Goal: Task Accomplishment & Management: Manage account settings

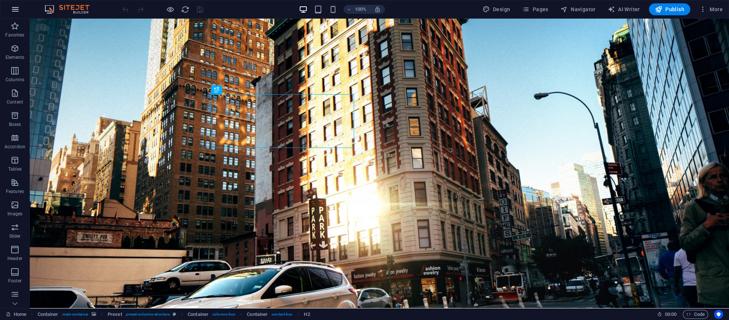
click at [13, 9] on icon "button" at bounding box center [15, 9] width 9 height 9
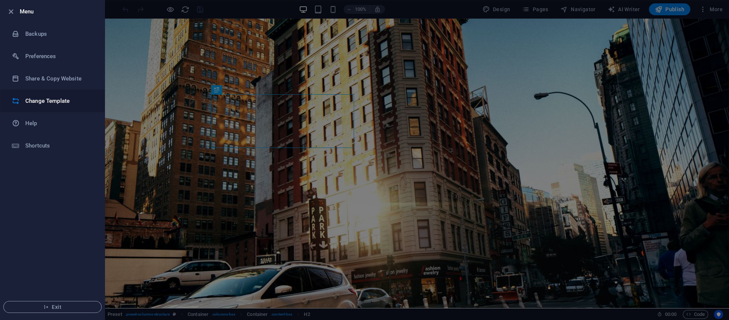
click at [50, 97] on h6 "Change Template" at bounding box center [59, 100] width 69 height 9
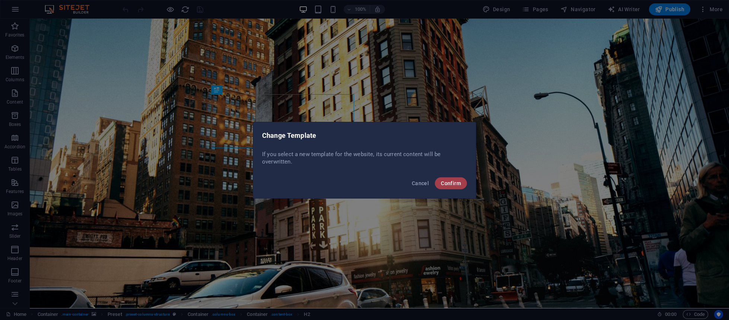
click at [452, 182] on span "Confirm" at bounding box center [451, 183] width 20 height 6
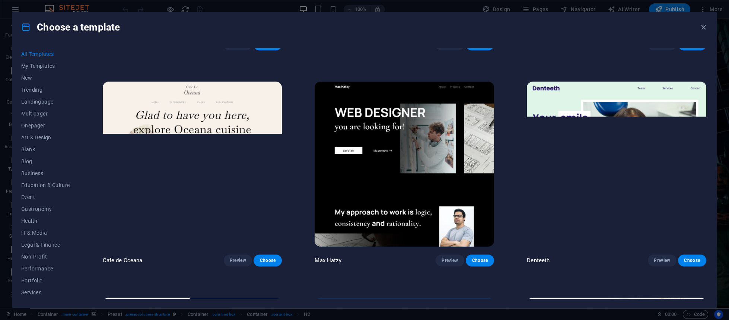
scroll to position [2748, 0]
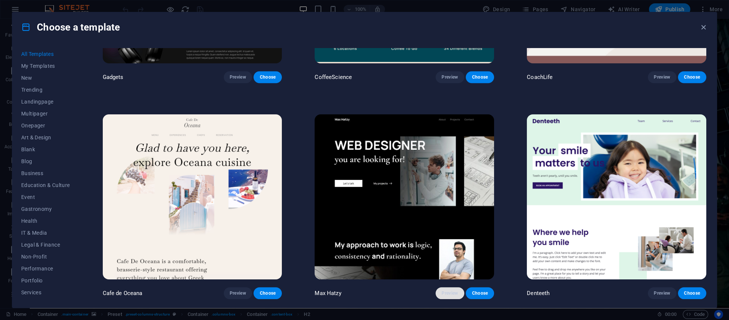
click at [450, 290] on span "Preview" at bounding box center [450, 293] width 16 height 6
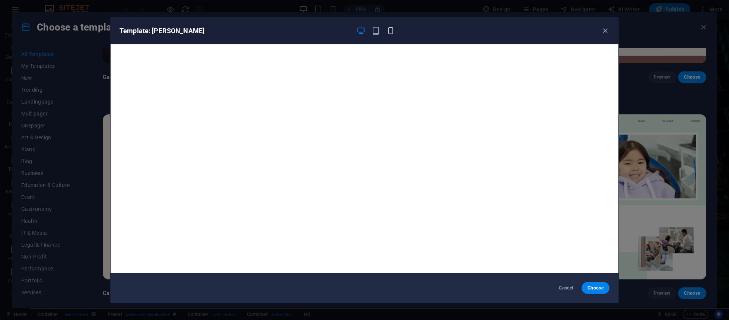
click at [394, 30] on icon "button" at bounding box center [391, 30] width 9 height 9
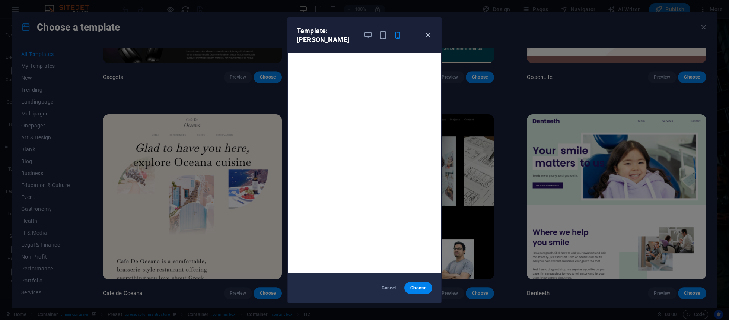
click at [425, 36] on icon "button" at bounding box center [428, 35] width 9 height 9
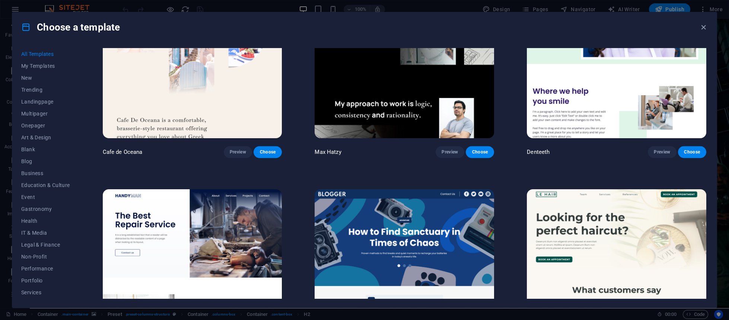
scroll to position [2995, 0]
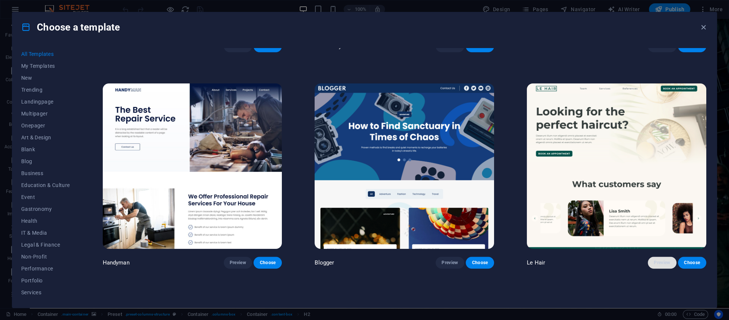
click at [654, 260] on span "Preview" at bounding box center [662, 263] width 16 height 6
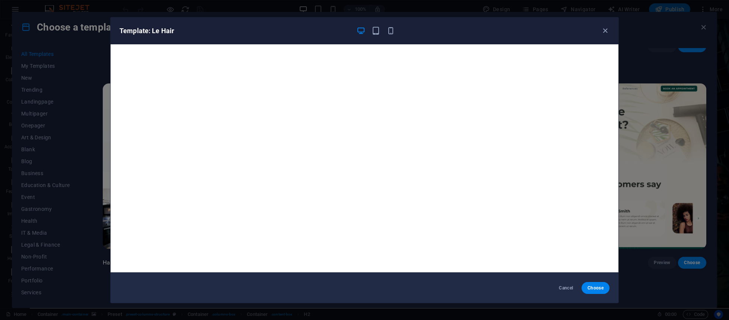
scroll to position [0, 0]
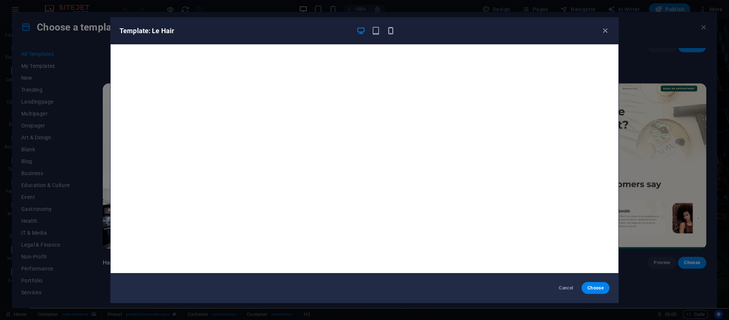
click at [391, 32] on icon "button" at bounding box center [391, 30] width 9 height 9
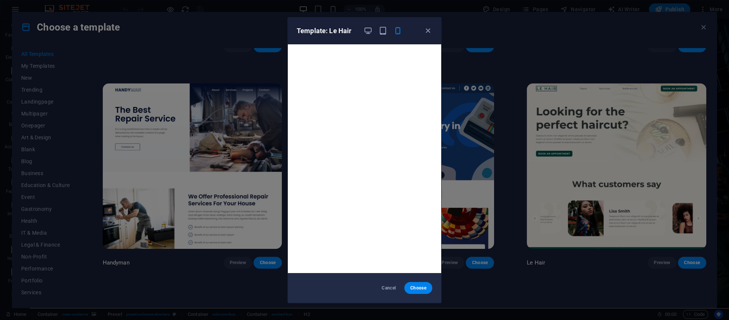
click at [427, 35] on div "Template: Le Hair" at bounding box center [364, 31] width 153 height 27
click at [430, 33] on icon "button" at bounding box center [428, 30] width 9 height 9
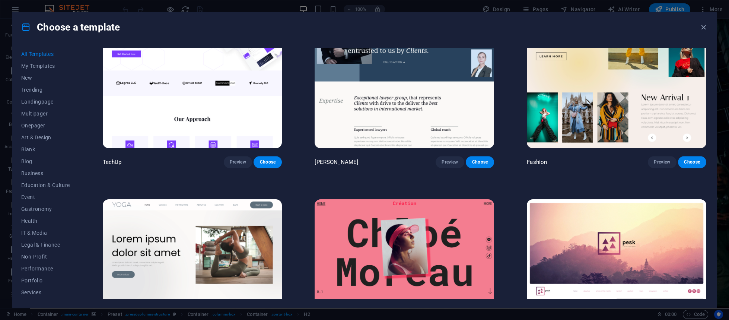
scroll to position [3488, 0]
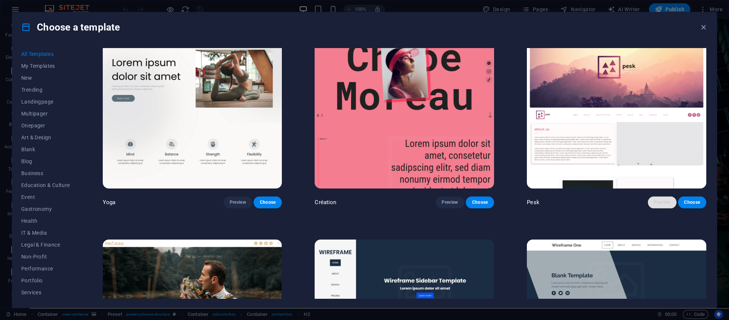
click at [654, 199] on span "Preview" at bounding box center [662, 202] width 16 height 6
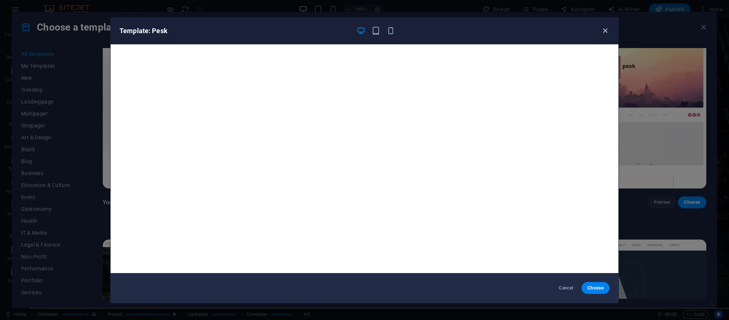
click at [601, 32] on icon "button" at bounding box center [605, 30] width 9 height 9
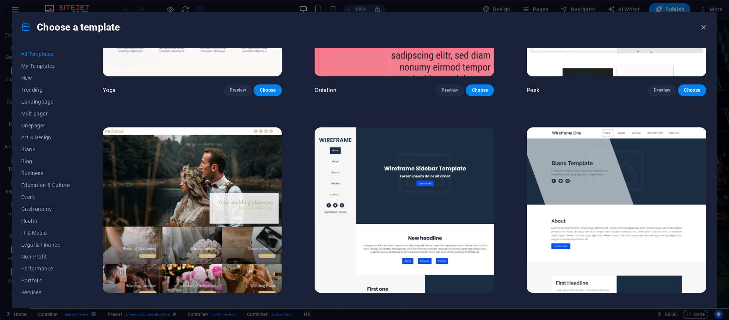
scroll to position [3628, 0]
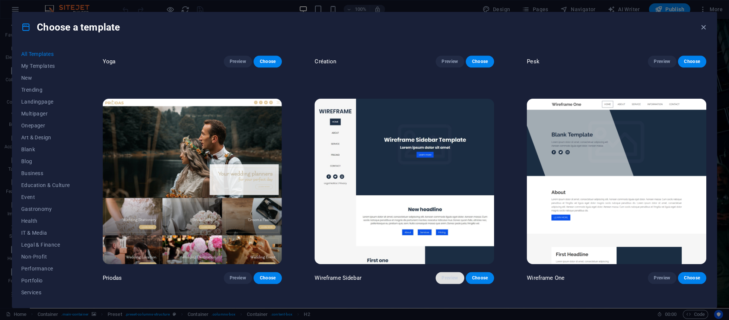
click at [451, 272] on button "Preview" at bounding box center [450, 278] width 28 height 12
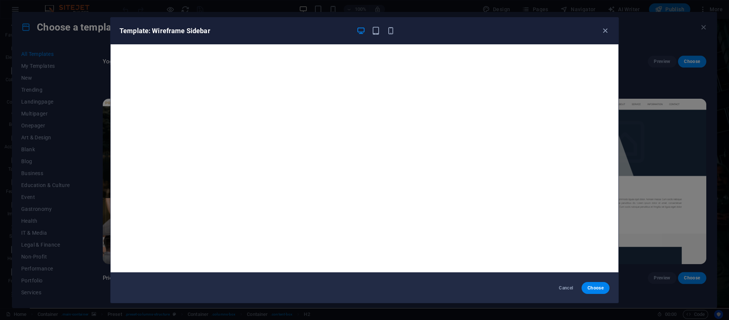
scroll to position [0, 0]
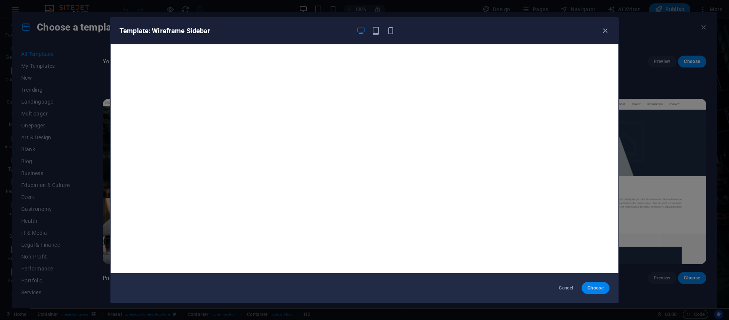
click at [592, 287] on span "Choose" at bounding box center [596, 288] width 16 height 6
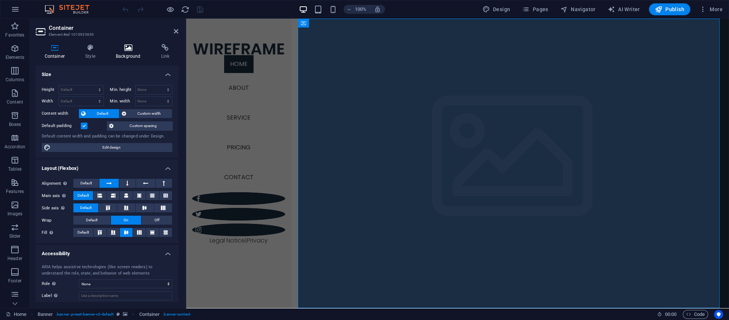
click at [123, 50] on icon at bounding box center [128, 47] width 42 height 7
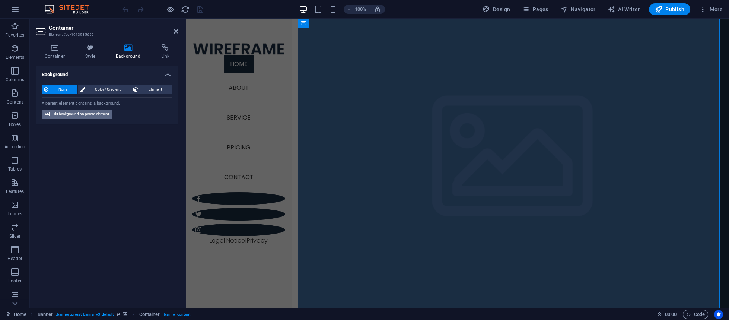
click at [75, 111] on span "Edit background on parent element" at bounding box center [80, 113] width 57 height 9
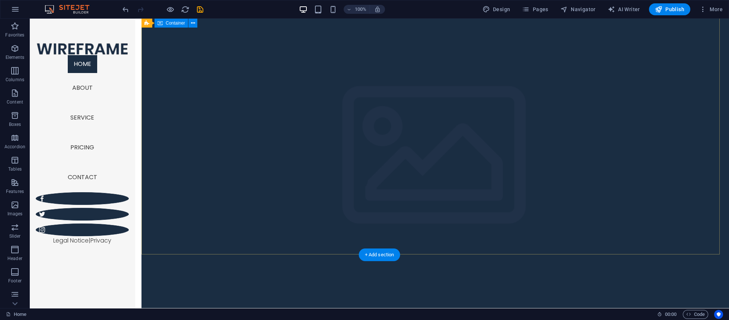
scroll to position [115, 0]
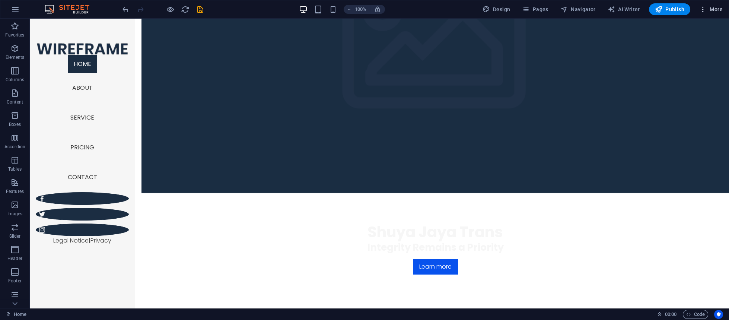
click at [716, 12] on span "More" at bounding box center [710, 9] width 23 height 7
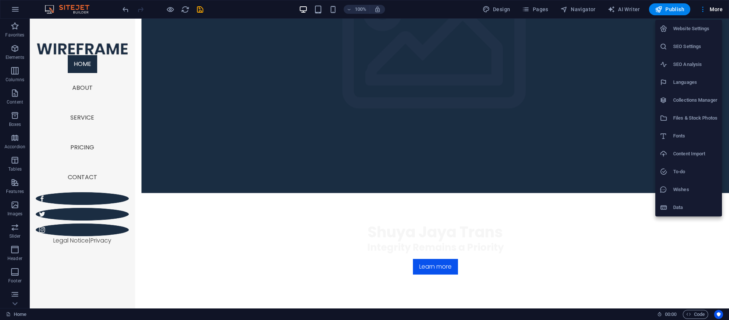
click at [677, 85] on h6 "Languages" at bounding box center [695, 82] width 44 height 9
select select "41"
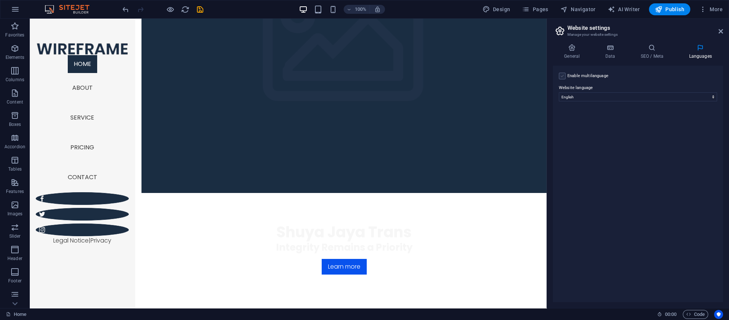
click at [564, 74] on label at bounding box center [562, 76] width 7 height 7
click at [0, 0] on input "Enable multilanguage To disable multilanguage delete all languages until only o…" at bounding box center [0, 0] width 0 height 0
click at [576, 128] on select "Abkhazian Afar Afrikaans Akan Albanian Amharic Arabic Aragonese Armenian Assame…" at bounding box center [638, 132] width 124 height 9
select select "70"
click option "Indonesian" at bounding box center [0, 0] width 0 height 0
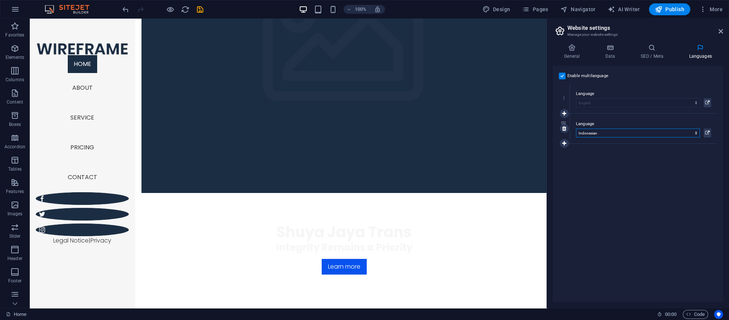
click at [609, 131] on select "Abkhazian Afar Afrikaans Akan Albanian Amharic Arabic Aragonese Armenian Assame…" at bounding box center [638, 132] width 124 height 9
click at [565, 144] on icon at bounding box center [564, 143] width 4 height 5
click at [576, 159] on select "Abkhazian Afar Afrikaans Akan Albanian Amharic Arabic Aragonese Armenian Assame…" at bounding box center [638, 163] width 124 height 9
select select "30"
click option "Chinese" at bounding box center [0, 0] width 0 height 0
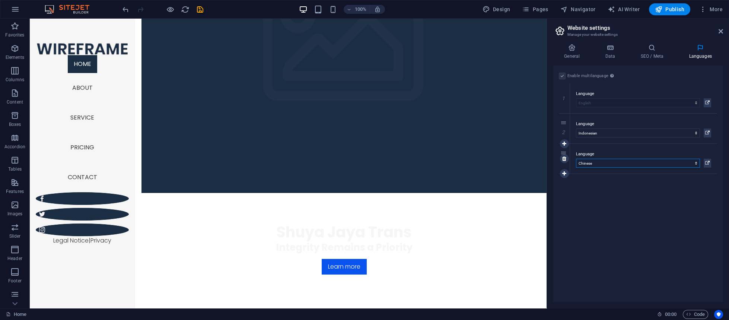
click at [598, 164] on select "Abkhazian Afar Afrikaans Akan Albanian Amharic Arabic Aragonese Armenian Assame…" at bounding box center [638, 163] width 124 height 9
click at [594, 205] on div "Enable multilanguage To disable multilanguage delete all languages until only o…" at bounding box center [638, 184] width 170 height 236
drag, startPoint x: 564, startPoint y: 138, endPoint x: 561, endPoint y: 99, distance: 39.2
click at [561, 99] on div "2" at bounding box center [564, 89] width 11 height 30
select select "70"
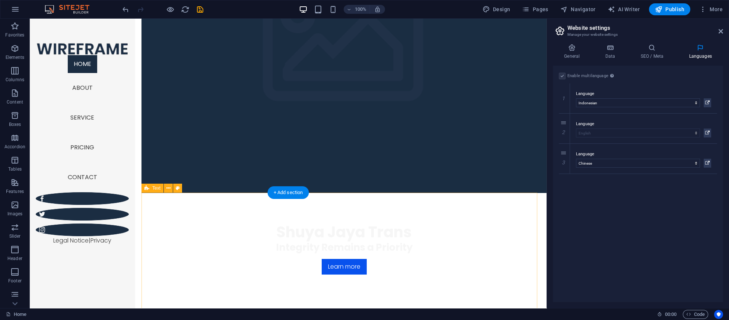
click at [721, 31] on icon at bounding box center [721, 31] width 4 height 6
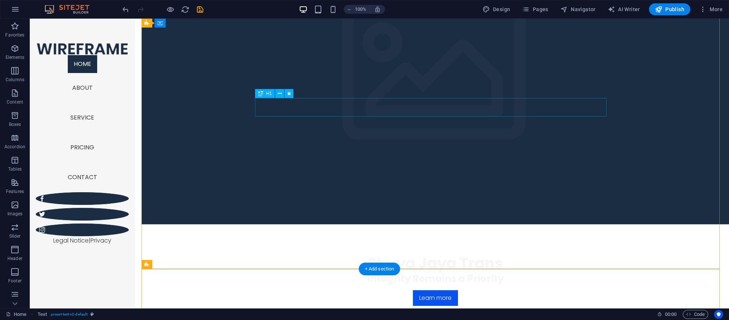
scroll to position [38, 0]
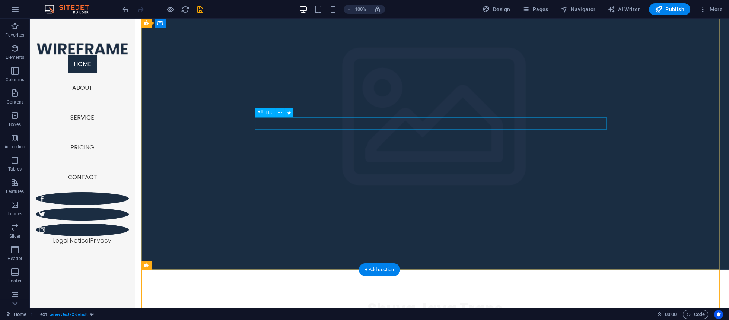
click at [464, 318] on div "Integrity Remains a Priority" at bounding box center [436, 324] width 352 height 12
click at [367, 317] on span "Integrity Remains a Priority" at bounding box center [435, 323] width 137 height 13
click at [537, 270] on div "Shuya Jaya Trans Integritas Tetap Prioritas Learn more" at bounding box center [436, 325] width 588 height 111
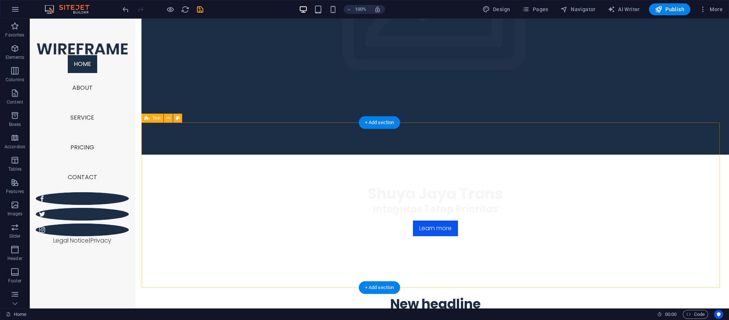
scroll to position [269, 0]
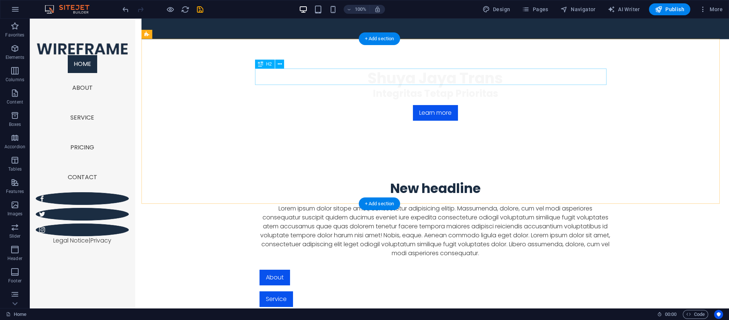
click at [451, 180] on div "New headline" at bounding box center [436, 188] width 352 height 16
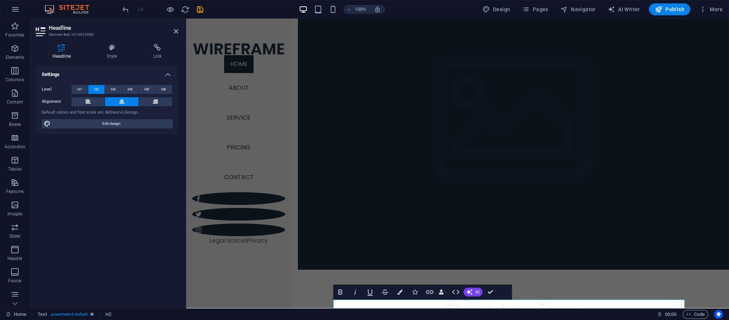
scroll to position [153, 0]
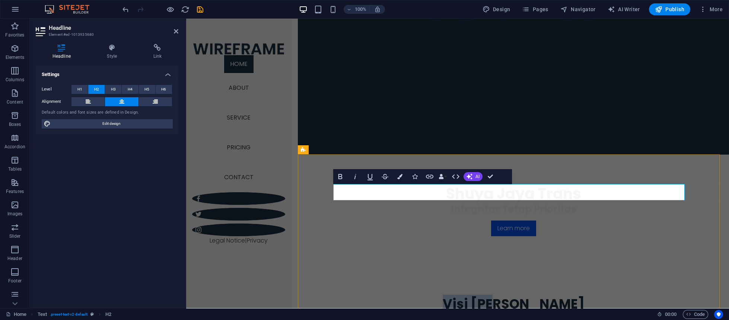
drag, startPoint x: 555, startPoint y: 195, endPoint x: 334, endPoint y: 194, distance: 221.2
click at [337, 296] on h2 "Visi [PERSON_NAME]" at bounding box center [513, 304] width 352 height 16
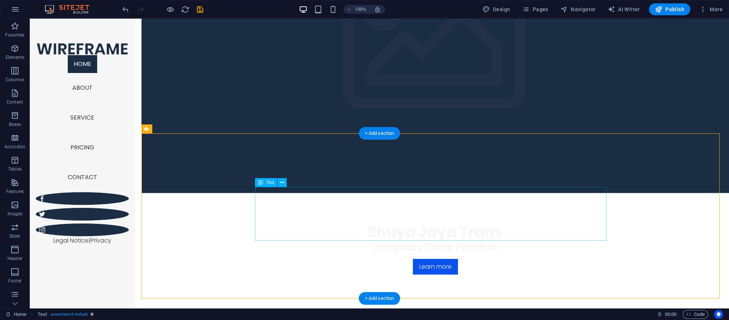
scroll to position [231, 0]
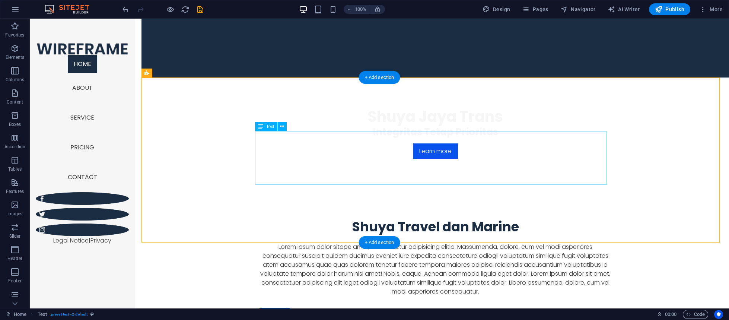
click at [422, 242] on div "Lorem ipsum dolor sitope amet, consectetur adipisicing elitip. Massumenda, dolo…" at bounding box center [436, 269] width 352 height 54
click at [265, 189] on div "Shuya Travel dan Marine Lorem ipsum dolor sitope amet, consectetur adipisicing …" at bounding box center [435, 293] width 363 height 208
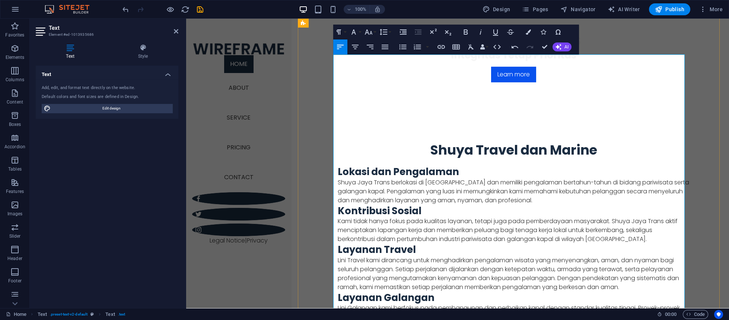
scroll to position [269, 0]
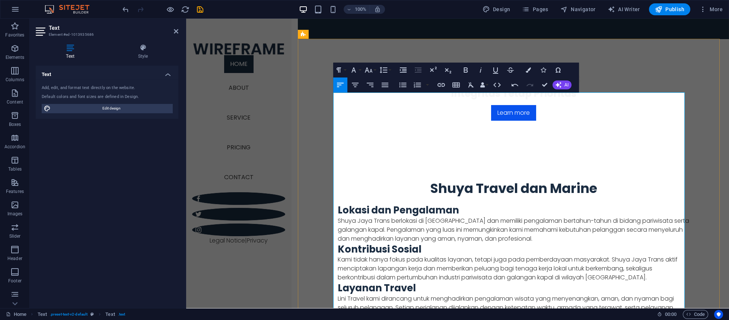
click at [385, 216] on p "Shuya Jaya Trans berlokasi di [GEOGRAPHIC_DATA] dan memiliki pengalaman bertahu…" at bounding box center [513, 229] width 352 height 27
click at [536, 216] on p "Shuya berlokasi di [GEOGRAPHIC_DATA] dan memiliki pengalaman bertahun-tahun di …" at bounding box center [513, 229] width 352 height 27
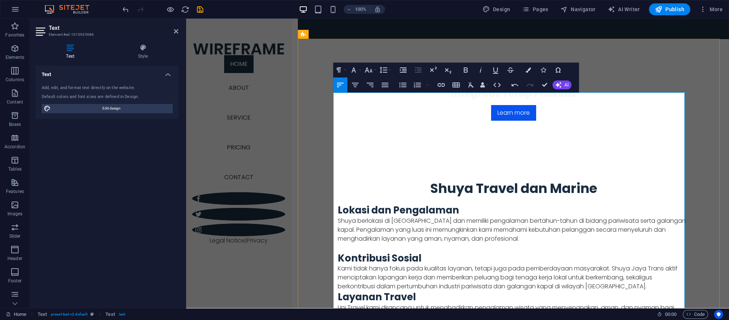
click at [622, 264] on p "Kami tidak hanya fokus pada kualitas layanan, tetapi juga pada pemberdayaan mas…" at bounding box center [513, 277] width 352 height 27
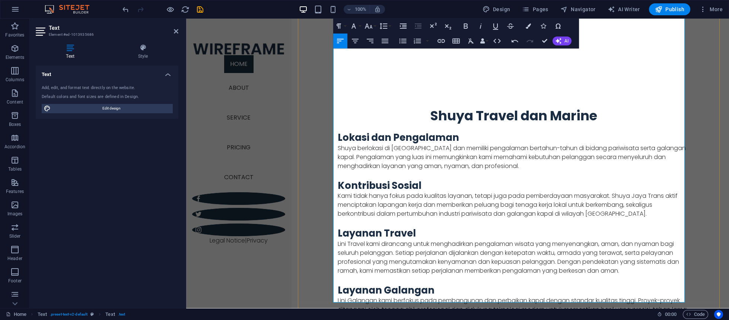
scroll to position [346, 0]
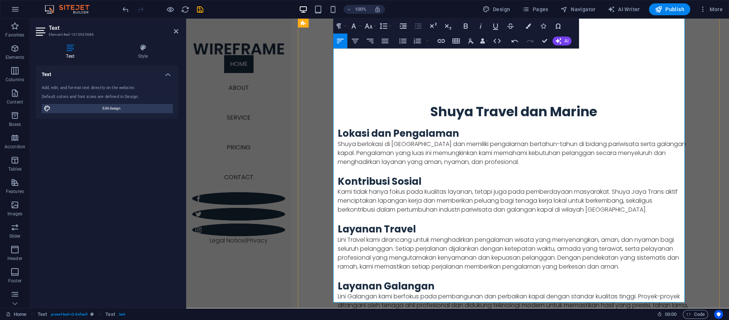
click at [469, 292] on p "Lini Galangan kami berfokus pada pembangunan dan perbaikan kapal dengan standar…" at bounding box center [513, 314] width 352 height 45
click at [465, 292] on p "Lini Galangan kami berfokus pada pembangunan dan perbaikan kapal dengan standar…" at bounding box center [513, 314] width 352 height 45
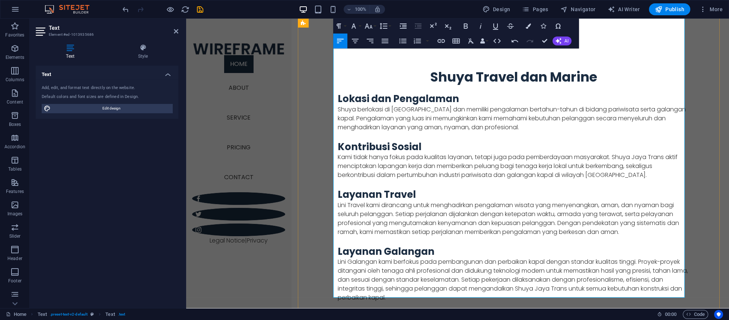
scroll to position [384, 0]
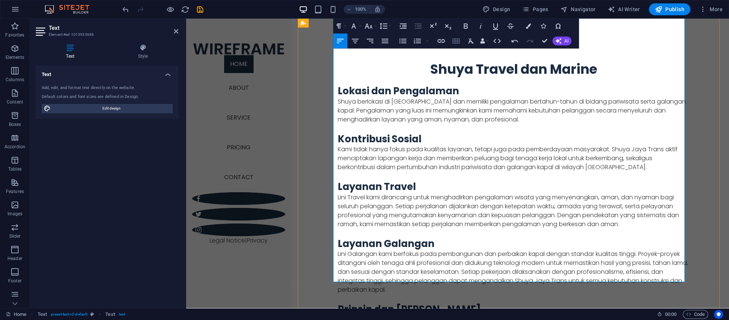
scroll to position [461, 0]
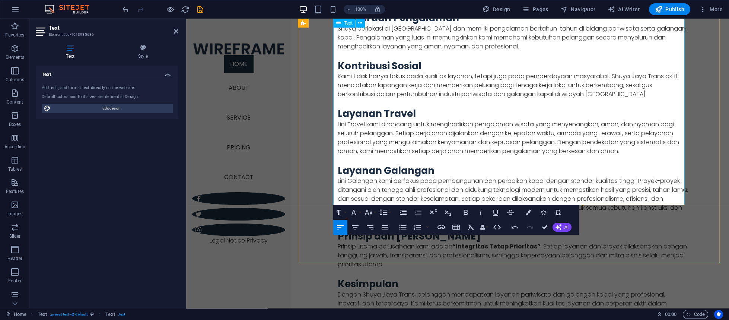
click at [658, 290] on p "Dengan Shuya Jaya Trans, pelanggan mendapatkan layanan pariwisata dan galangan …" at bounding box center [513, 303] width 352 height 27
click at [410, 290] on p "Dengan Shuya Jaya Trans, pelanggan mendapatkan layanan pariwisata dan galangan …" at bounding box center [513, 303] width 352 height 27
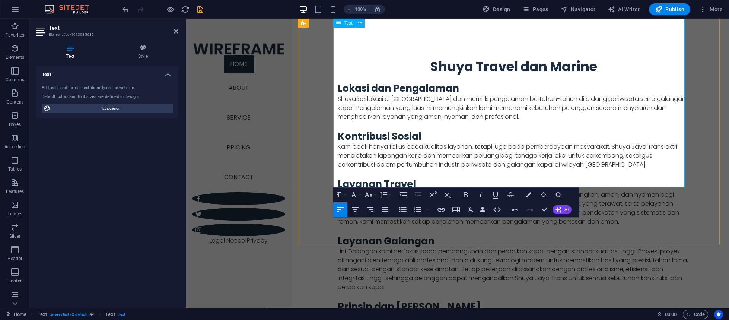
scroll to position [384, 0]
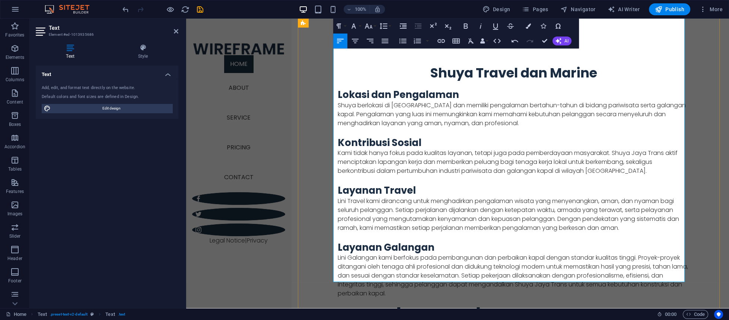
click at [565, 253] on p "Lini Galangan kami berfokus pada pembangunan dan perbaikan kapal dengan standar…" at bounding box center [513, 275] width 352 height 45
click at [343, 253] on p "Lini Galangan kami berfokus pada pembangunan dan perbaikan kapal dengan standar…" at bounding box center [513, 275] width 352 height 45
click at [436, 241] on h3 "Layanan Galangan" at bounding box center [513, 247] width 352 height 12
click at [625, 253] on p "Galangan kami berfokus pada pembangunan dan perbaikan kapal dengan standar kual…" at bounding box center [513, 275] width 352 height 45
click at [626, 253] on p "Galangan kami berfokus pada pembangunan dan perbaikan kapal dengan sesuai pesan…" at bounding box center [513, 275] width 352 height 45
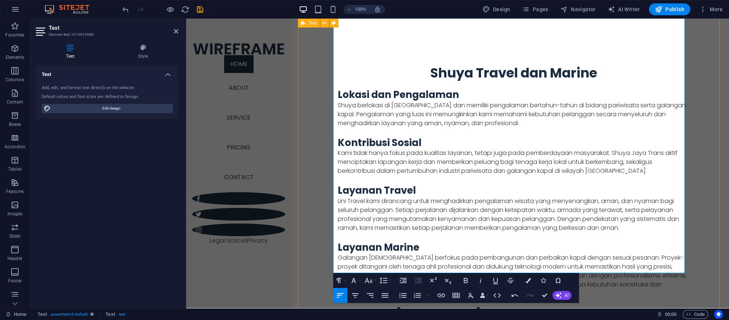
drag, startPoint x: 622, startPoint y: 268, endPoint x: 334, endPoint y: 248, distance: 288.9
click at [326, 252] on div "Shuya Travel dan [PERSON_NAME] dan Pengalaman Shuya berlokasi di [GEOGRAPHIC_DA…" at bounding box center [513, 264] width 431 height 459
click at [138, 49] on icon at bounding box center [143, 47] width 71 height 7
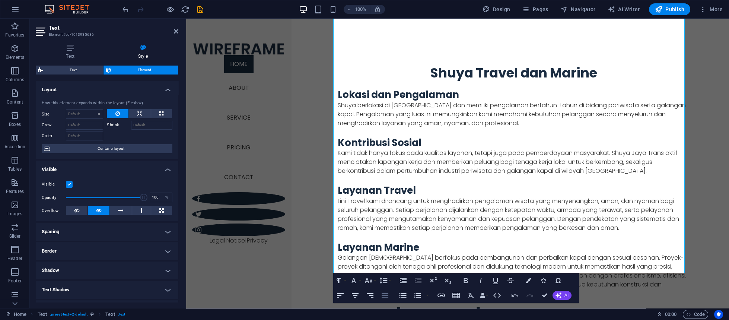
click at [388, 295] on icon "button" at bounding box center [385, 295] width 7 height 4
drag, startPoint x: 406, startPoint y: 222, endPoint x: 333, endPoint y: 201, distance: 76.4
click at [333, 201] on div "Shuya Travel dan [PERSON_NAME] dan Pengalaman Shuya berlokasi di [GEOGRAPHIC_DA…" at bounding box center [513, 264] width 431 height 459
click at [383, 297] on icon "button" at bounding box center [385, 295] width 9 height 9
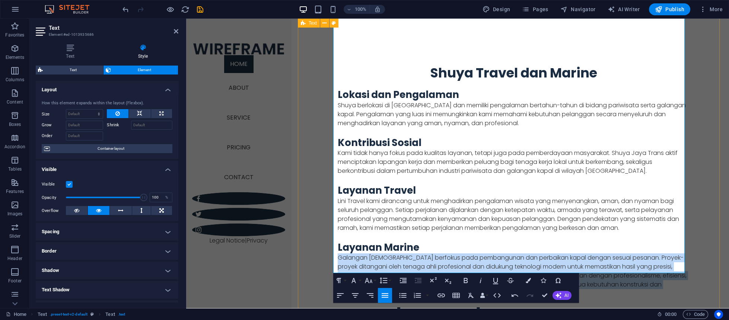
drag, startPoint x: 672, startPoint y: 172, endPoint x: 333, endPoint y: 144, distance: 340.0
click at [333, 144] on div "Shuya Travel dan [PERSON_NAME] dan Pengalaman Shuya berlokasi di [GEOGRAPHIC_DA…" at bounding box center [513, 264] width 431 height 459
click at [388, 296] on icon "button" at bounding box center [385, 295] width 9 height 9
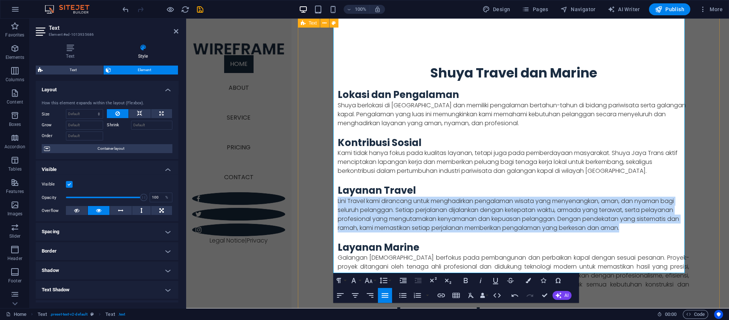
drag, startPoint x: 632, startPoint y: 117, endPoint x: 332, endPoint y: 89, distance: 301.9
click at [332, 89] on div "Shuya Travel dan [PERSON_NAME] dan Pengalaman Shuya berlokasi di [GEOGRAPHIC_DA…" at bounding box center [513, 264] width 431 height 459
click at [382, 295] on icon "button" at bounding box center [385, 295] width 7 height 4
click at [344, 197] on p "Lini Travel kami dirancang untuk menghadirkan pengalaman wisata yang menyenangk…" at bounding box center [513, 215] width 352 height 36
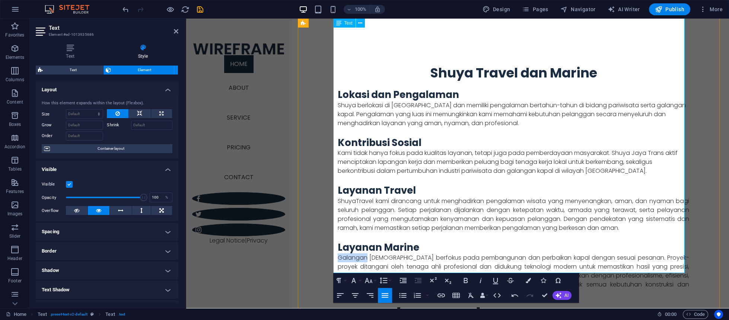
drag, startPoint x: 361, startPoint y: 147, endPoint x: 334, endPoint y: 147, distance: 27.2
click at [337, 253] on p "Galangan [DEMOGRAPHIC_DATA] berfokus pada pembangunan dan perbaikan kapal denga…" at bounding box center [513, 275] width 352 height 45
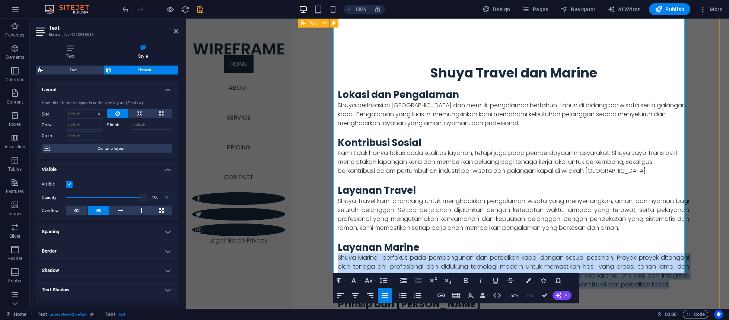
drag, startPoint x: 675, startPoint y: 173, endPoint x: 326, endPoint y: 148, distance: 349.5
click at [326, 148] on div "Shuya Travel dan [PERSON_NAME] dan Pengalaman Shuya berlokasi di [GEOGRAPHIC_DA…" at bounding box center [513, 260] width 431 height 450
click at [388, 297] on icon "button" at bounding box center [385, 295] width 9 height 9
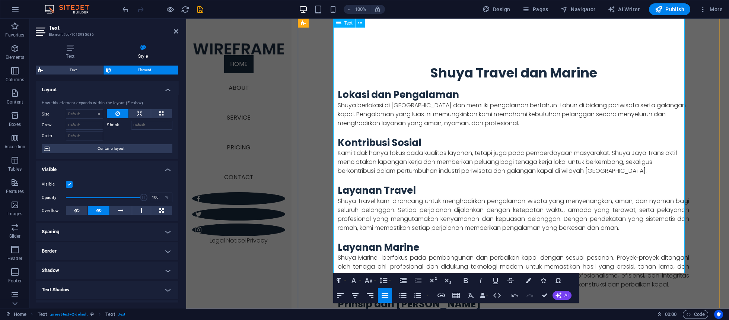
click at [561, 253] on p "Shuya Marine berfokus pada pembangunan dan perbaikan kapal dengan sesuai pesana…" at bounding box center [513, 271] width 352 height 36
click at [442, 197] on p "Shuya Travel kami dirancang untuk menghadirkan pengalaman wisata yang menyenang…" at bounding box center [513, 215] width 352 height 36
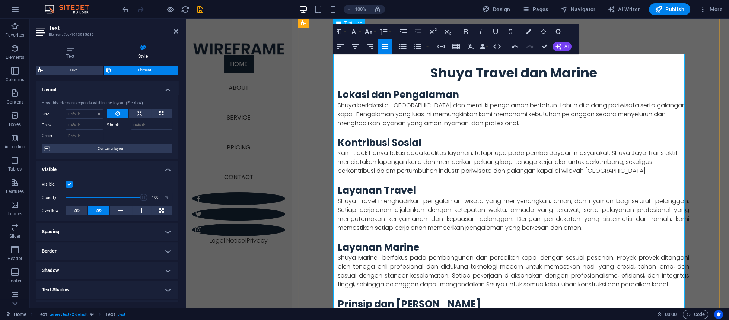
scroll to position [307, 0]
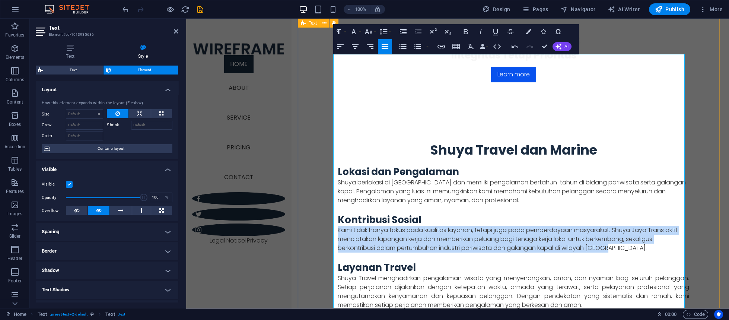
drag, startPoint x: 616, startPoint y: 136, endPoint x: 332, endPoint y: 120, distance: 284.6
click at [387, 47] on icon "button" at bounding box center [385, 46] width 9 height 9
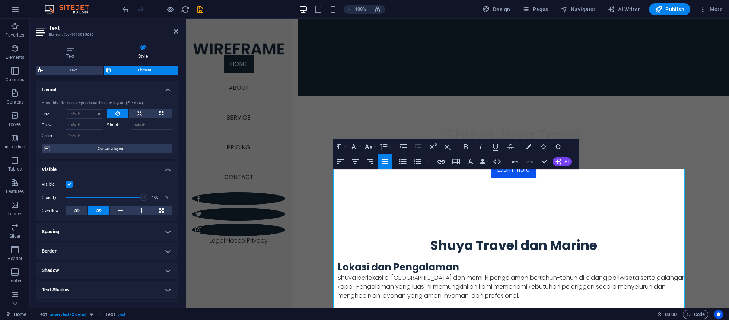
scroll to position [192, 0]
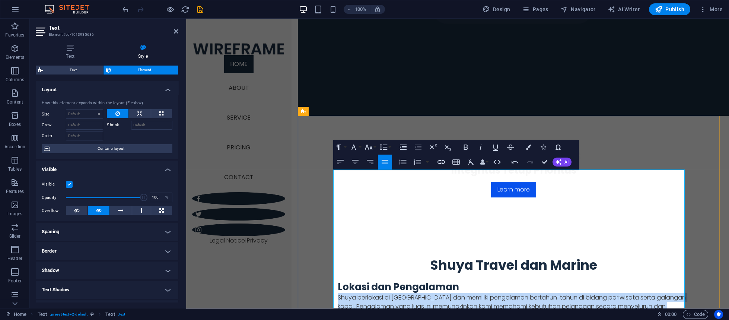
drag, startPoint x: 520, startPoint y: 207, endPoint x: 334, endPoint y: 186, distance: 187.0
click at [337, 293] on p "Shuya berlokasi di [GEOGRAPHIC_DATA] dan memiliki pengalaman bertahun-tahun di …" at bounding box center [513, 306] width 352 height 27
click at [387, 161] on icon "button" at bounding box center [385, 162] width 7 height 4
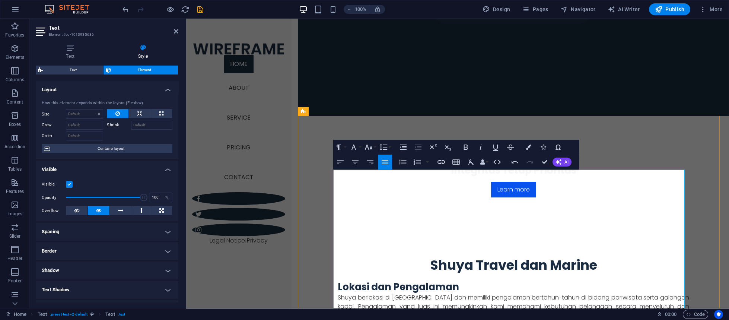
click at [499, 320] on p at bounding box center [513, 324] width 352 height 9
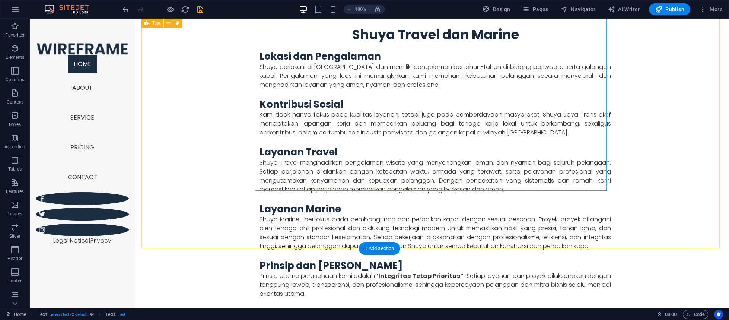
scroll to position [538, 0]
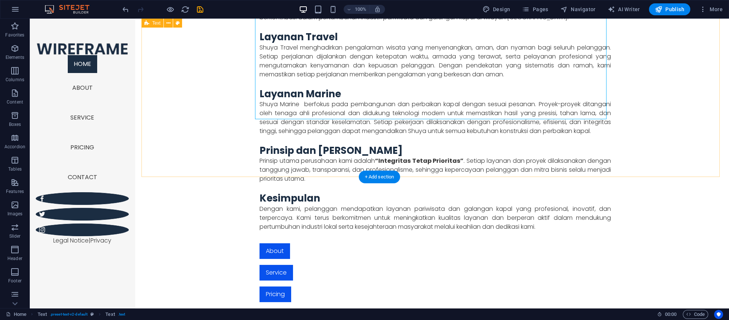
click at [687, 121] on div "Shuya Travel dan [PERSON_NAME] dan Pengalaman Shuya berlokasi di [GEOGRAPHIC_DA…" at bounding box center [436, 107] width 588 height 450
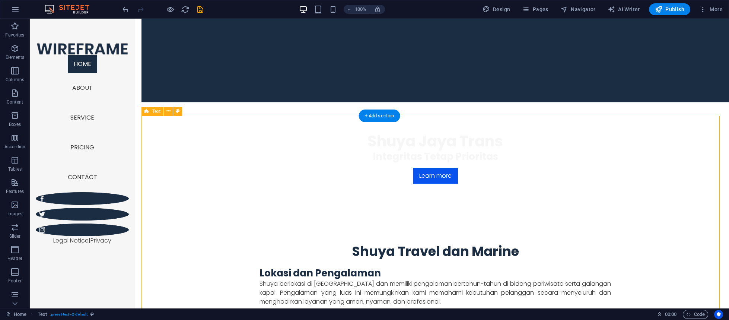
scroll to position [192, 0]
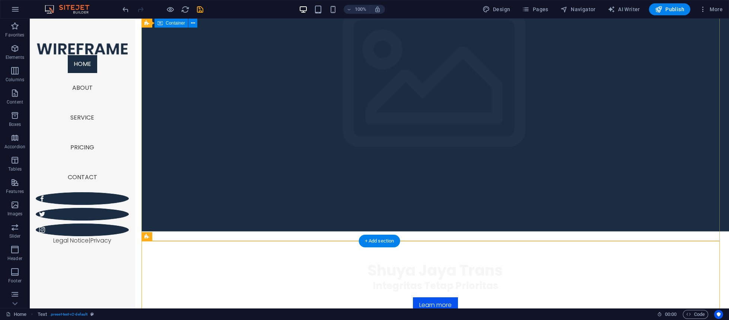
scroll to position [0, 0]
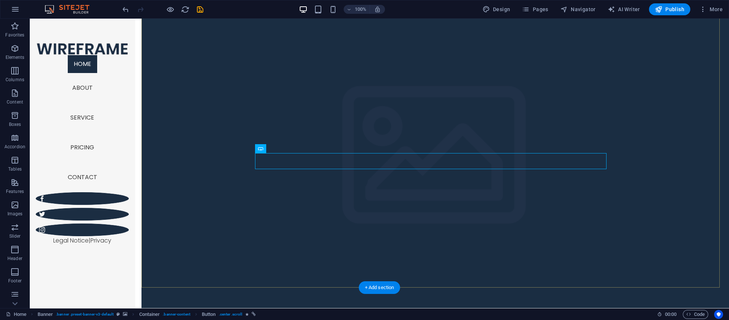
scroll to position [77, 0]
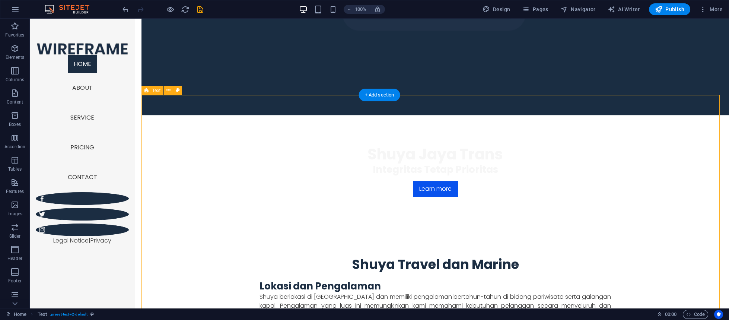
scroll to position [192, 0]
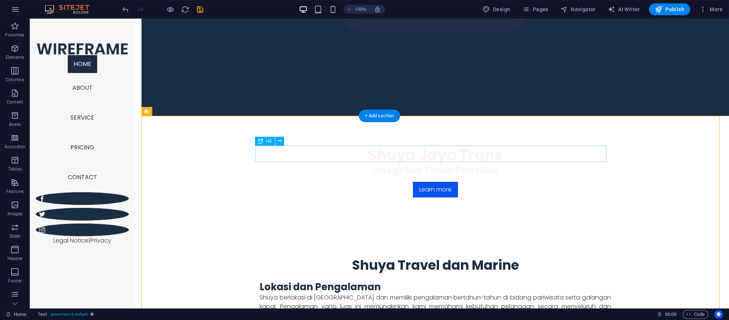
click at [475, 257] on div "Shuya Travel dan Marine" at bounding box center [436, 265] width 352 height 16
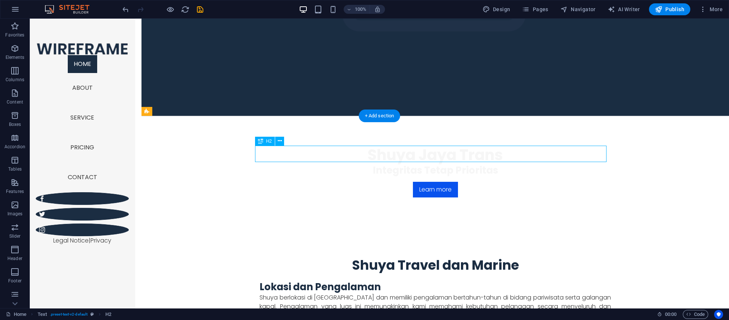
click at [475, 257] on div "Shuya Travel dan Marine" at bounding box center [436, 265] width 352 height 16
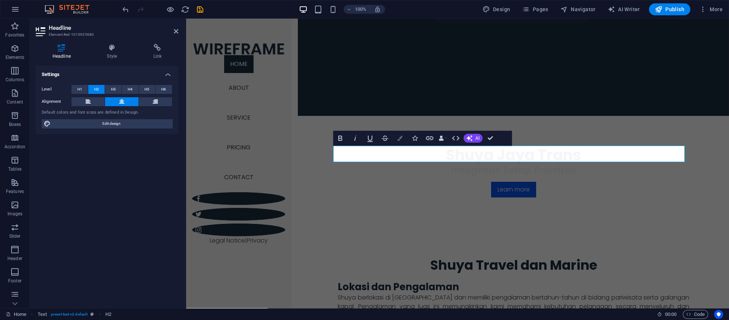
click at [397, 134] on button "Colors" at bounding box center [400, 138] width 14 height 15
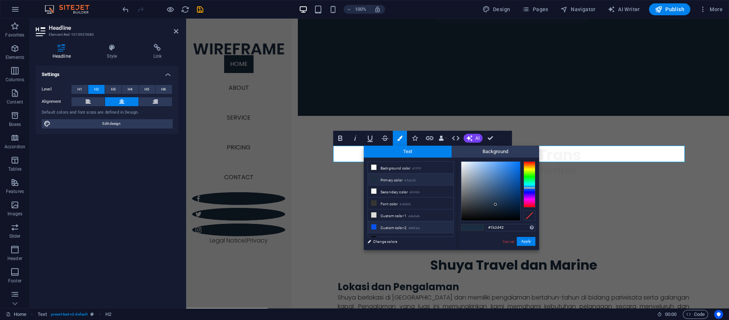
click at [398, 226] on li "Custom color 2 #0852ed" at bounding box center [411, 227] width 86 height 12
type input "#0852ed"
click at [529, 244] on button "Apply" at bounding box center [526, 241] width 19 height 9
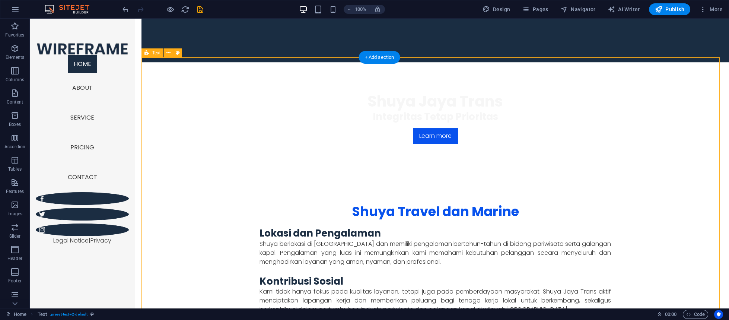
scroll to position [231, 0]
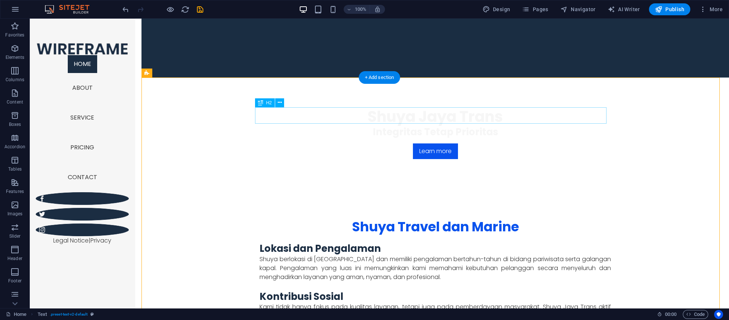
click at [469, 219] on div "Shuya Travel dan Marine" at bounding box center [436, 227] width 352 height 16
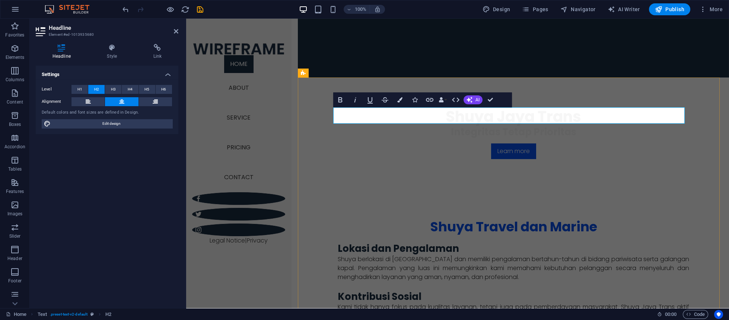
click at [538, 217] on span "Shuya Travel dan Marine" at bounding box center [513, 226] width 167 height 18
drag, startPoint x: 493, startPoint y: 101, endPoint x: 579, endPoint y: 116, distance: 86.9
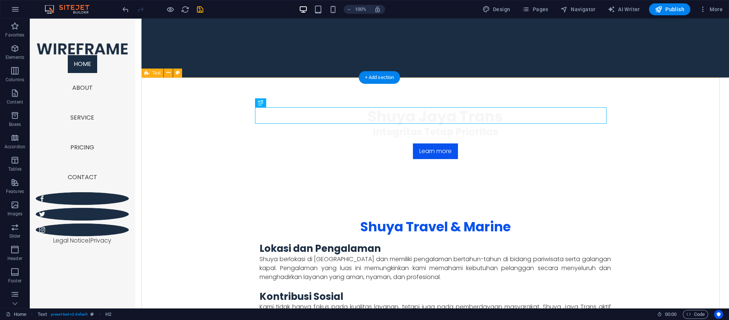
click at [498, 235] on div at bounding box center [436, 238] width 352 height 7
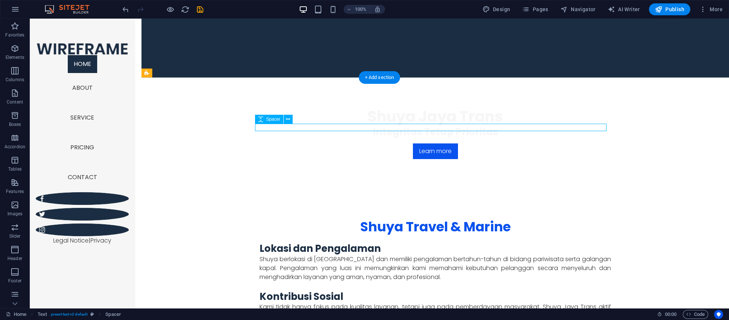
click at [500, 235] on div at bounding box center [436, 238] width 352 height 7
select select "px"
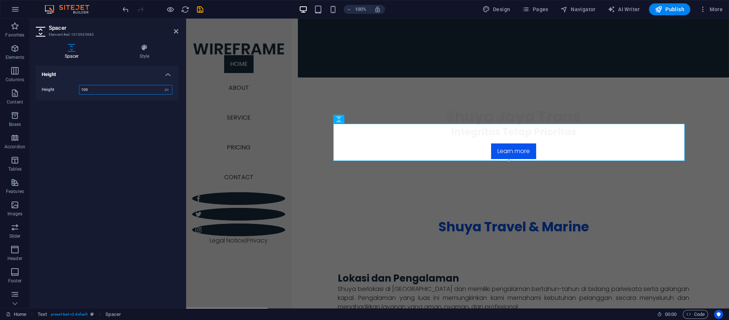
click at [93, 90] on input "100" at bounding box center [125, 89] width 93 height 9
type input "75"
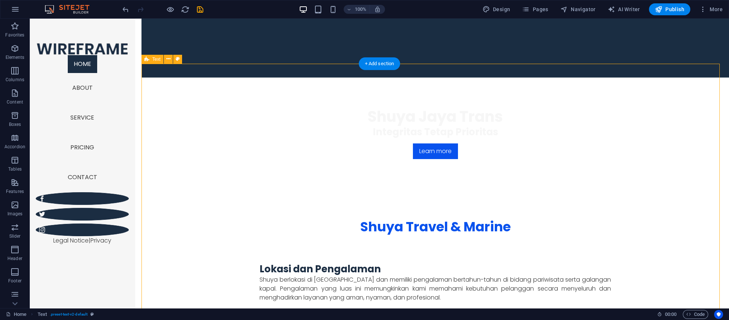
scroll to position [346, 0]
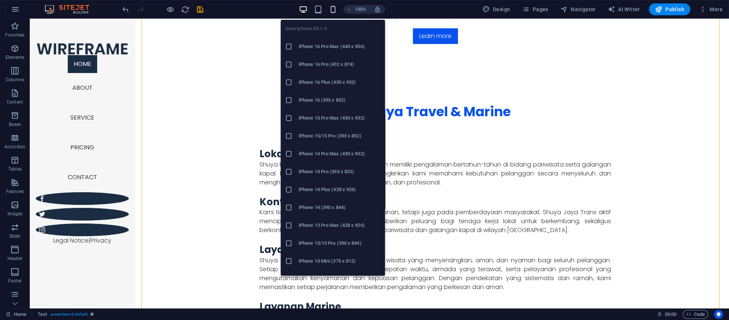
click at [334, 9] on icon "button" at bounding box center [333, 9] width 9 height 9
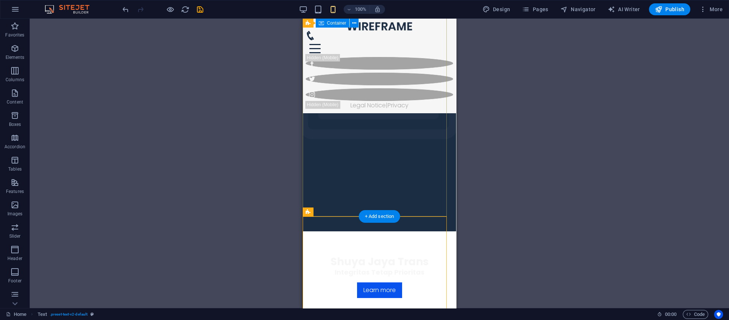
scroll to position [153, 0]
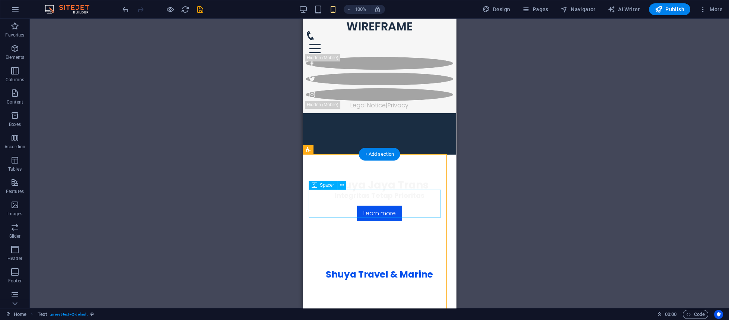
click at [401, 280] on div at bounding box center [380, 294] width 142 height 28
select select "px"
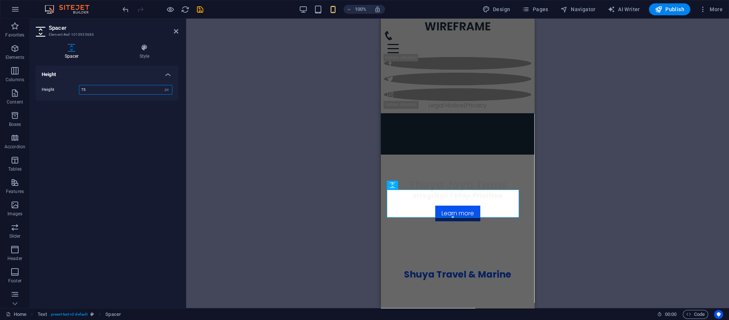
click at [89, 92] on input "75" at bounding box center [125, 89] width 93 height 9
type input "50"
click at [240, 138] on div "H1 Banner Banner Container Button Spacer Menu Menu Bar Text Text Button Button …" at bounding box center [457, 163] width 543 height 289
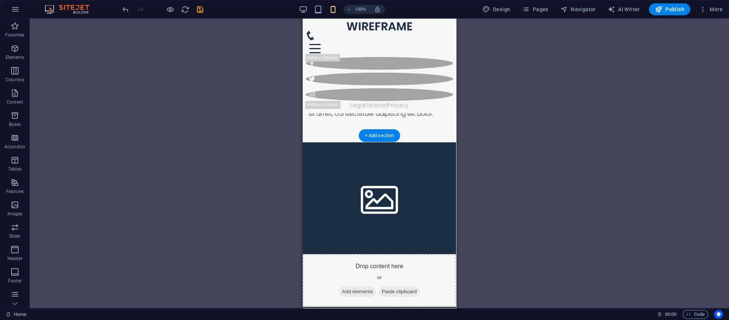
scroll to position [1153, 0]
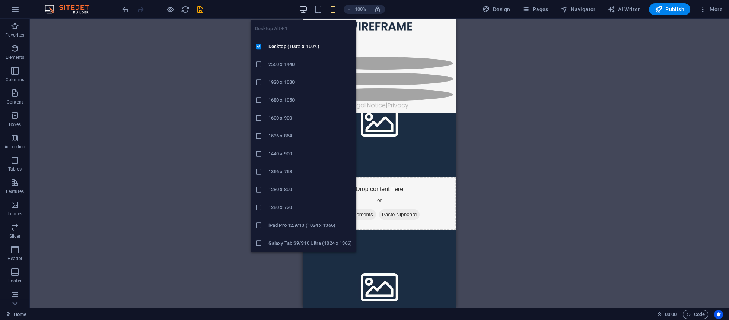
click at [301, 12] on icon "button" at bounding box center [303, 9] width 9 height 9
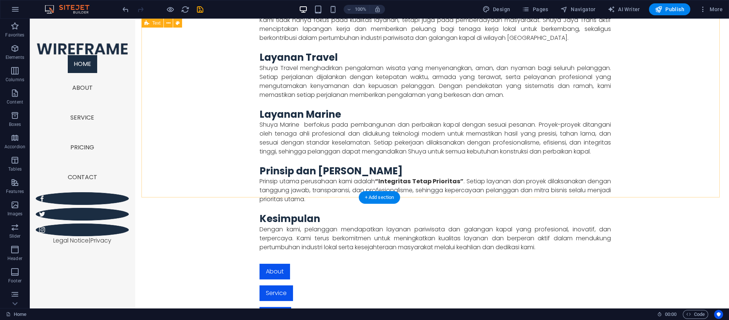
scroll to position [615, 0]
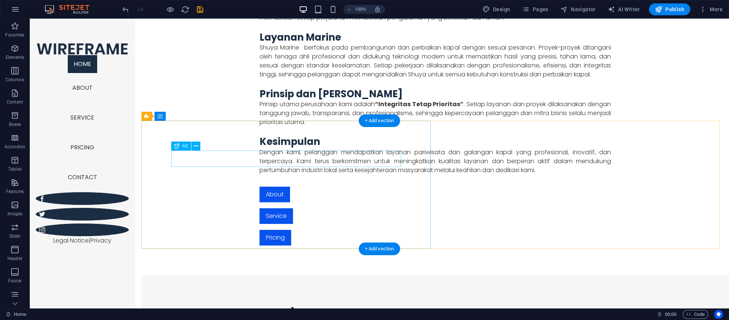
click at [283, 305] on div "First one" at bounding box center [435, 313] width 304 height 16
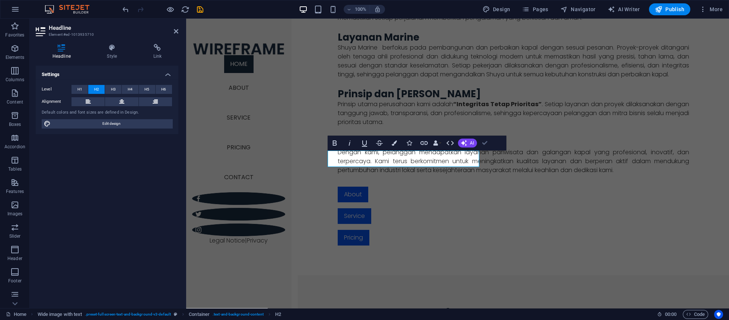
drag, startPoint x: 484, startPoint y: 144, endPoint x: 454, endPoint y: 130, distance: 33.5
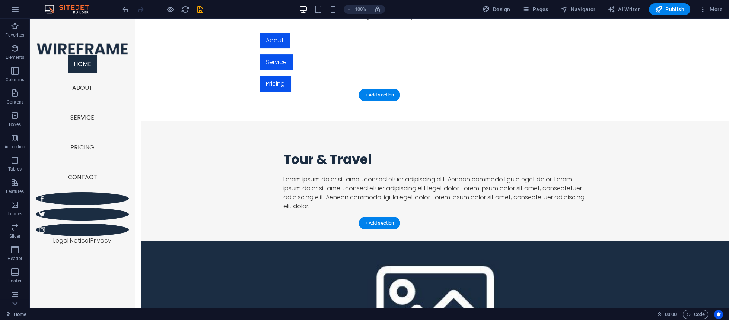
scroll to position [653, 0]
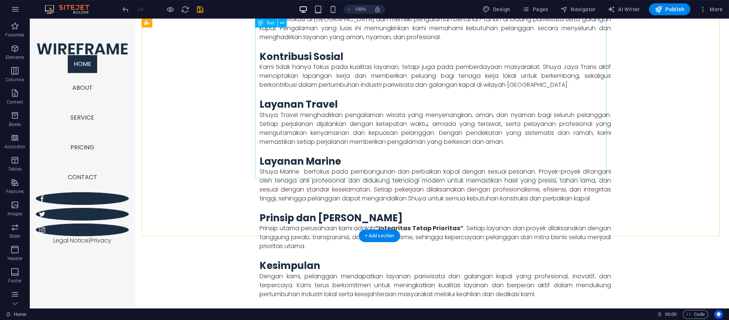
scroll to position [499, 0]
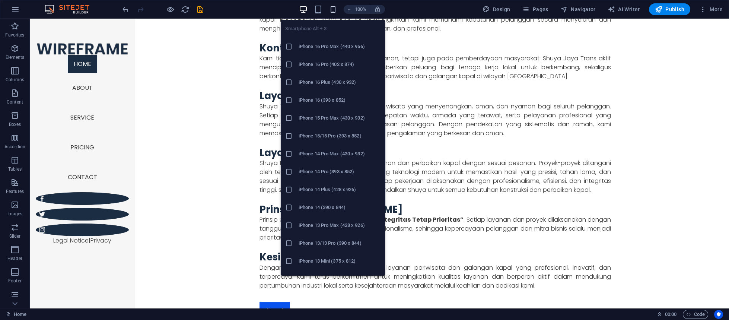
click at [335, 10] on icon "button" at bounding box center [333, 9] width 9 height 9
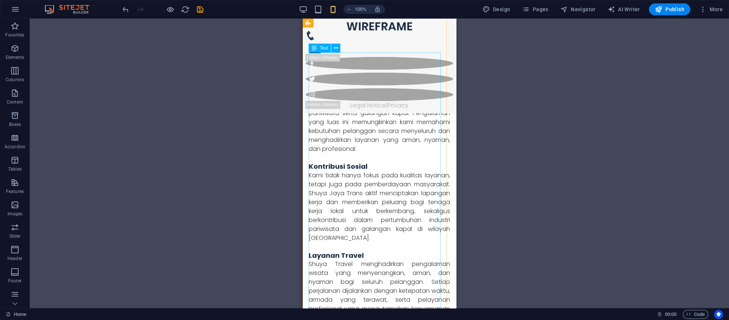
scroll to position [384, 0]
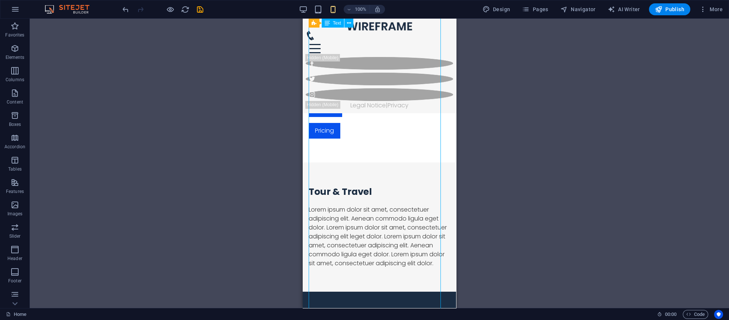
scroll to position [198, 0]
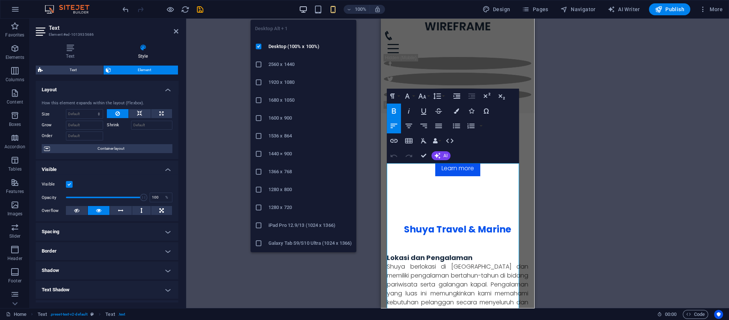
drag, startPoint x: 302, startPoint y: 9, endPoint x: 177, endPoint y: 196, distance: 225.0
click at [302, 9] on icon "button" at bounding box center [303, 9] width 9 height 9
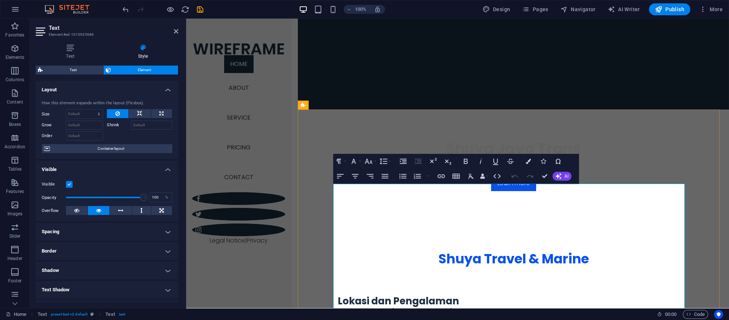
scroll to position [314, 0]
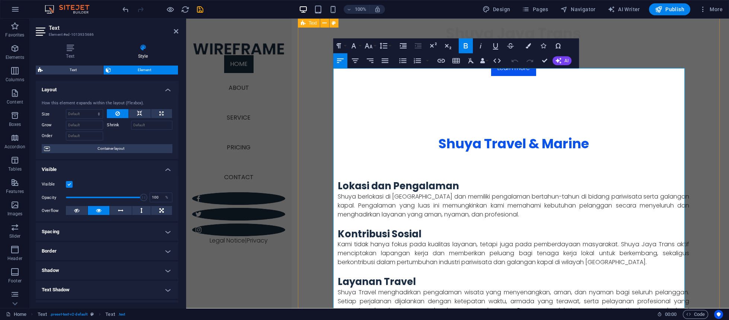
drag, startPoint x: 412, startPoint y: 227, endPoint x: 332, endPoint y: 226, distance: 80.5
drag, startPoint x: 573, startPoint y: 225, endPoint x: 336, endPoint y: 230, distance: 237.7
drag, startPoint x: 673, startPoint y: 261, endPoint x: 377, endPoint y: 238, distance: 297.0
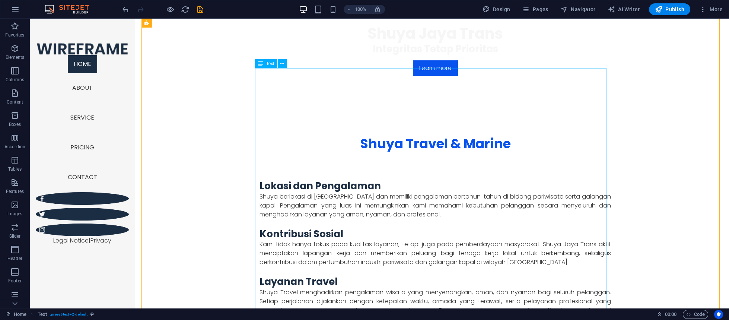
click at [566, 248] on div "Lokasi dan Pengalaman Shuya berlokasi di [GEOGRAPHIC_DATA] dan memiliki pengala…" at bounding box center [436, 323] width 352 height 287
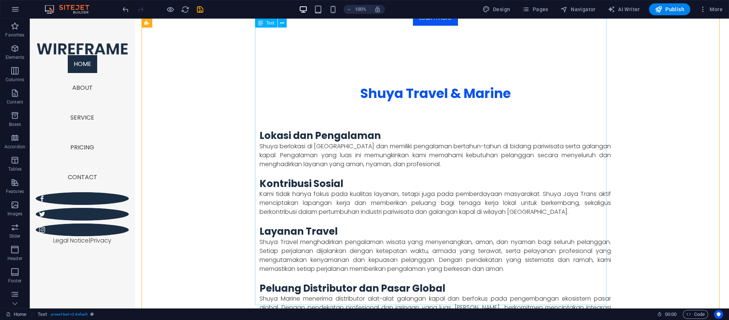
scroll to position [352, 0]
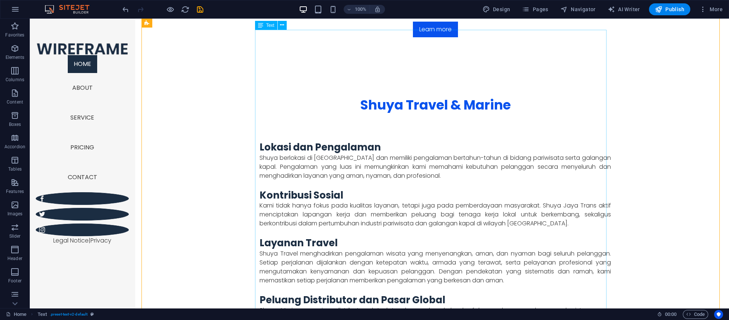
click at [508, 169] on div "Lokasi dan Pengalaman Shuya berlokasi di [GEOGRAPHIC_DATA] dan memiliki pengala…" at bounding box center [436, 284] width 352 height 287
click at [508, 168] on div "Lokasi dan Pengalaman Shuya berlokasi di [GEOGRAPHIC_DATA] dan memiliki pengala…" at bounding box center [436, 284] width 352 height 287
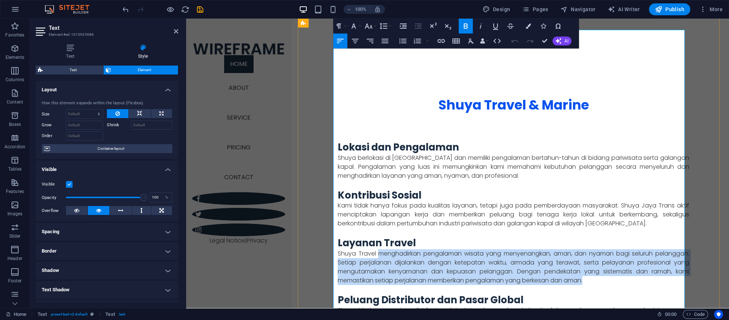
drag, startPoint x: 586, startPoint y: 168, endPoint x: 374, endPoint y: 144, distance: 213.3
click at [374, 249] on p "Shuya Travel menghadirkan pengalaman wisata yang menyenangkan, aman, dan nyaman…" at bounding box center [513, 267] width 352 height 36
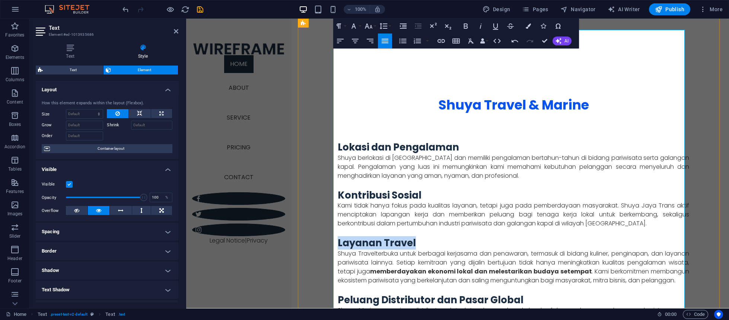
drag, startPoint x: 414, startPoint y: 129, endPoint x: 334, endPoint y: 132, distance: 79.4
click at [337, 237] on h3 "Layanan Travel" at bounding box center [513, 243] width 352 height 12
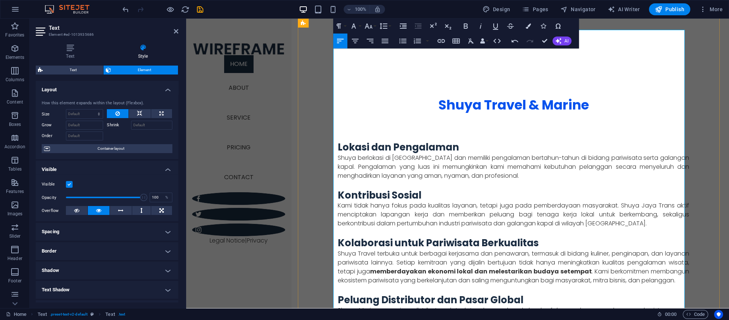
click at [556, 201] on p "Kami tidak hanya fokus pada kualitas layanan, tetapi juga pada pemberdayaan mas…" at bounding box center [513, 214] width 352 height 27
click at [574, 267] on strong "memberdayakan ekonomi lokal dan melestarikan budaya setempat" at bounding box center [481, 271] width 222 height 9
click at [576, 285] on p at bounding box center [513, 289] width 352 height 9
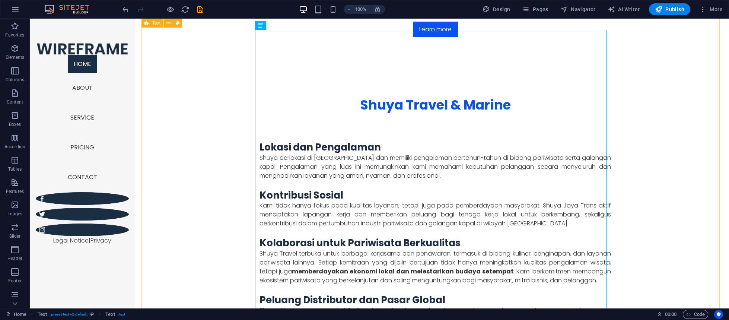
click at [658, 144] on div "Shuya Travel & Marine Lokasi dan Pengalaman Shuya berlokasi di [GEOGRAPHIC_DATA…" at bounding box center [436, 297] width 588 height 461
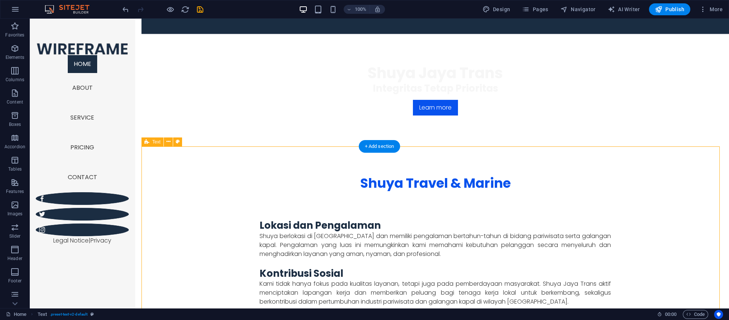
scroll to position [275, 0]
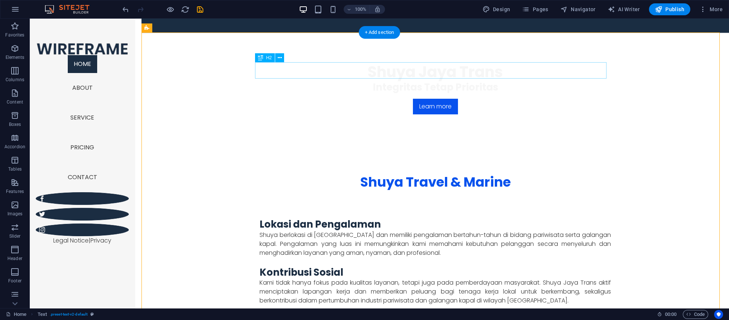
click at [453, 174] on div "Shuya Travel & Marine" at bounding box center [436, 182] width 352 height 16
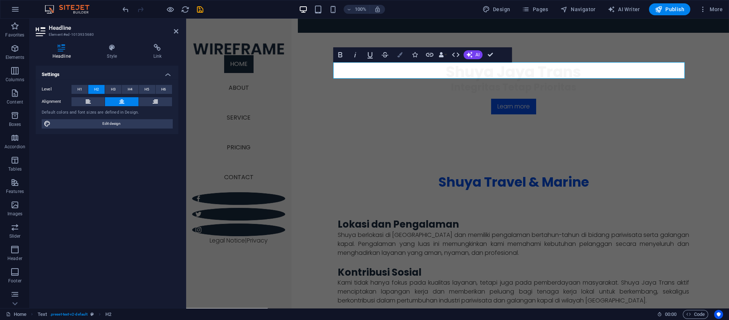
click at [400, 58] on button "Colors" at bounding box center [400, 54] width 14 height 15
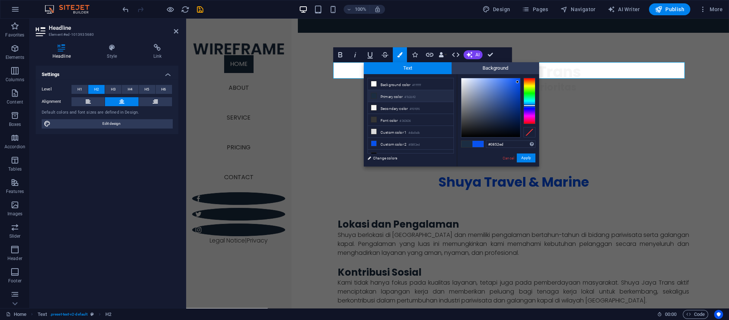
click at [408, 99] on small "#1b2d42" at bounding box center [409, 97] width 11 height 5
type input "#1b2d42"
click at [532, 160] on button "Apply" at bounding box center [526, 157] width 19 height 9
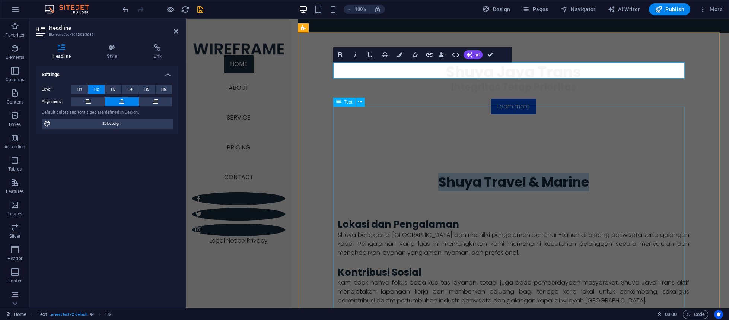
click at [603, 190] on div at bounding box center [513, 204] width 352 height 28
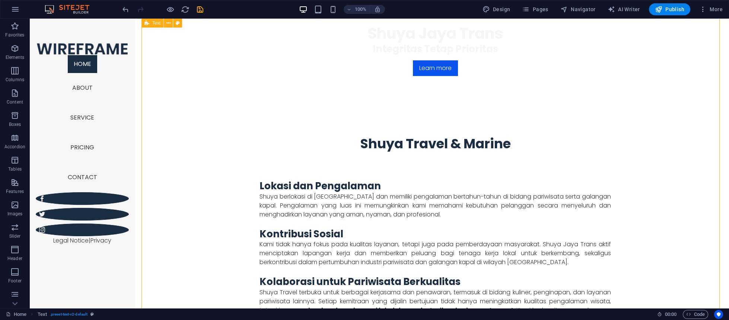
scroll to position [429, 0]
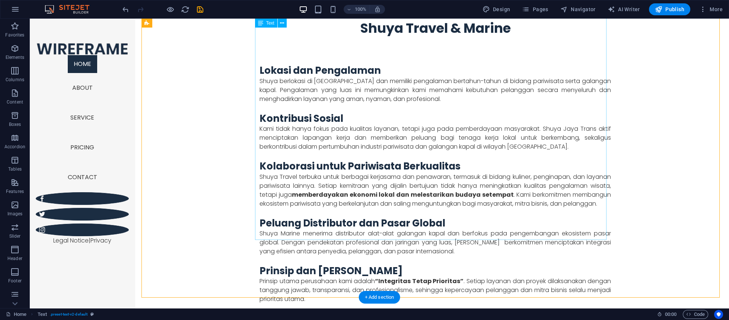
click at [517, 231] on div "Lokasi dan Pengalaman Shuya berlokasi di [GEOGRAPHIC_DATA] dan memiliki pengala…" at bounding box center [436, 207] width 352 height 287
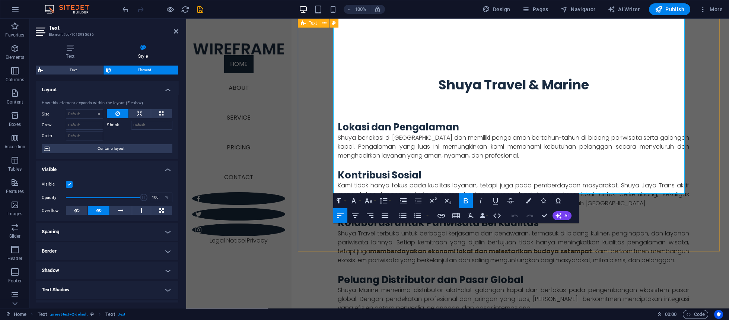
scroll to position [488, 0]
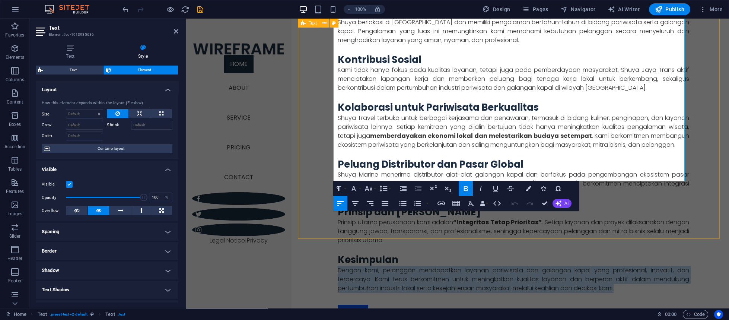
drag, startPoint x: 628, startPoint y: 177, endPoint x: 333, endPoint y: 158, distance: 295.6
click at [333, 158] on div "Shuya Travel & Marine Lokasi dan Pengalaman Shuya berlokasi di [GEOGRAPHIC_DATA…" at bounding box center [513, 161] width 431 height 461
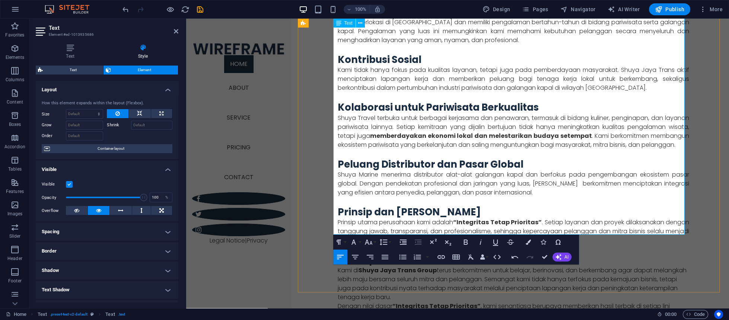
click at [452, 266] on p "Kami di Shuya Jaya Trans Group terus berkomitmen untuk belajar, berinovasi, dan…" at bounding box center [513, 284] width 352 height 36
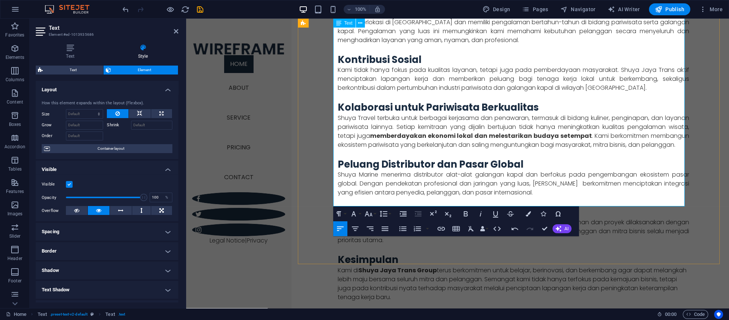
scroll to position [526, 0]
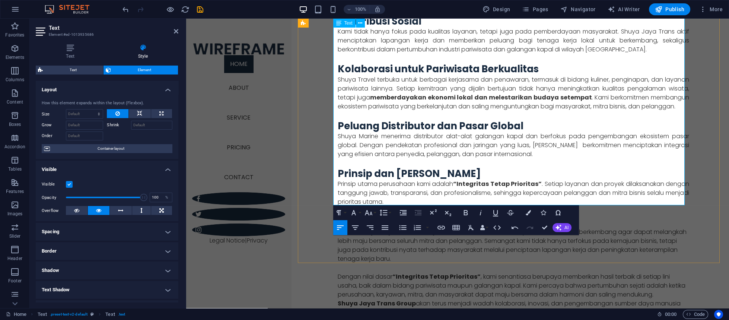
click at [410, 228] on strong "Shuya Jaya Trans Group" at bounding box center [397, 232] width 78 height 9
click at [700, 127] on div "Shuya Travel & Marine Lokasi dan Pengalaman Shuya berlokasi di [GEOGRAPHIC_DATA…" at bounding box center [513, 155] width 431 height 524
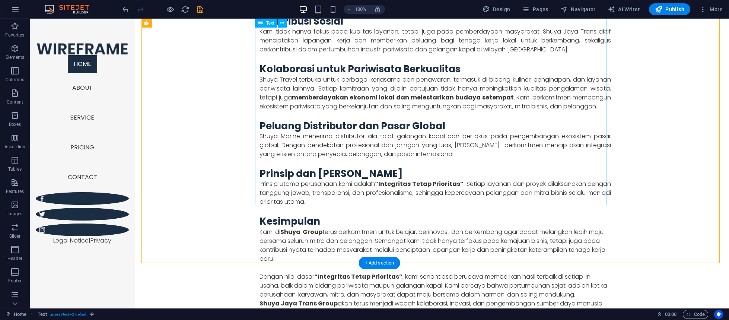
click at [428, 185] on div "Lokasi dan Pengalaman Shuya berlokasi di [GEOGRAPHIC_DATA] dan memiliki pengala…" at bounding box center [436, 141] width 352 height 349
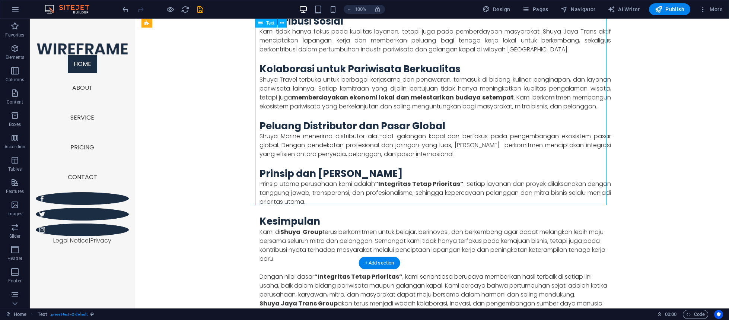
click at [428, 185] on div "Lokasi dan Pengalaman Shuya berlokasi di [GEOGRAPHIC_DATA] dan memiliki pengala…" at bounding box center [436, 141] width 352 height 349
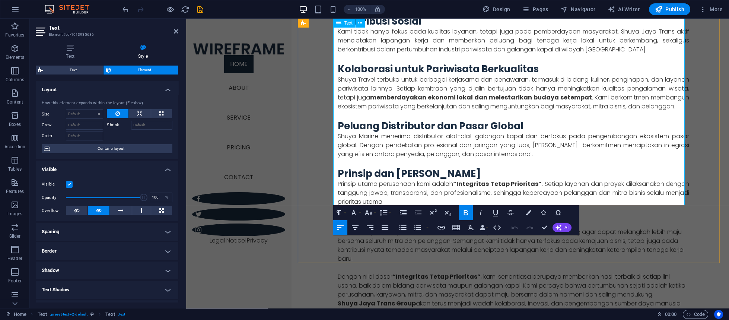
click at [406, 299] on strong "Shuya Jaya Trans Group" at bounding box center [376, 303] width 78 height 9
click at [694, 127] on div "Shuya Travel & Marine Lokasi dan Pengalaman Shuya berlokasi di [GEOGRAPHIC_DATA…" at bounding box center [513, 155] width 431 height 524
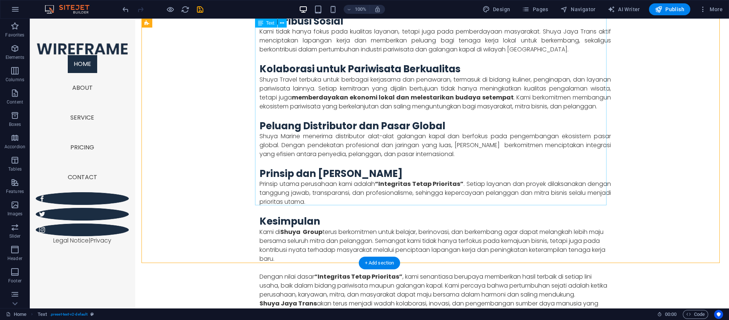
click at [436, 128] on div "Lokasi dan Pengalaman Shuya berlokasi di [GEOGRAPHIC_DATA] dan memiliki pengala…" at bounding box center [436, 141] width 352 height 349
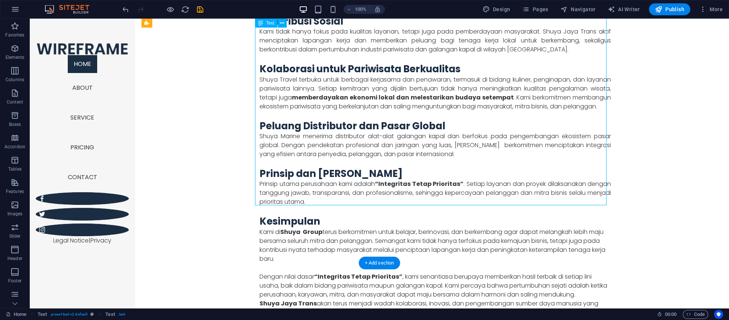
click at [436, 128] on div "Lokasi dan Pengalaman Shuya berlokasi di [GEOGRAPHIC_DATA] dan memiliki pengala…" at bounding box center [436, 141] width 352 height 349
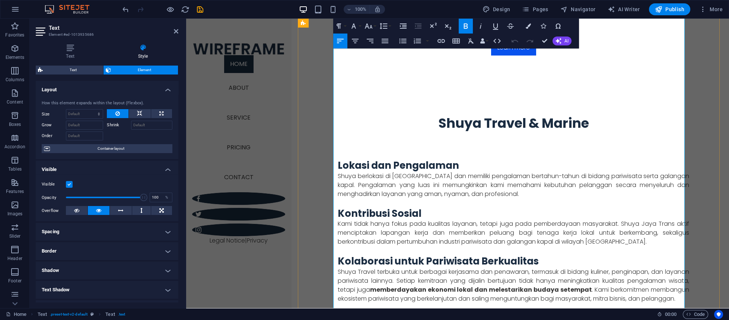
scroll to position [488, 0]
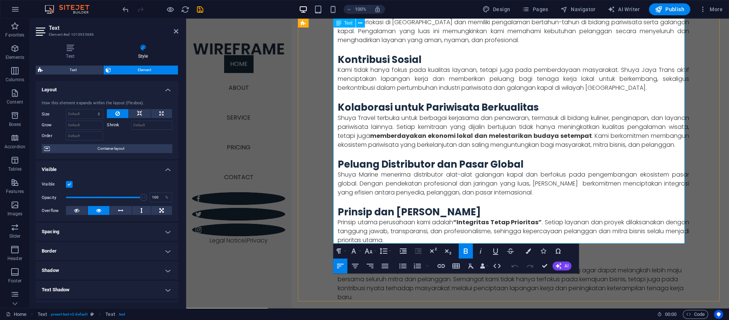
click at [398, 266] on p "Kami di Shuya Group terus berkomitmen untuk belajar, berinovasi, dan berkembang…" at bounding box center [513, 284] width 352 height 36
drag, startPoint x: 597, startPoint y: 238, endPoint x: 334, endPoint y: 158, distance: 275.2
click at [337, 158] on div "Lokasi dan Pengalaman Shuya berlokasi di [GEOGRAPHIC_DATA] dan memiliki pengala…" at bounding box center [513, 176] width 352 height 340
click at [388, 265] on icon "button" at bounding box center [385, 266] width 7 height 4
click at [550, 245] on p at bounding box center [513, 249] width 352 height 9
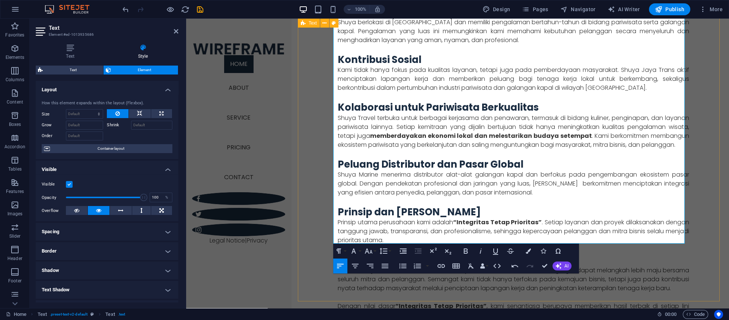
click at [695, 134] on div "Shuya Travel & Marine Lokasi dan Pengalaman Shuya berlokasi di [GEOGRAPHIC_DATA…" at bounding box center [513, 188] width 431 height 515
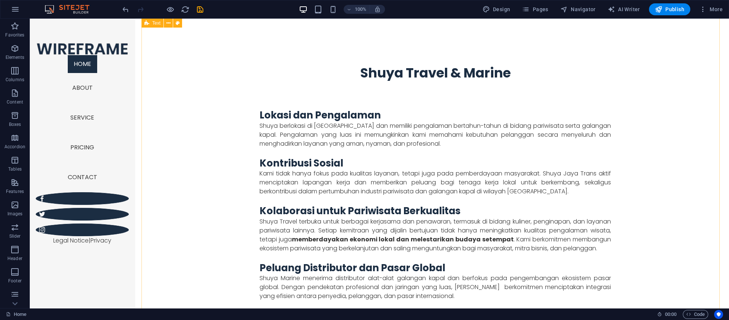
scroll to position [461, 0]
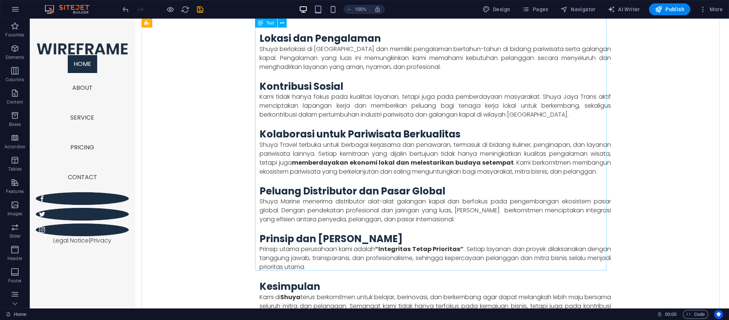
click at [296, 219] on div "Lokasi dan Pengalaman Shuya berlokasi di [GEOGRAPHIC_DATA] dan memiliki pengala…" at bounding box center [436, 202] width 352 height 340
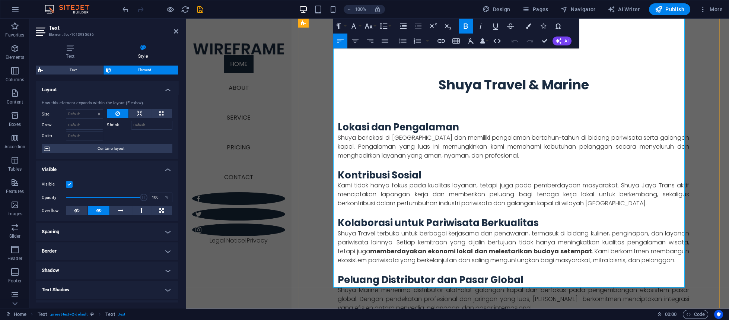
scroll to position [449, 0]
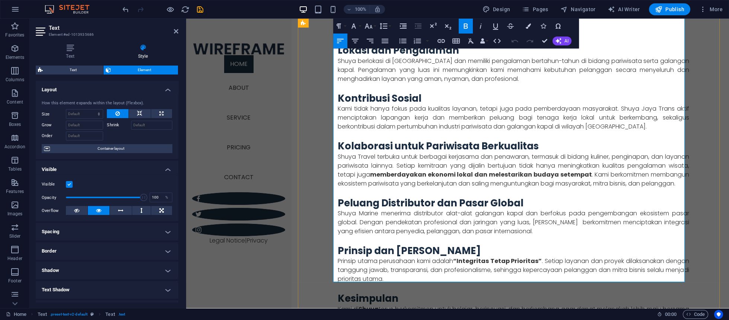
click at [388, 305] on p "Kami di [PERSON_NAME] terus berkomitmen untuk belajar, berinovasi, dan berkemba…" at bounding box center [513, 318] width 352 height 27
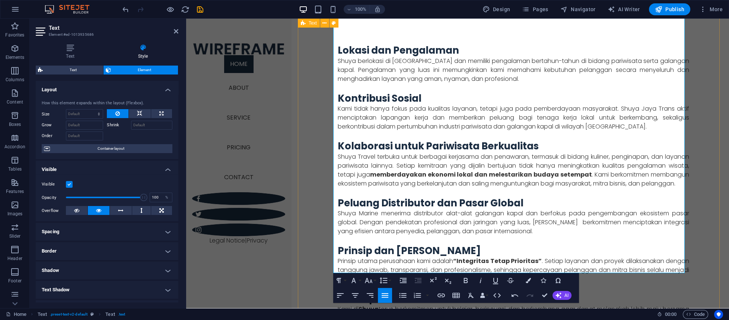
click at [708, 168] on div "Shuya Travel & Marine Lokasi dan Pengalaman Shuya berlokasi di [GEOGRAPHIC_DATA…" at bounding box center [513, 223] width 431 height 506
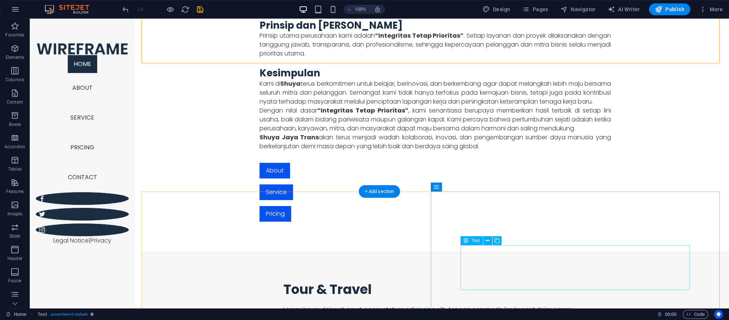
scroll to position [718, 0]
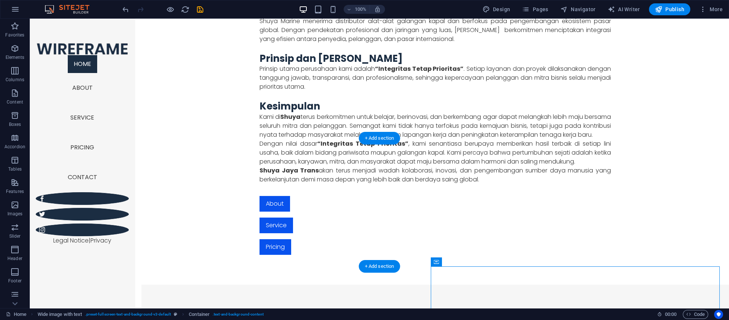
scroll to position [757, 0]
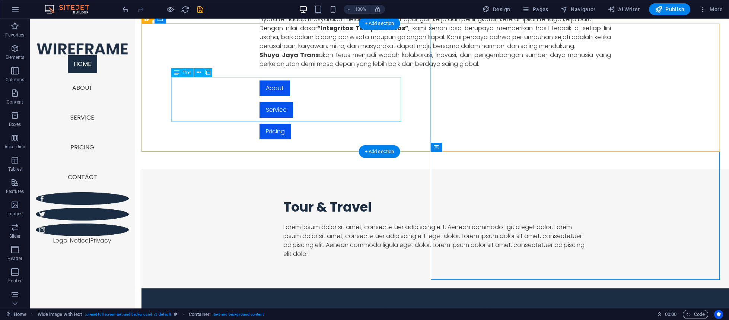
click at [312, 223] on div "Lorem ipsum dolor sit amet, consectetuer adipiscing elit. Aenean commodo ligula…" at bounding box center [435, 241] width 304 height 36
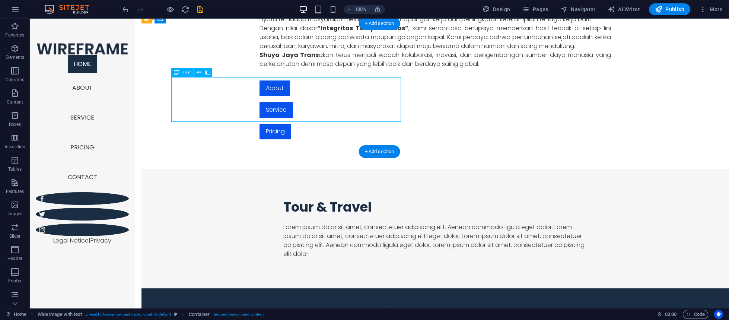
click at [312, 223] on div "Lorem ipsum dolor sit amet, consectetuer adipiscing elit. Aenean commodo ligula…" at bounding box center [435, 241] width 304 height 36
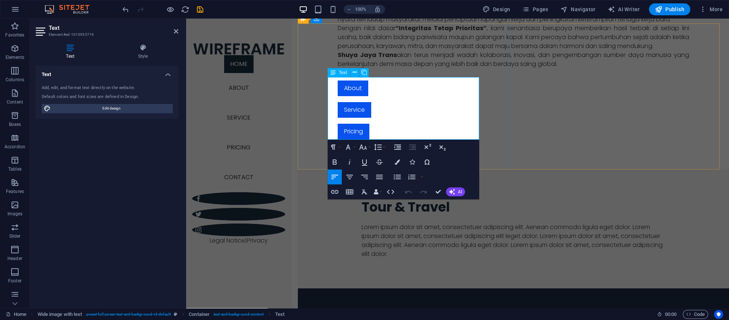
click at [391, 223] on p "Lorem ipsum dolor sit amet, consectetuer adipiscing elit. Aenean commodo ligula…" at bounding box center [513, 241] width 304 height 36
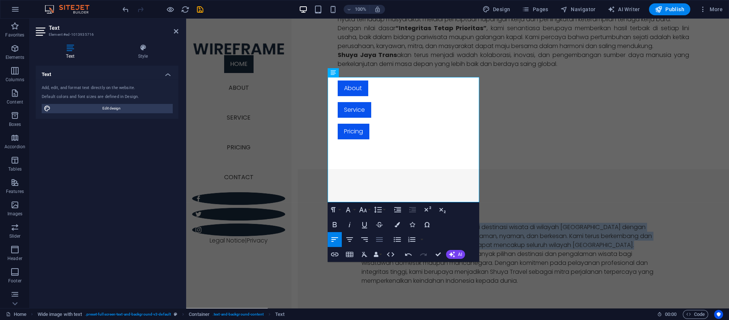
click at [378, 239] on icon "button" at bounding box center [379, 239] width 7 height 4
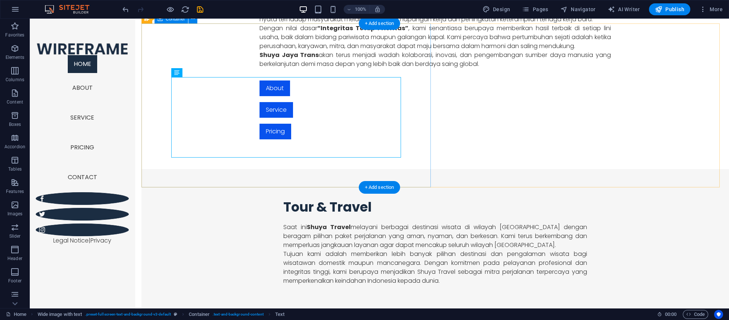
click at [158, 169] on div "Tour & Travel Saat ini Shuya Travel melayani berbagai destinasi wisata di wilay…" at bounding box center [436, 242] width 588 height 146
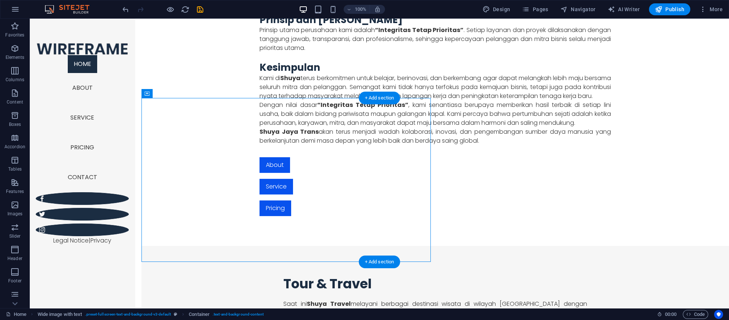
scroll to position [795, 0]
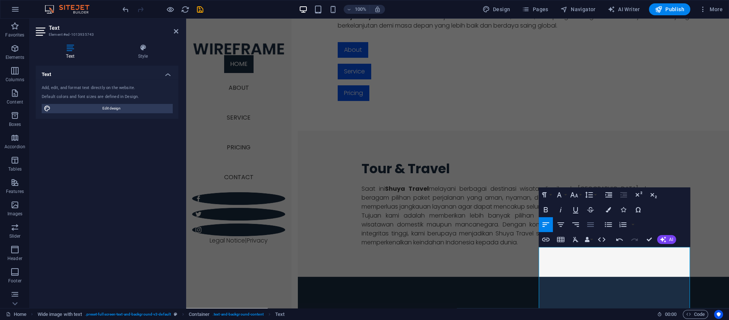
click at [589, 228] on icon "button" at bounding box center [590, 224] width 9 height 9
drag, startPoint x: 648, startPoint y: 240, endPoint x: 619, endPoint y: 222, distance: 34.5
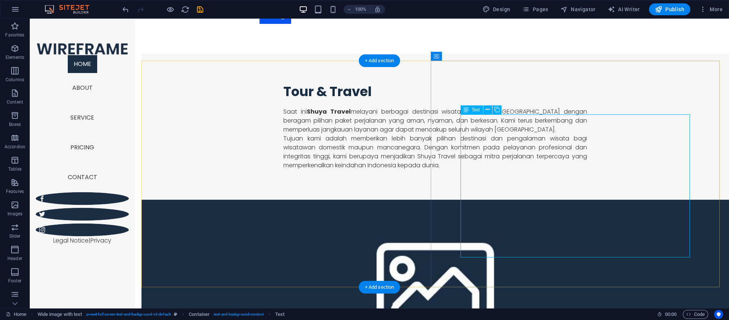
scroll to position [911, 0]
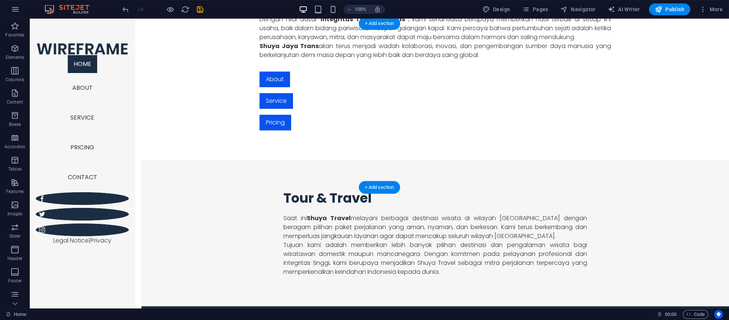
scroll to position [949, 0]
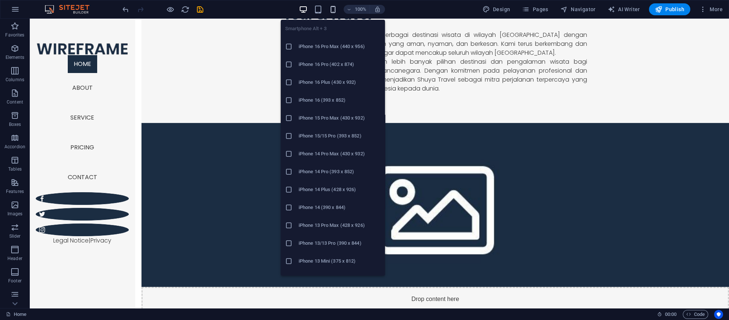
click at [334, 12] on icon "button" at bounding box center [333, 9] width 9 height 9
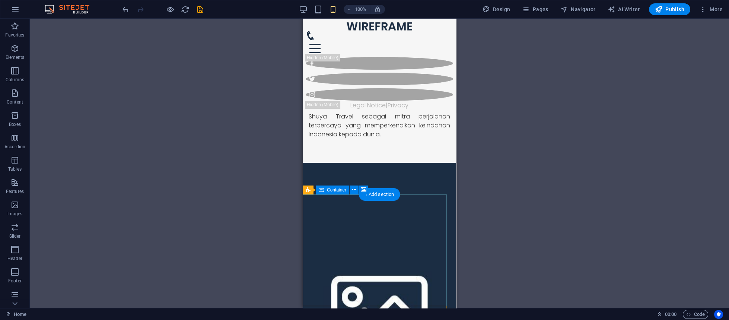
scroll to position [1230, 0]
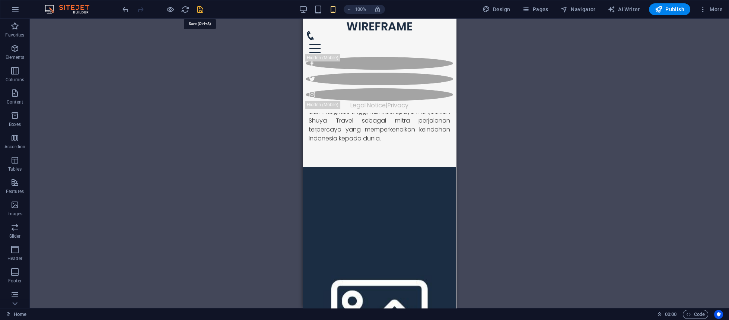
click at [200, 10] on icon "save" at bounding box center [200, 9] width 9 height 9
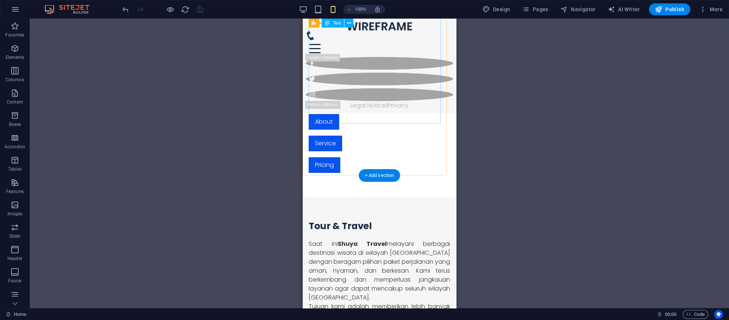
scroll to position [845, 0]
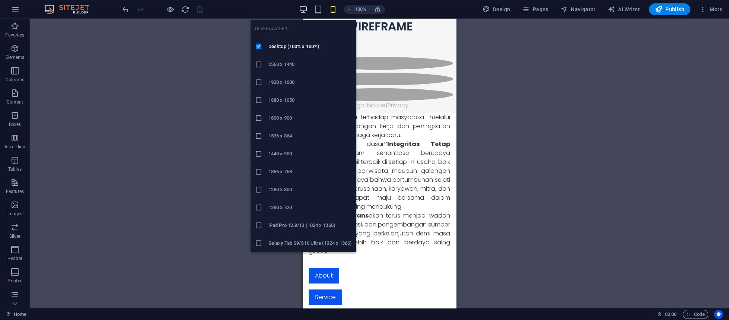
click at [308, 11] on icon "button" at bounding box center [303, 9] width 9 height 9
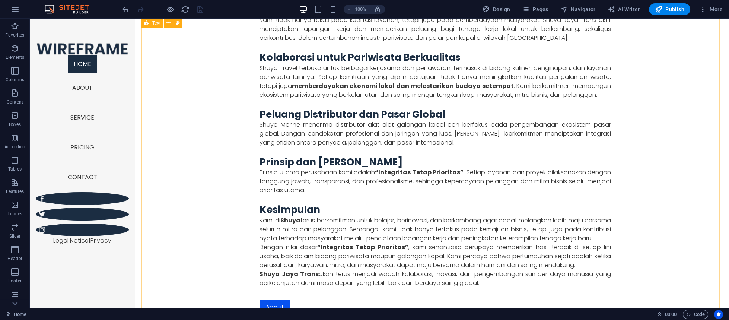
scroll to position [384, 0]
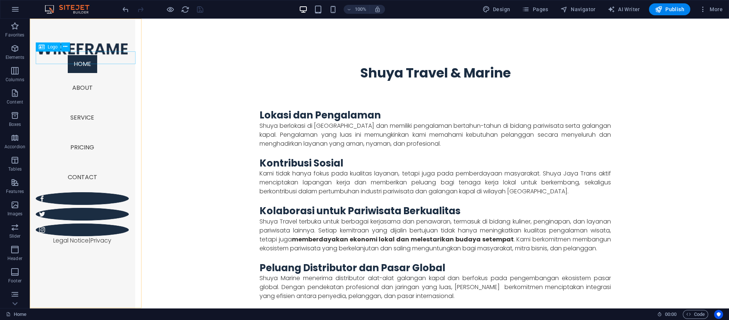
click at [110, 55] on div at bounding box center [82, 48] width 93 height 13
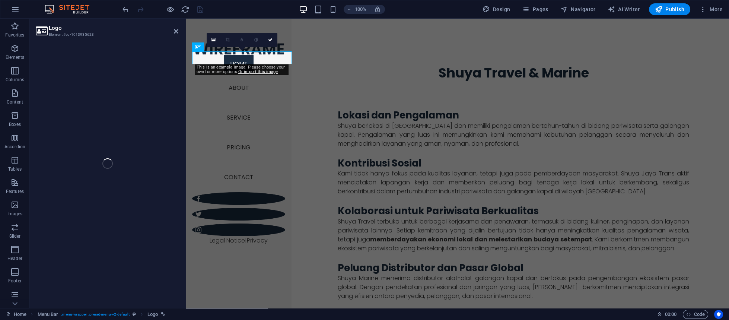
select select "px"
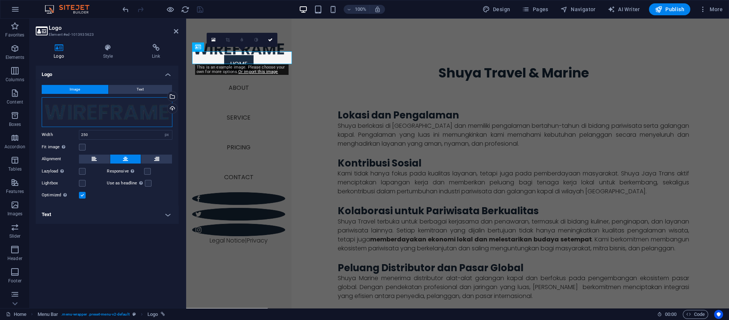
click at [128, 116] on div "Drag files here, click to choose files or select files from Files or our free s…" at bounding box center [107, 112] width 131 height 30
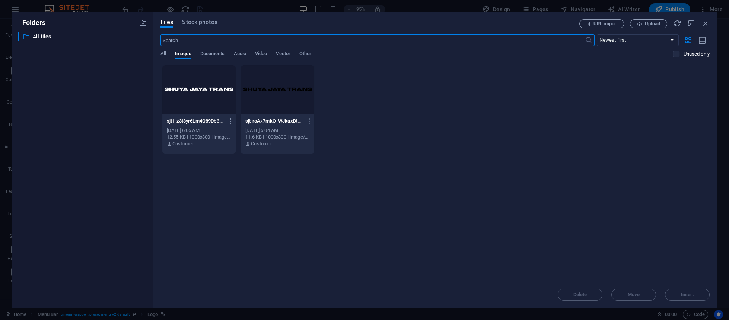
scroll to position [399, 0]
drag, startPoint x: 276, startPoint y: 85, endPoint x: 98, endPoint y: 80, distance: 178.1
click at [276, 85] on div at bounding box center [277, 89] width 73 height 48
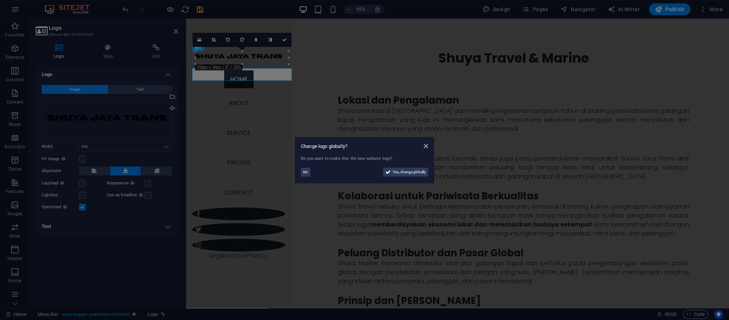
scroll to position [384, 0]
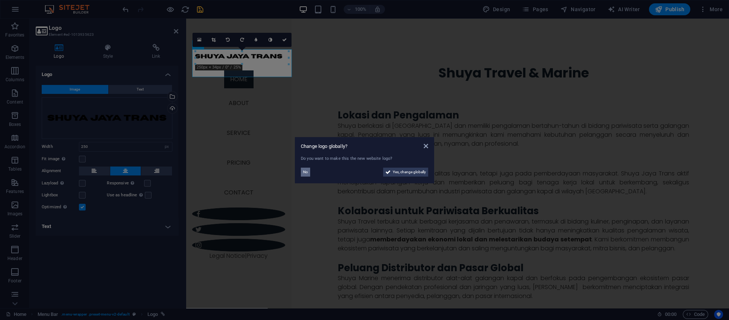
click at [304, 175] on span "No" at bounding box center [305, 172] width 5 height 9
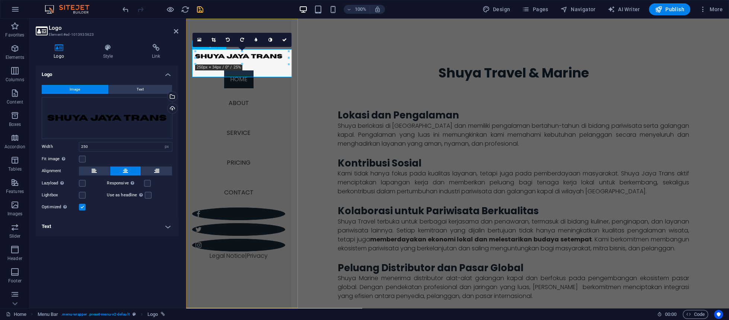
click at [246, 70] on div at bounding box center [238, 56] width 93 height 28
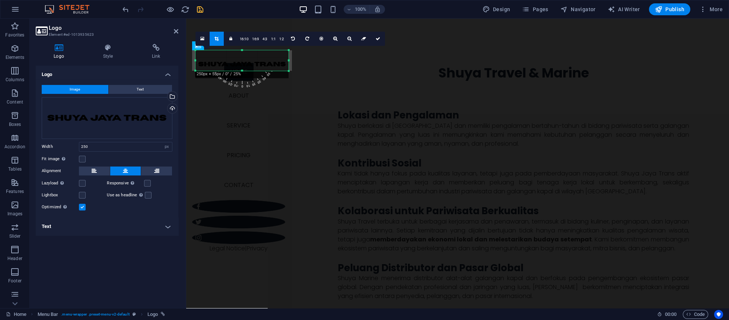
drag, startPoint x: 241, startPoint y: 78, endPoint x: 243, endPoint y: 70, distance: 7.8
click at [243, 70] on div at bounding box center [242, 71] width 93 height 3
drag, startPoint x: 242, startPoint y: 51, endPoint x: 242, endPoint y: 55, distance: 4.5
click at [242, 55] on div "180 170 160 150 140 130 120 110 100 90 80 70 60 50 40 30 20 10 0 -10 -20 -30 -4…" at bounding box center [242, 59] width 93 height 16
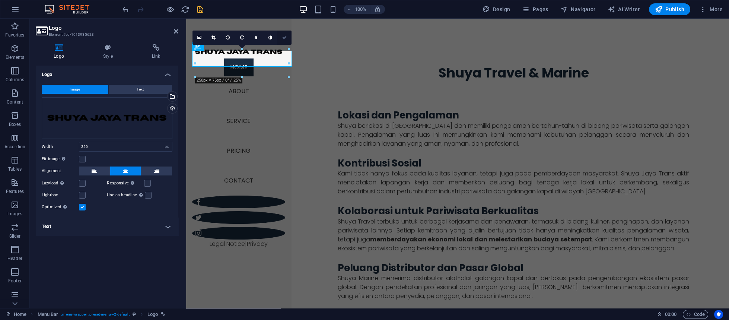
click at [287, 34] on link at bounding box center [284, 38] width 14 height 14
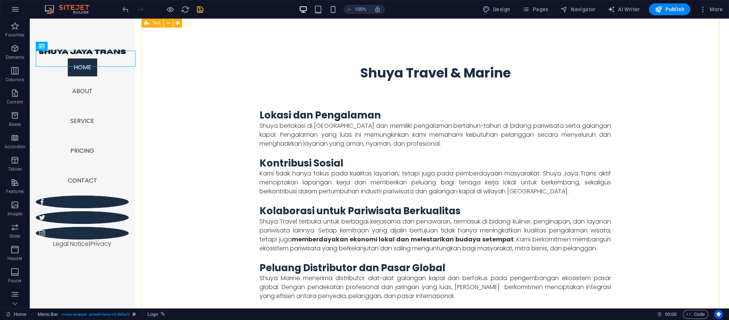
click at [186, 131] on div "Shuya Travel & Marine Lokasi dan Pengalaman Shuya berlokasi di [GEOGRAPHIC_DATA…" at bounding box center [436, 288] width 588 height 506
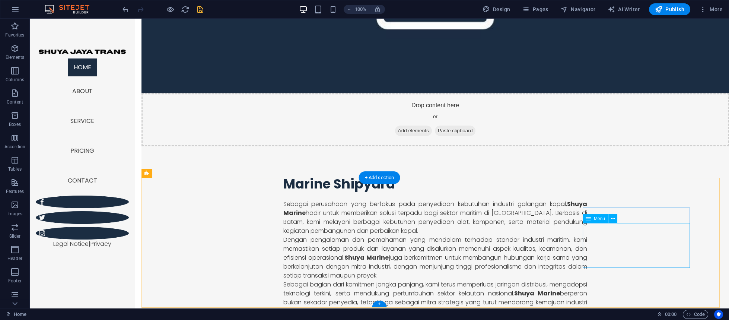
scroll to position [1452, 0]
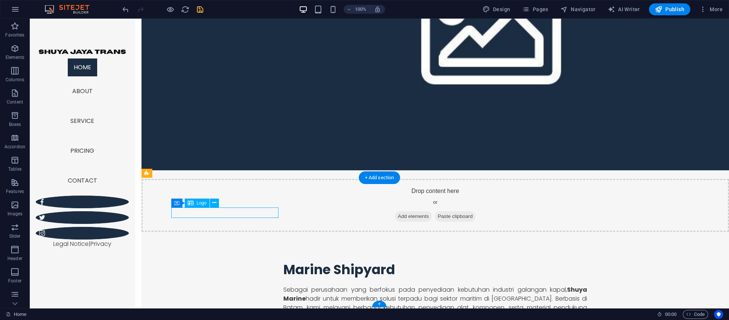
scroll to position [1576, 0]
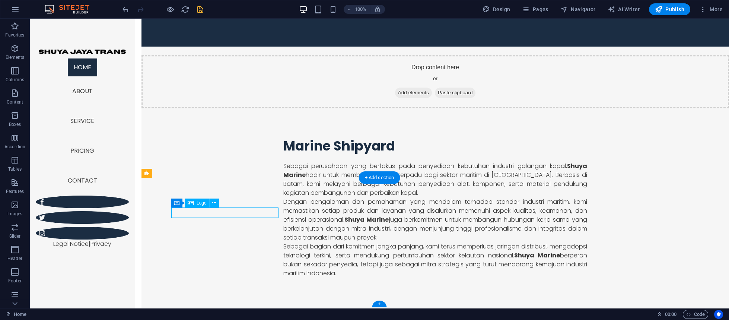
select select "px"
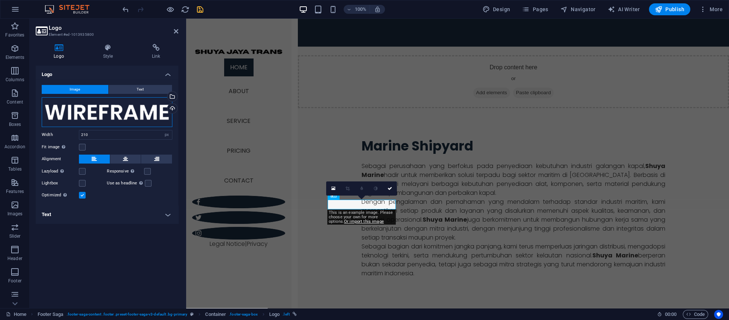
click at [121, 115] on div "Drag files here, click to choose files or select files from Files or our free s…" at bounding box center [107, 112] width 131 height 30
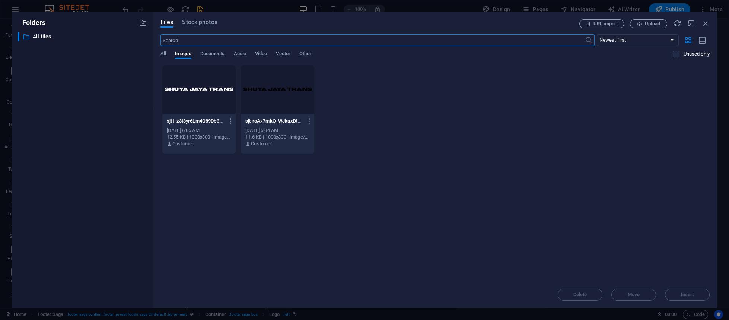
scroll to position [2265, 0]
click at [197, 90] on div at bounding box center [198, 89] width 73 height 48
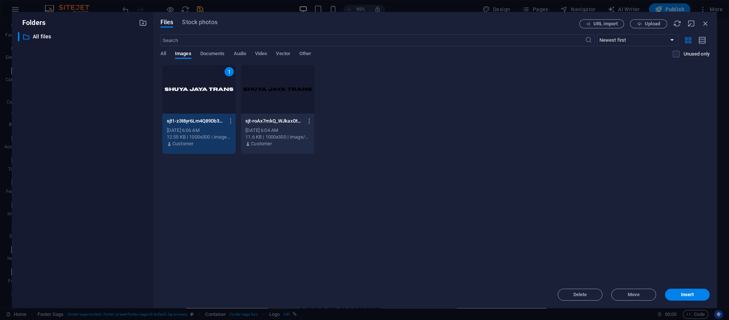
click at [197, 90] on div "1" at bounding box center [198, 89] width 73 height 48
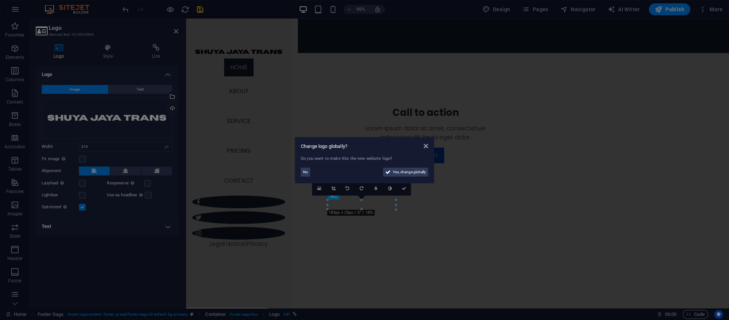
scroll to position [1576, 0]
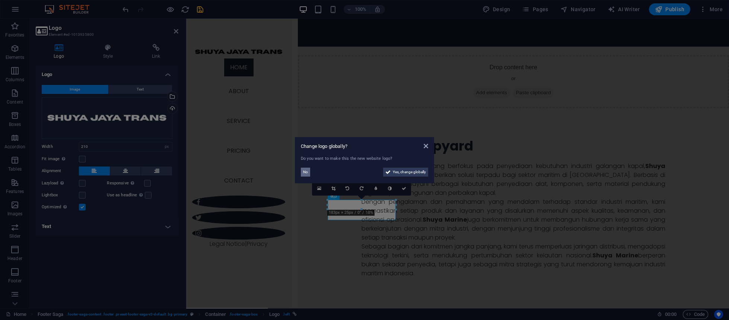
click at [307, 170] on span "No" at bounding box center [305, 172] width 5 height 9
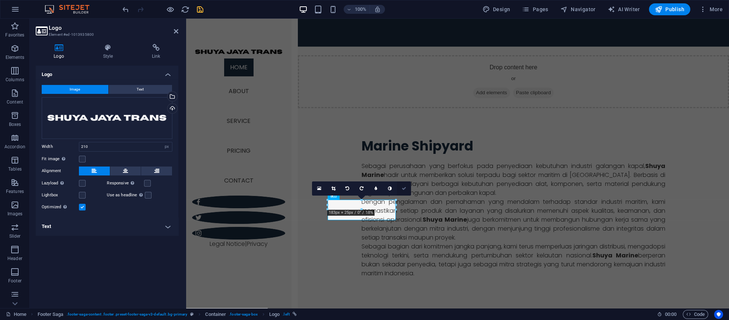
drag, startPoint x: 404, startPoint y: 191, endPoint x: 395, endPoint y: 226, distance: 36.9
click at [404, 191] on icon at bounding box center [404, 188] width 4 height 4
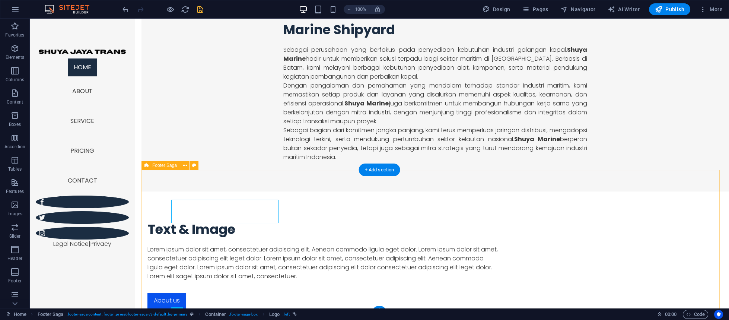
scroll to position [1460, 0]
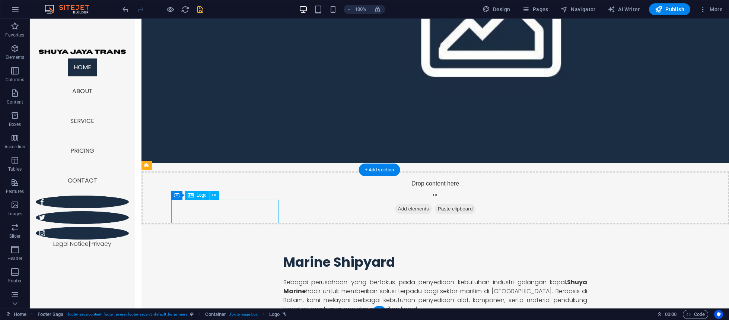
scroll to position [1576, 0]
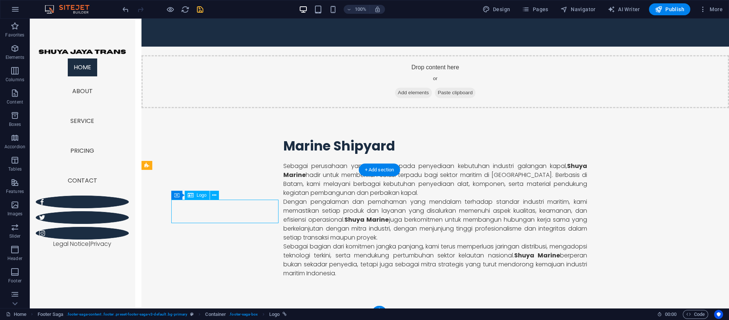
select select "px"
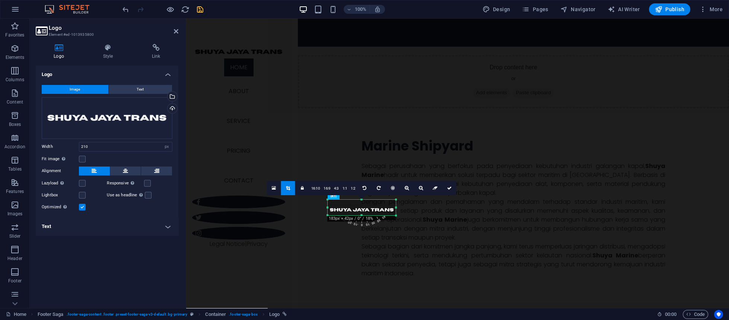
drag, startPoint x: 361, startPoint y: 220, endPoint x: 364, endPoint y: 215, distance: 5.7
click at [364, 215] on div at bounding box center [362, 215] width 68 height 3
click at [361, 202] on div "180 170 160 150 140 130 120 110 100 90 80 70 60 50 40 30 20 10 0 -10 -20 -30 -4…" at bounding box center [362, 206] width 68 height 13
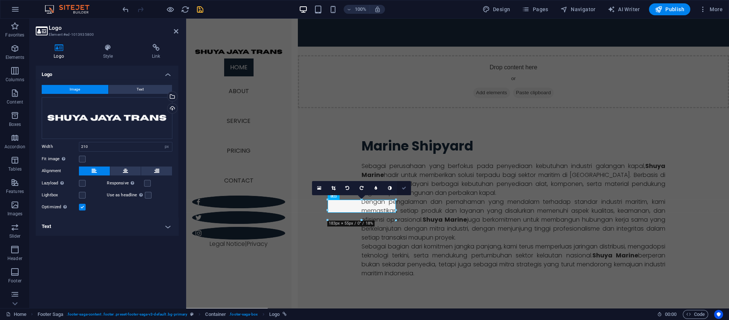
click at [404, 187] on icon at bounding box center [404, 188] width 4 height 4
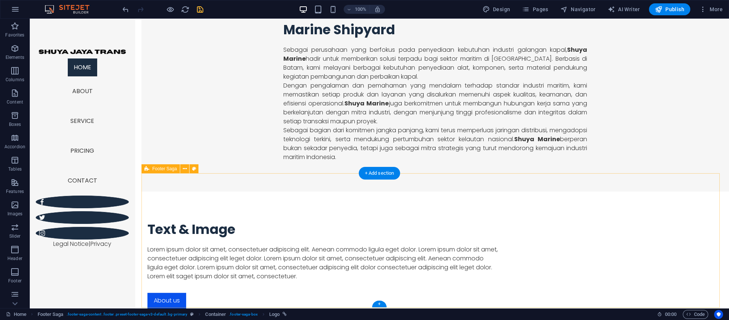
scroll to position [1457, 0]
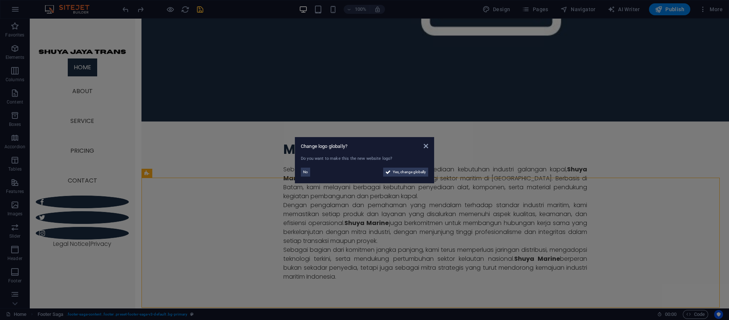
scroll to position [1452, 0]
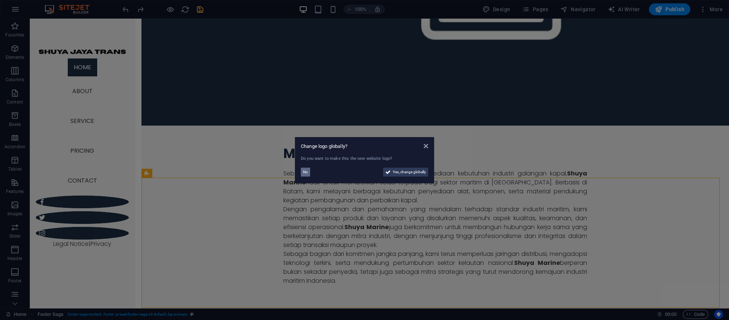
click at [304, 173] on span "No" at bounding box center [305, 172] width 5 height 9
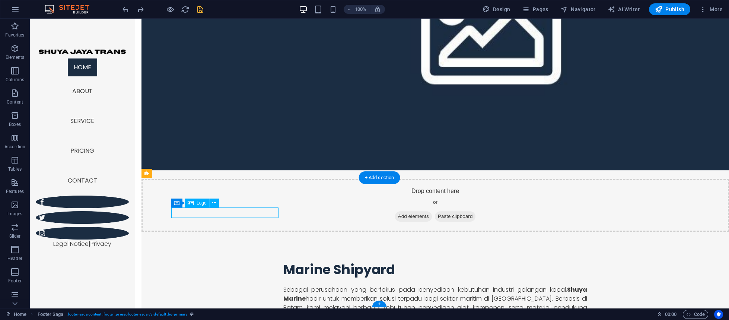
scroll to position [1569, 0]
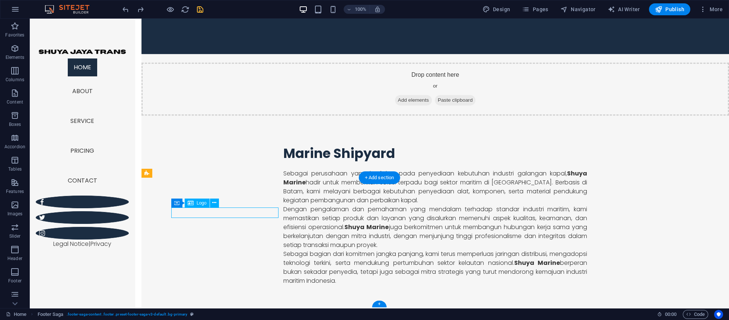
select select "px"
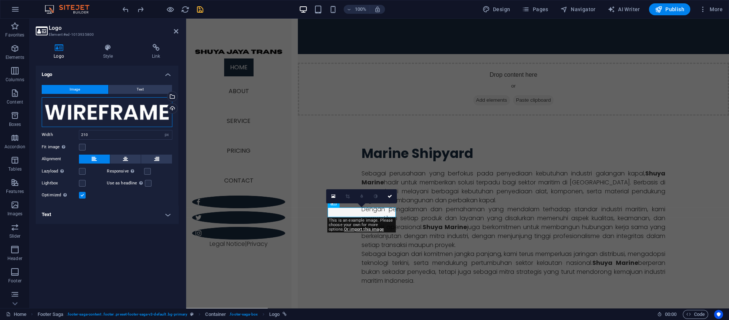
click at [89, 110] on div "Drag files here, click to choose files or select files from Files or our free s…" at bounding box center [107, 112] width 131 height 30
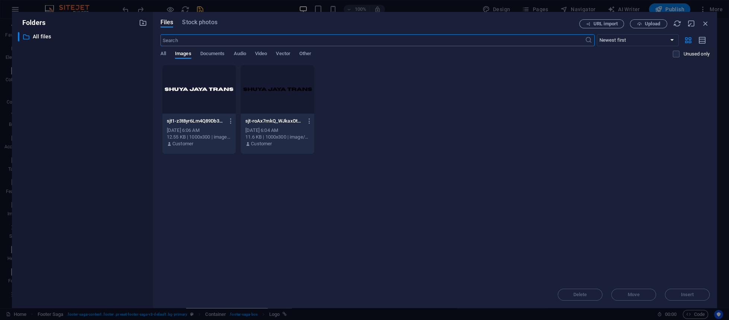
scroll to position [2266, 0]
click at [708, 22] on icon "button" at bounding box center [706, 23] width 8 height 8
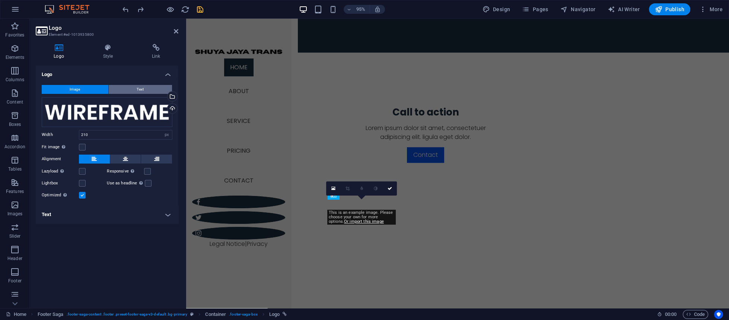
scroll to position [1576, 0]
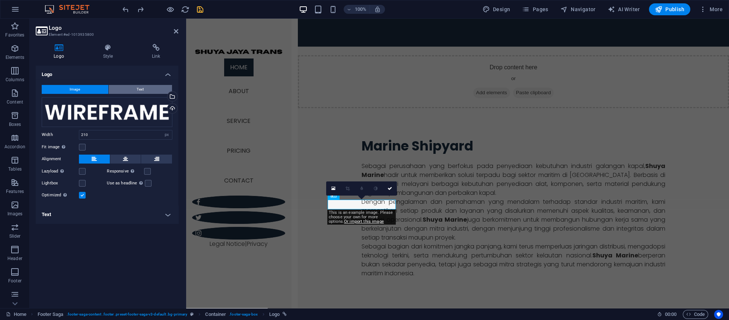
click at [130, 87] on button "Text" at bounding box center [140, 89] width 63 height 9
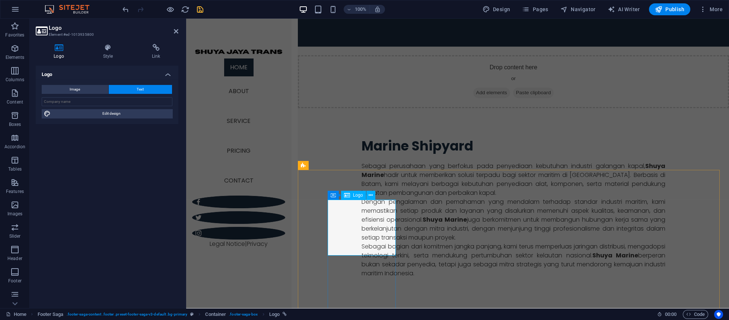
click at [109, 116] on span "Edit design" at bounding box center [111, 113] width 117 height 9
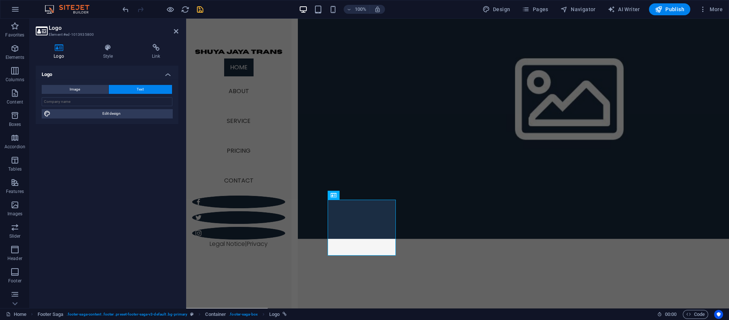
select select "px"
select select "300"
select select "px"
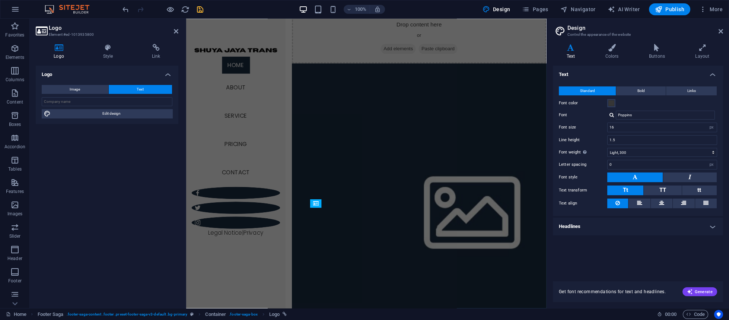
scroll to position [2214, 0]
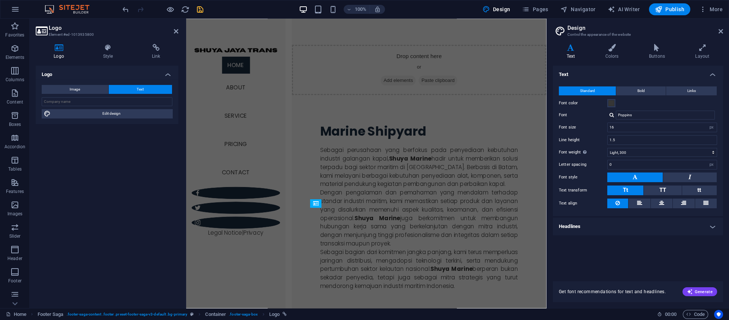
click at [131, 140] on div "Logo Image Text Drag files here, click to choose files or select files from Fil…" at bounding box center [107, 184] width 143 height 236
click at [718, 33] on header "Design Control the appearance of the website" at bounding box center [639, 28] width 169 height 19
click at [720, 30] on icon at bounding box center [721, 31] width 4 height 6
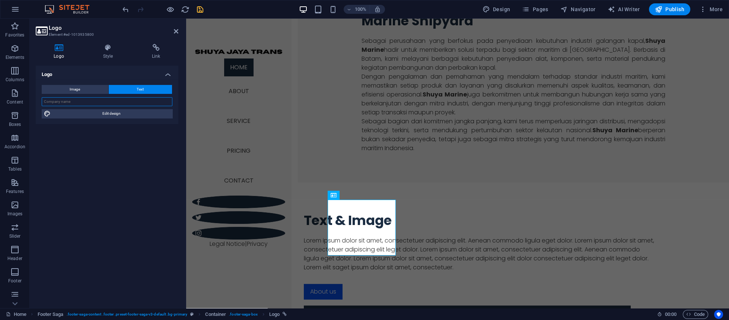
click at [78, 100] on input "text" at bounding box center [107, 101] width 131 height 9
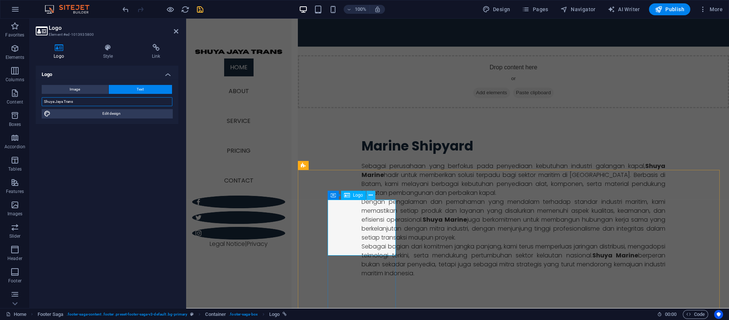
type input "Shuya Jaya Trans"
click at [371, 194] on icon at bounding box center [371, 195] width 4 height 8
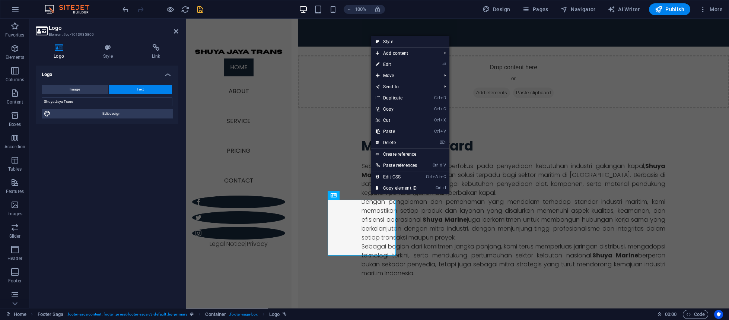
click at [136, 185] on div "Logo Image Text Drag files here, click to choose files or select files from Fil…" at bounding box center [107, 184] width 143 height 236
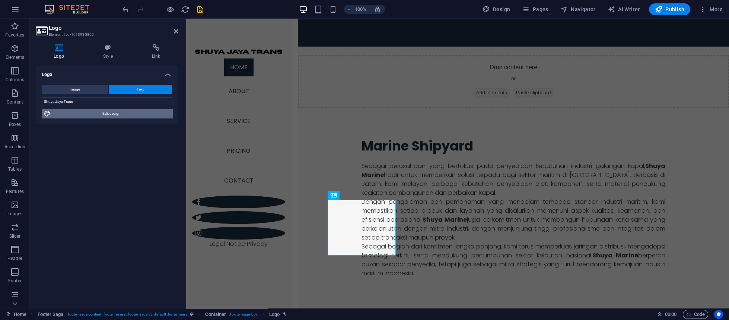
click at [104, 116] on span "Edit design" at bounding box center [111, 113] width 117 height 9
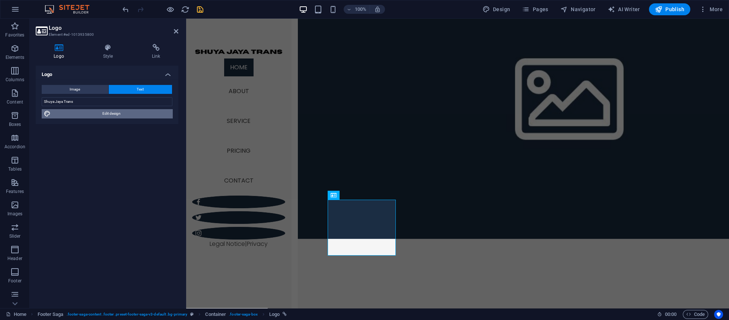
select select "px"
select select "700"
select select "px"
select select "rem"
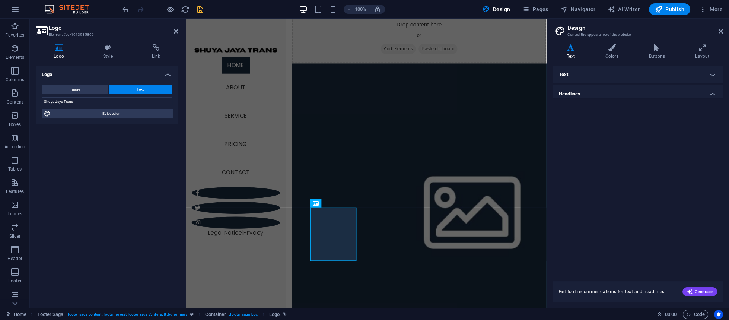
scroll to position [2214, 0]
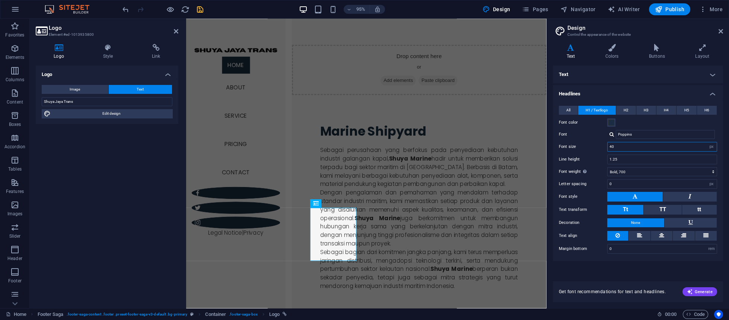
click at [677, 148] on input "40" at bounding box center [662, 146] width 109 height 9
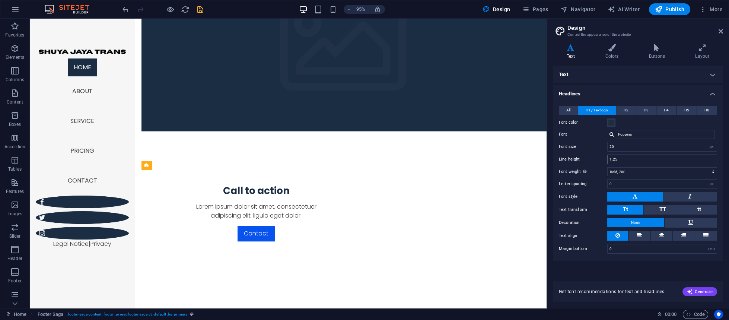
scroll to position [1612, 0]
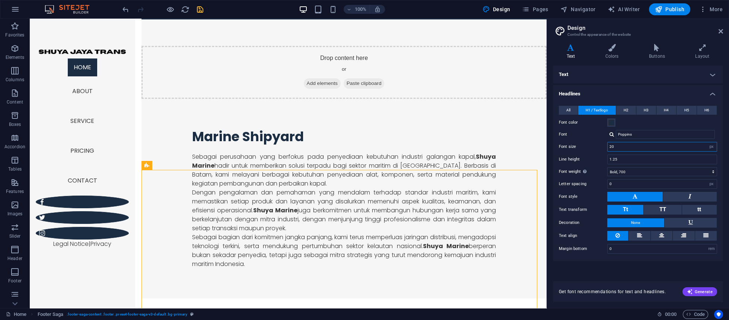
click at [624, 148] on input "20" at bounding box center [662, 146] width 109 height 9
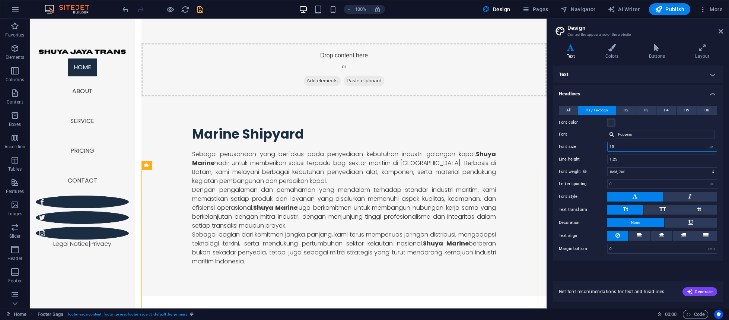
click at [624, 150] on input "15" at bounding box center [662, 146] width 109 height 9
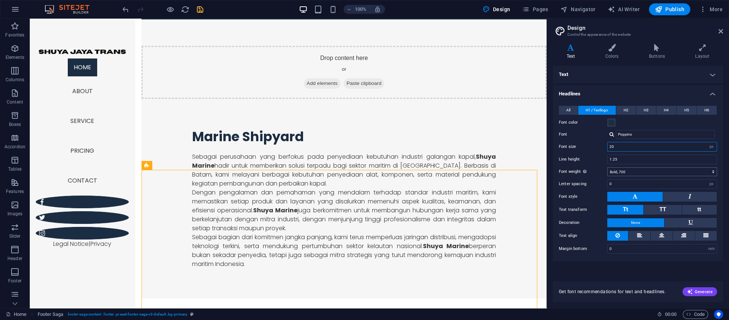
type input "20"
click option "Medium, 500" at bounding box center [0, 0] width 0 height 0
select select "700"
click option "Bold, 700" at bounding box center [0, 0] width 0 height 0
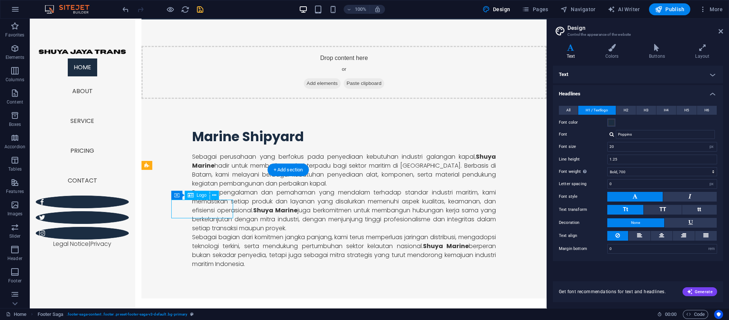
drag, startPoint x: 601, startPoint y: 136, endPoint x: 156, endPoint y: 177, distance: 446.5
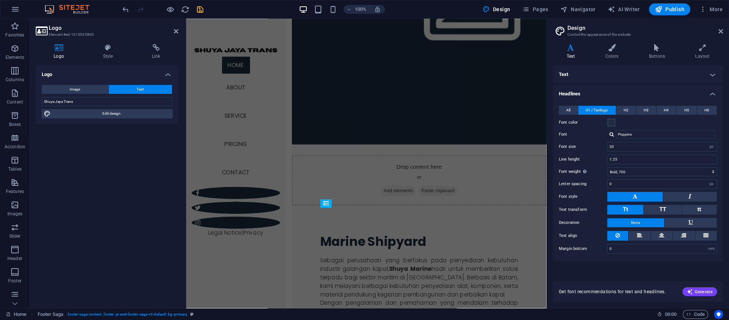
scroll to position [2214, 0]
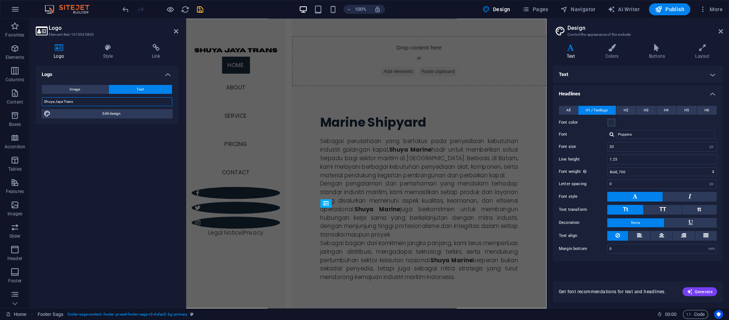
click at [87, 100] on input "Shuya Jaya Trans" at bounding box center [107, 101] width 131 height 9
drag, startPoint x: 87, startPoint y: 100, endPoint x: 129, endPoint y: 126, distance: 49.1
click at [42, 100] on input "Shuya Jaya Trans" at bounding box center [107, 101] width 131 height 9
click at [92, 90] on button "Image" at bounding box center [75, 89] width 67 height 9
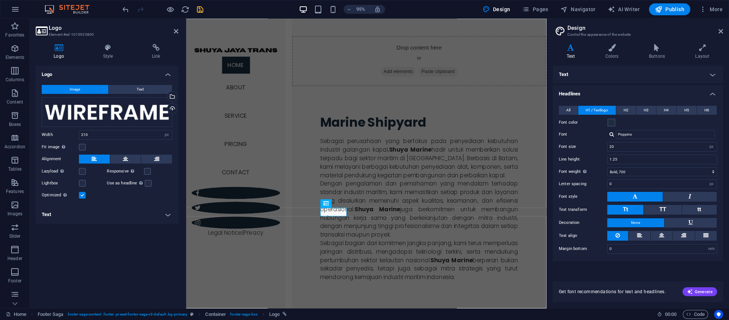
click at [116, 250] on div "Logo Image Text Drag files here, click to choose files or select files from Fil…" at bounding box center [107, 184] width 143 height 236
click at [627, 147] on input "20" at bounding box center [662, 146] width 109 height 9
type input "40"
click at [616, 270] on div "Text Standard Bold Links Font color Font Poppins Font size 16 rem px Line heigh…" at bounding box center [638, 169] width 170 height 207
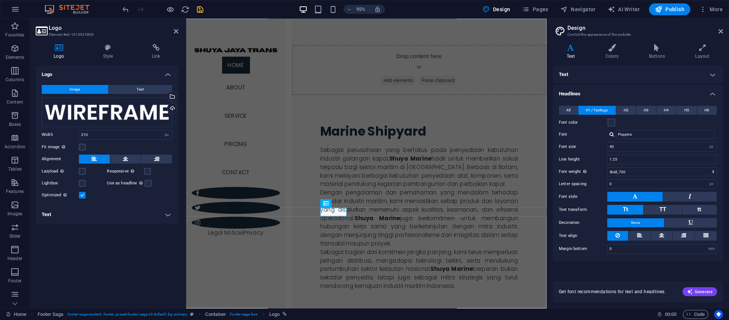
click at [108, 254] on div "Logo Image Text Drag files here, click to choose files or select files from Fil…" at bounding box center [107, 184] width 143 height 236
click at [721, 31] on icon at bounding box center [721, 31] width 4 height 6
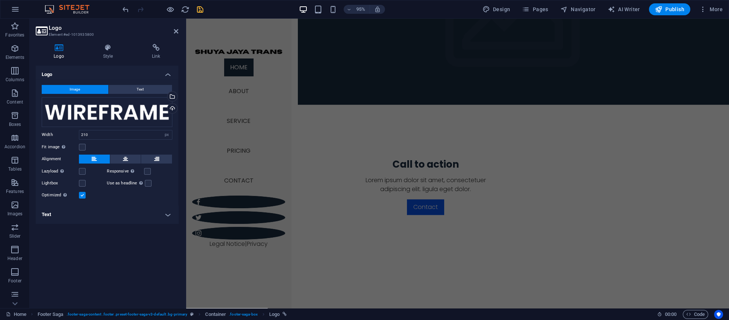
scroll to position [1576, 0]
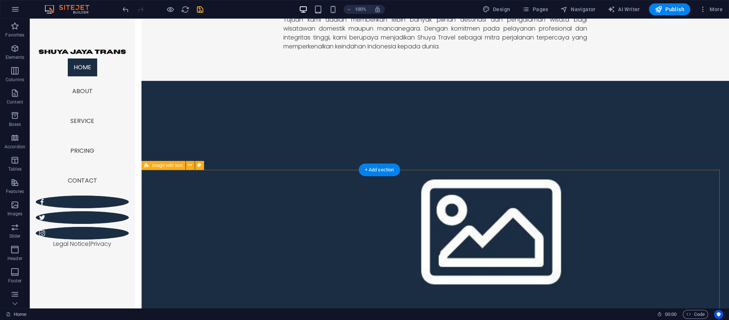
scroll to position [1068, 0]
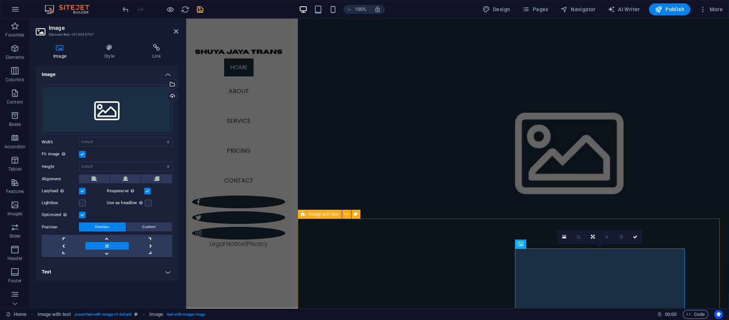
scroll to position [1183, 0]
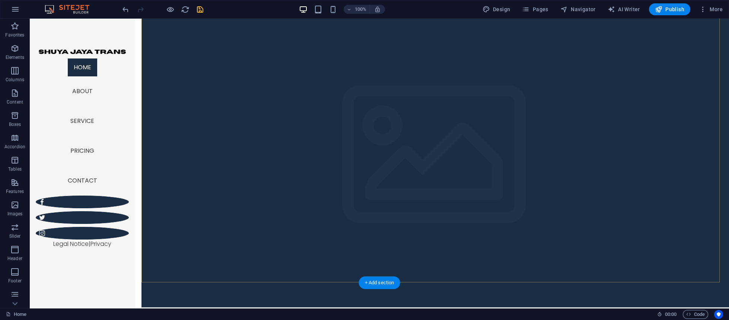
scroll to position [0, 0]
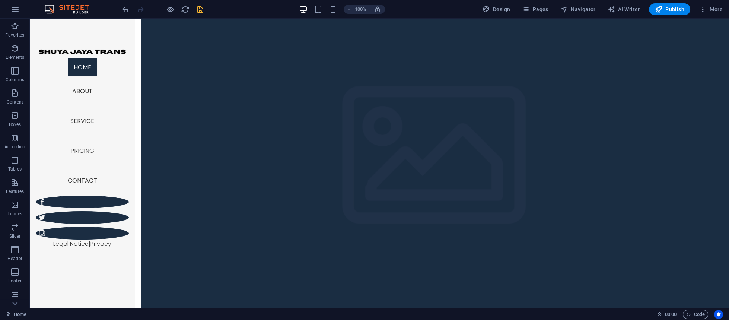
click at [201, 9] on icon "save" at bounding box center [200, 9] width 9 height 9
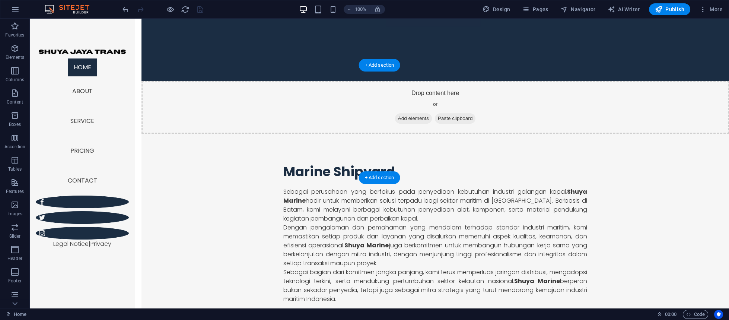
scroll to position [1452, 0]
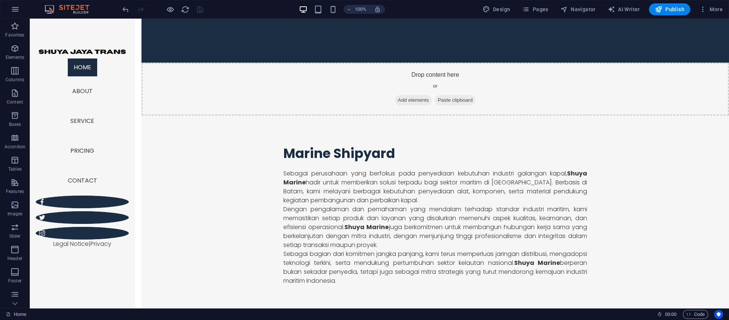
select select "px"
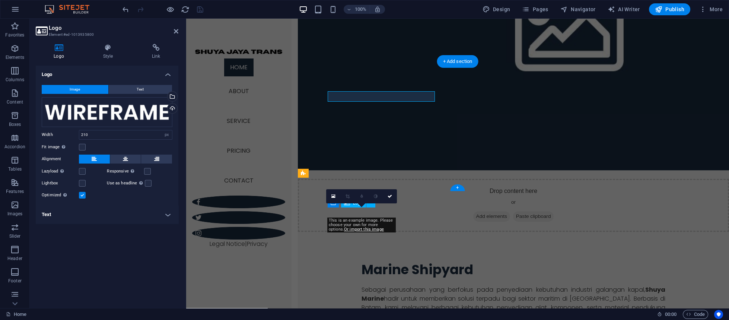
click at [259, 196] on nav "Home About Service Pricing Contact" at bounding box center [238, 126] width 93 height 137
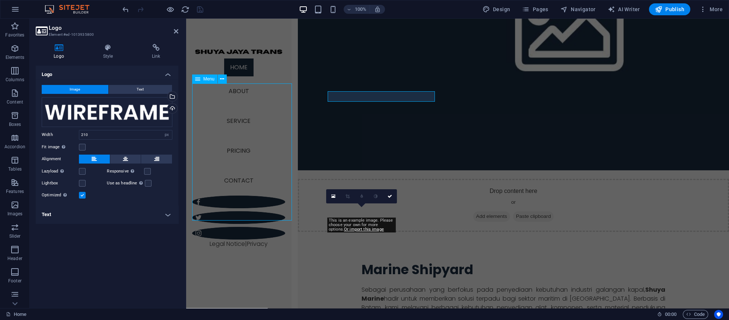
scroll to position [1569, 0]
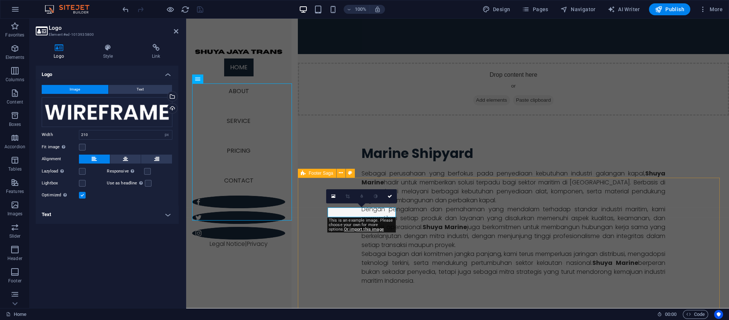
click at [114, 107] on div "Drag files here, click to choose files or select files from Files or our free s…" at bounding box center [107, 112] width 131 height 30
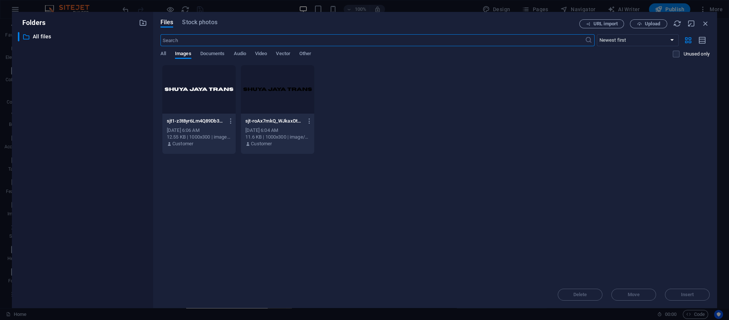
scroll to position [2316, 0]
click at [647, 22] on span "Upload" at bounding box center [652, 24] width 15 height 4
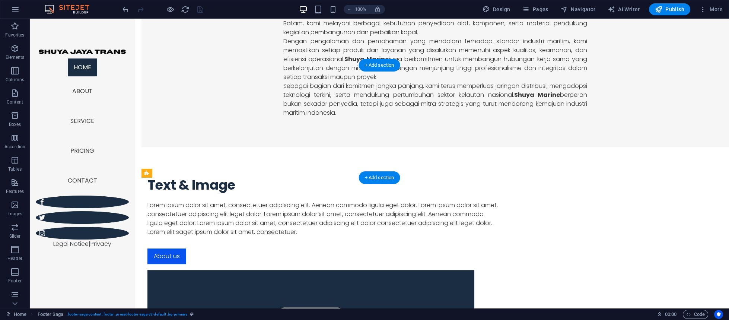
scroll to position [1452, 0]
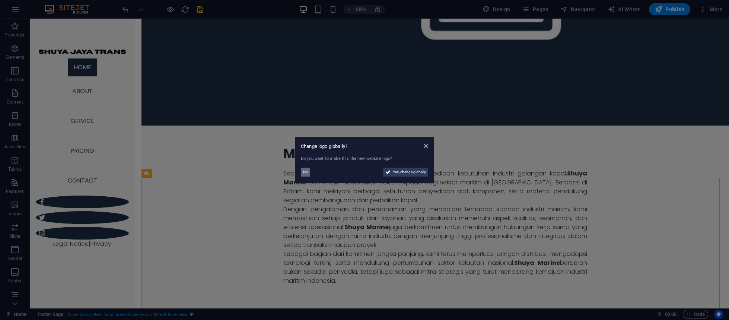
click at [308, 174] on button "No" at bounding box center [305, 172] width 9 height 9
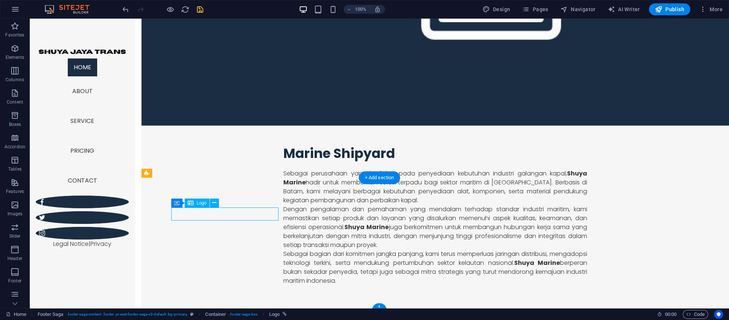
select select "px"
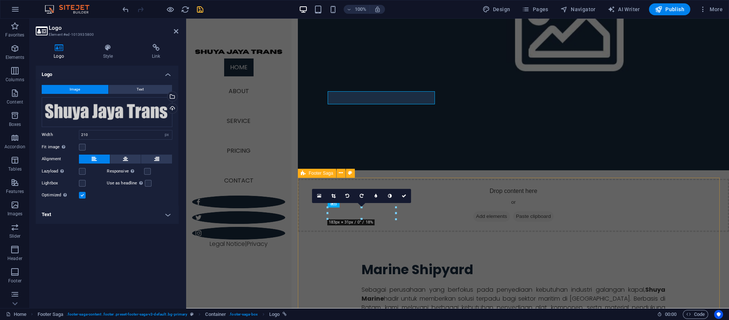
scroll to position [1569, 0]
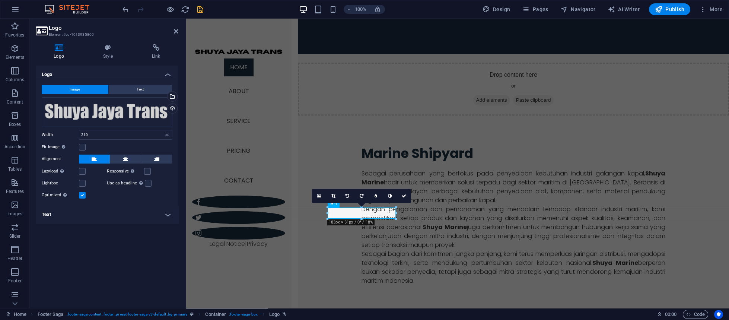
click at [126, 252] on div "Logo Image Text Drag files here, click to choose files or select files from Fil…" at bounding box center [107, 184] width 143 height 236
click at [404, 195] on icon at bounding box center [404, 196] width 4 height 4
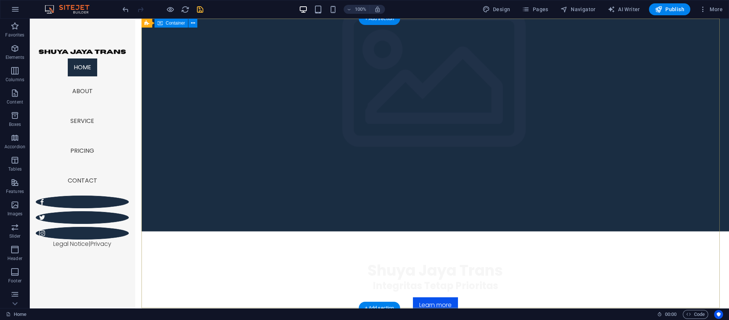
scroll to position [0, 0]
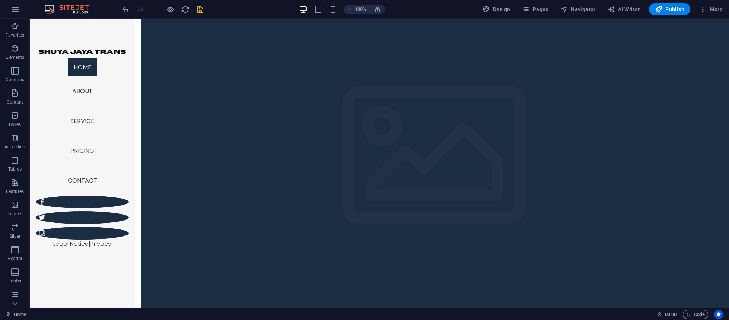
click at [95, 57] on div at bounding box center [82, 50] width 93 height 16
select select "px"
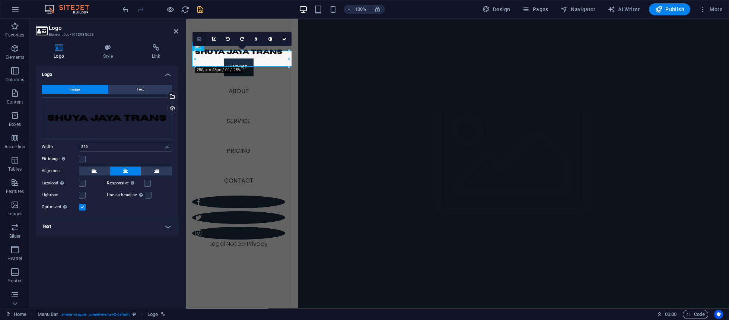
click at [199, 41] on icon at bounding box center [199, 38] width 4 height 5
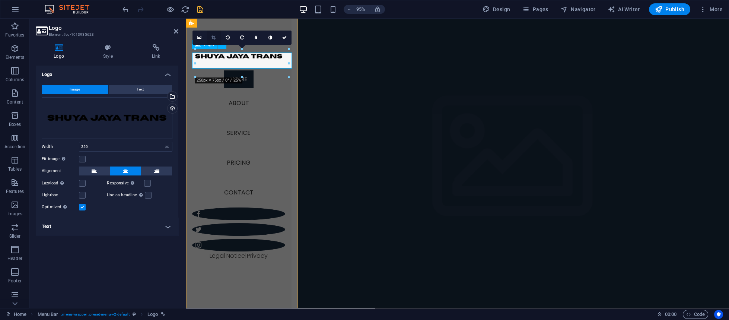
click at [212, 37] on icon at bounding box center [214, 37] width 4 height 4
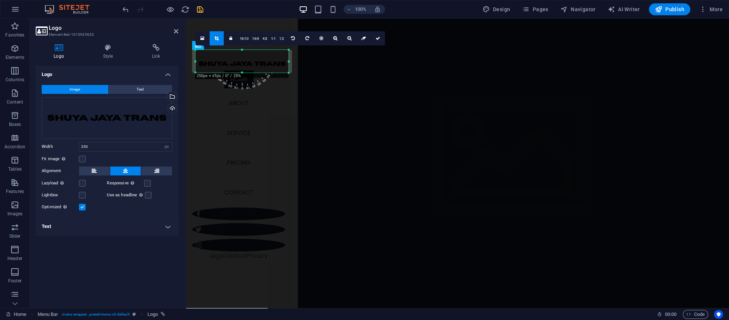
drag, startPoint x: 243, startPoint y: 75, endPoint x: 242, endPoint y: 71, distance: 4.1
click at [242, 71] on div "180 170 160 150 140 130 120 110 100 90 80 70 60 50 40 30 20 10 0 -10 -20 -30 -4…" at bounding box center [242, 61] width 93 height 23
click at [242, 54] on div "180 170 160 150 140 130 120 110 100 90 80 70 60 50 40 30 20 10 0 -10 -20 -30 -4…" at bounding box center [242, 59] width 93 height 19
click at [380, 38] on link at bounding box center [378, 39] width 14 height 14
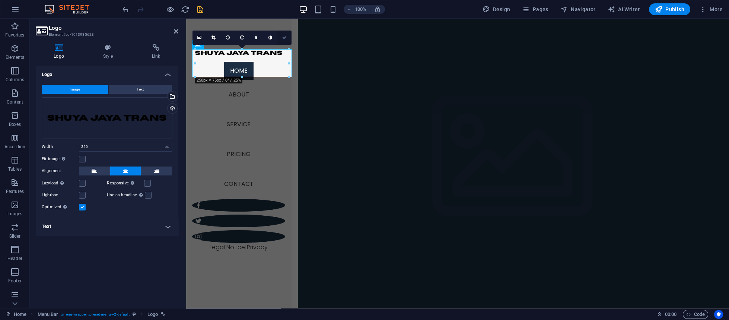
click at [286, 36] on icon at bounding box center [284, 37] width 4 height 4
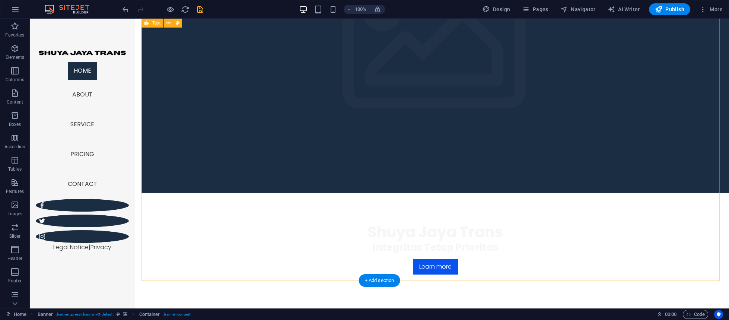
scroll to position [538, 0]
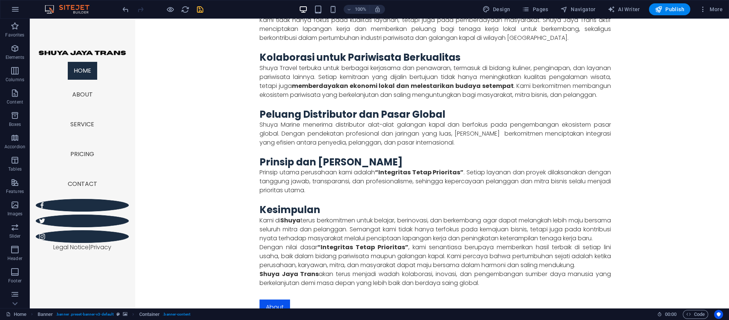
click at [201, 9] on icon "save" at bounding box center [200, 9] width 9 height 9
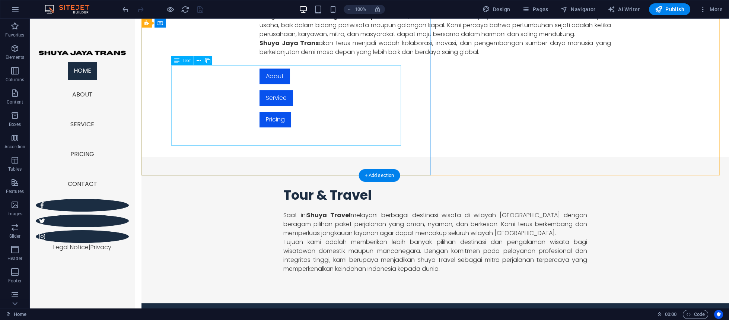
scroll to position [1076, 0]
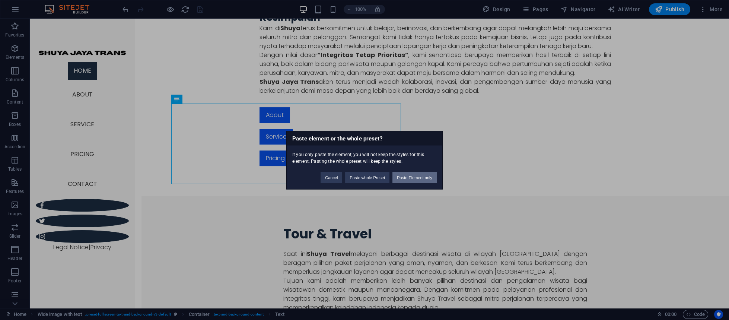
click at [399, 178] on button "Paste Element only" at bounding box center [415, 177] width 44 height 11
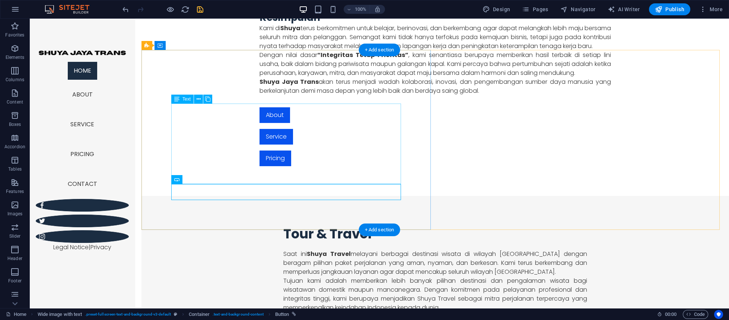
click at [414, 196] on div "Tour & Travel Saat ini Shuya Travel melayani berbagai destinasi wisata di wilay…" at bounding box center [436, 277] width 588 height 162
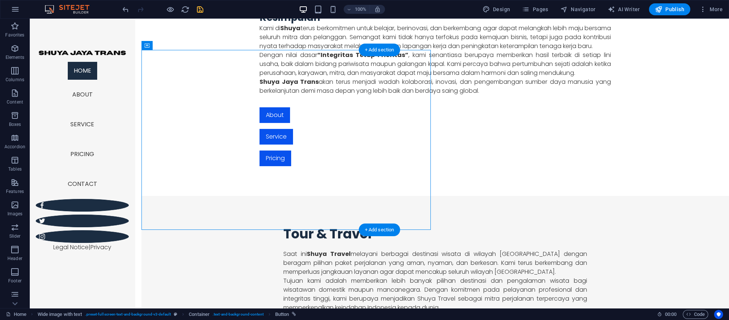
scroll to position [1038, 0]
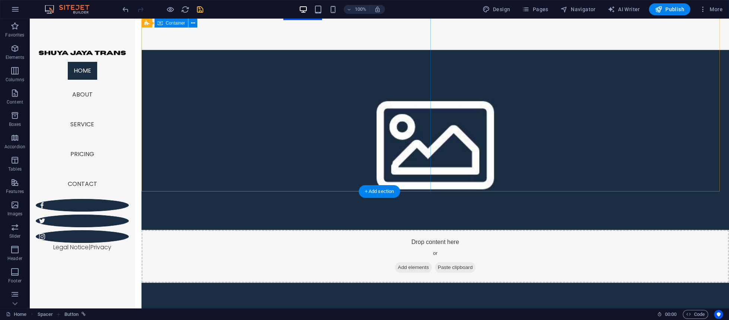
scroll to position [769, 0]
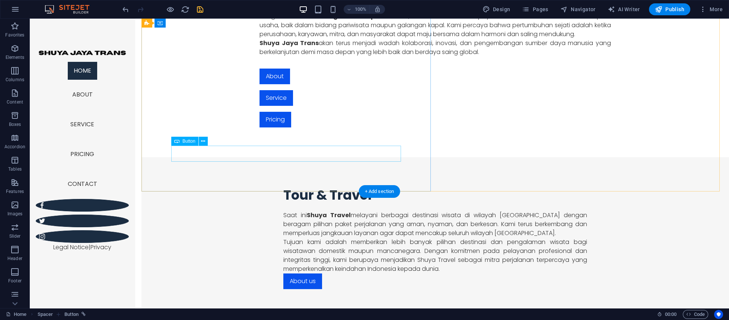
click at [283, 273] on div "About us" at bounding box center [435, 281] width 304 height 16
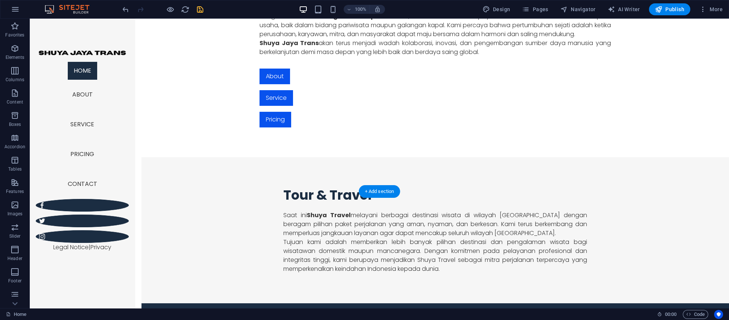
click at [283, 211] on div "Saat ini Shuya Travel melayani berbagai destinasi wisata di wilayah [GEOGRAPHIC…" at bounding box center [435, 242] width 304 height 63
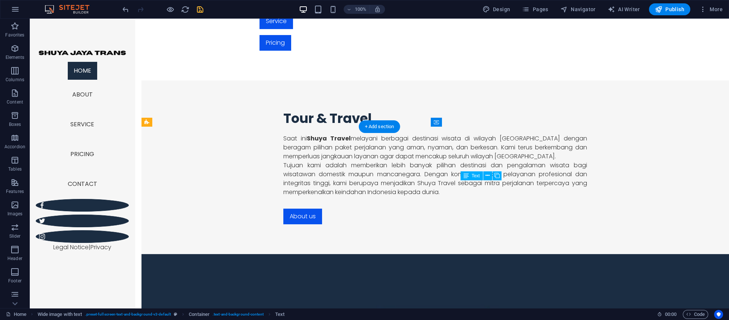
scroll to position [922, 0]
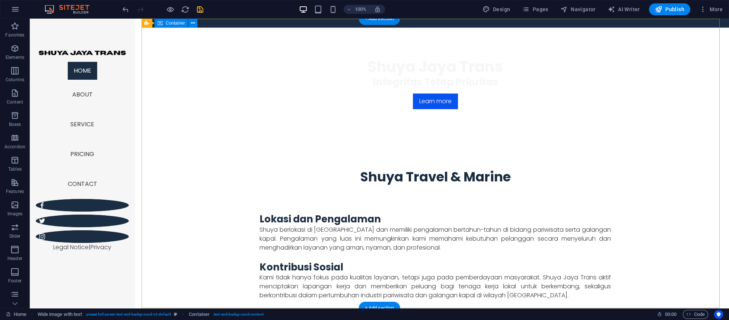
scroll to position [0, 0]
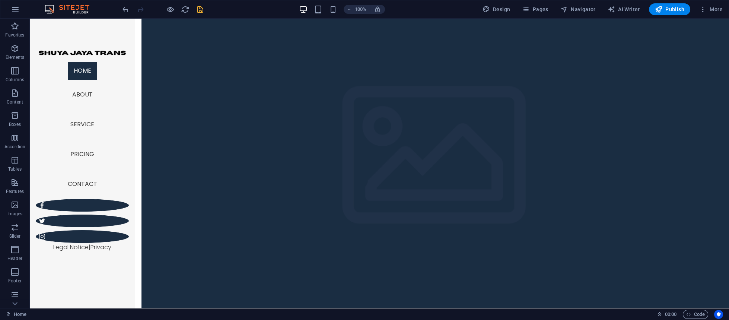
click at [197, 10] on icon "save" at bounding box center [200, 9] width 9 height 9
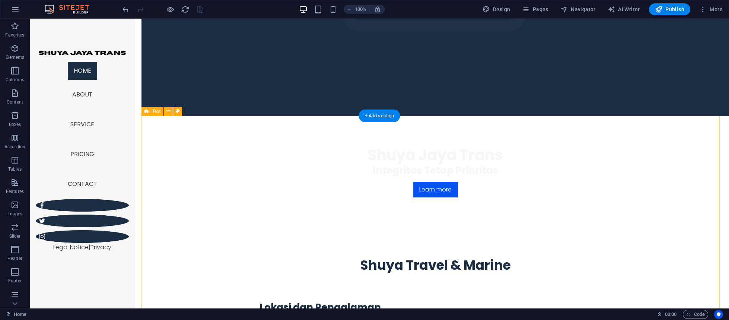
scroll to position [269, 0]
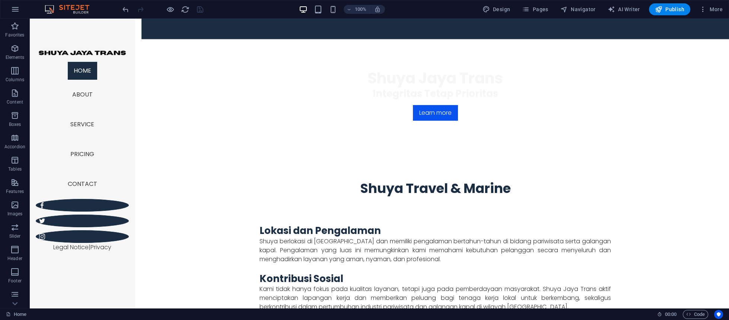
click at [333, 11] on icon "button" at bounding box center [333, 9] width 9 height 9
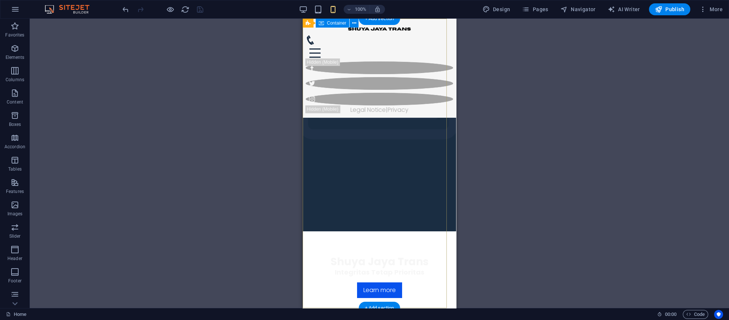
scroll to position [0, 0]
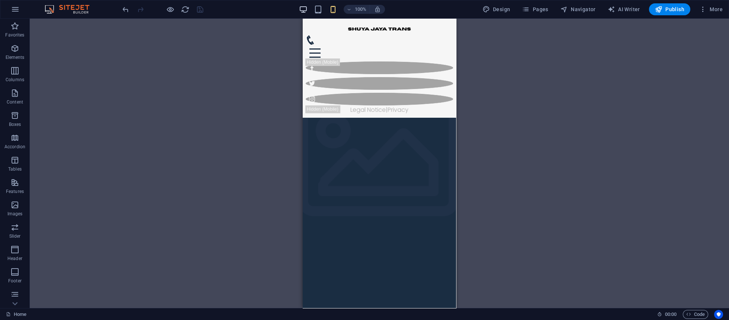
click at [303, 10] on icon "button" at bounding box center [303, 9] width 9 height 9
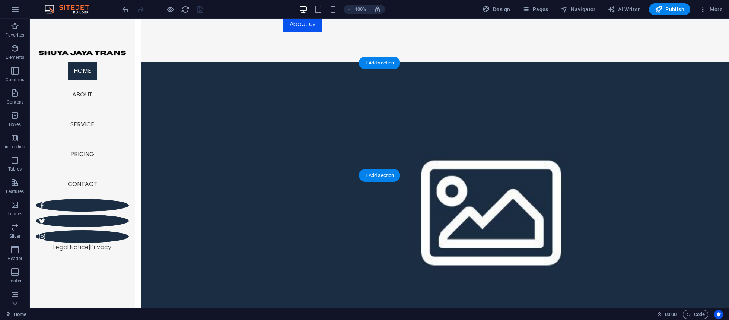
scroll to position [1511, 0]
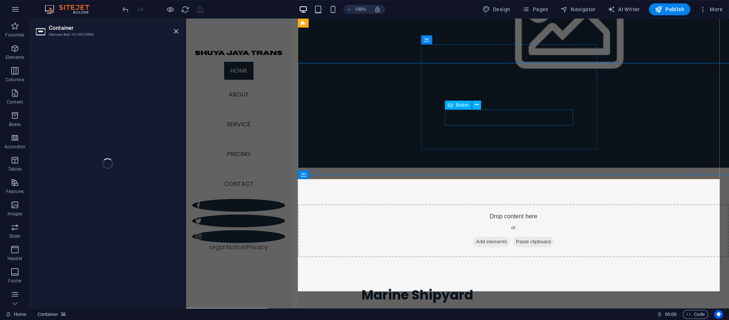
select select "px"
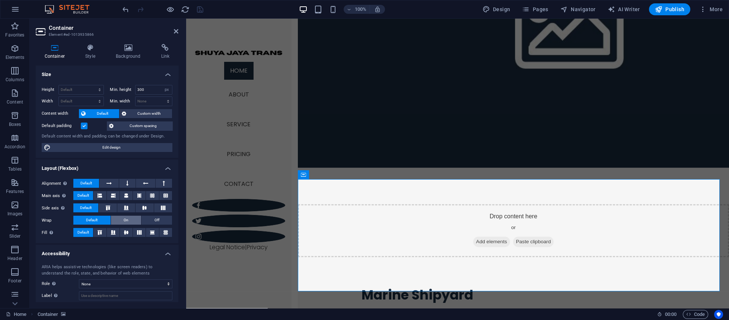
scroll to position [46, 0]
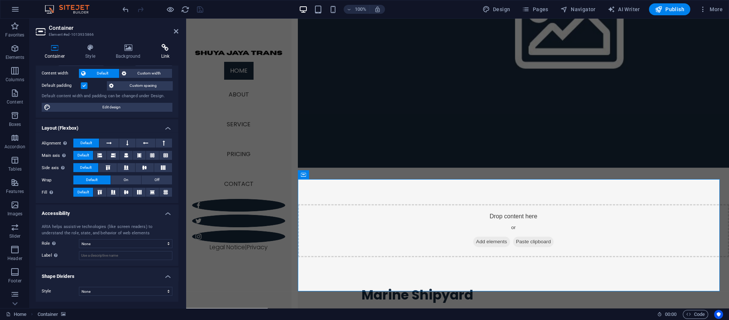
click at [166, 47] on icon at bounding box center [165, 47] width 26 height 7
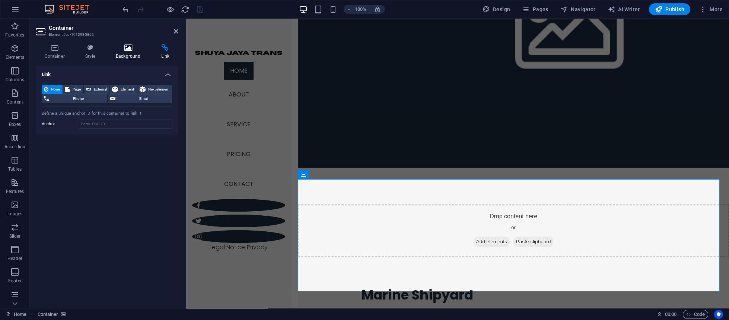
click at [123, 48] on icon at bounding box center [128, 47] width 42 height 7
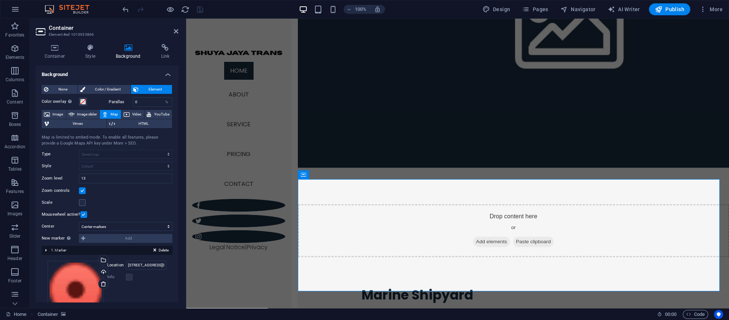
scroll to position [60, 0]
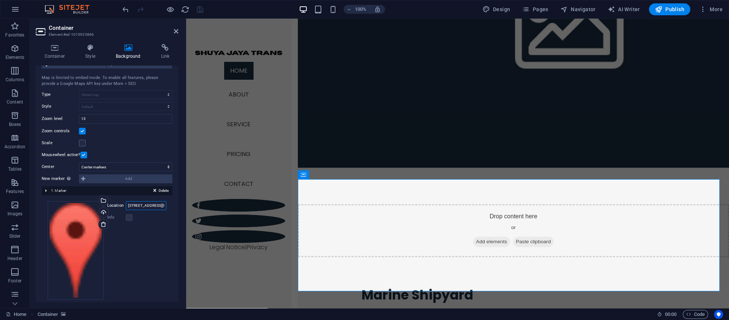
click at [137, 206] on input "[STREET_ADDRESS][US_STATE]" at bounding box center [146, 205] width 41 height 9
drag, startPoint x: 176, startPoint y: 32, endPoint x: 527, endPoint y: 176, distance: 378.8
click at [176, 32] on icon at bounding box center [176, 31] width 4 height 6
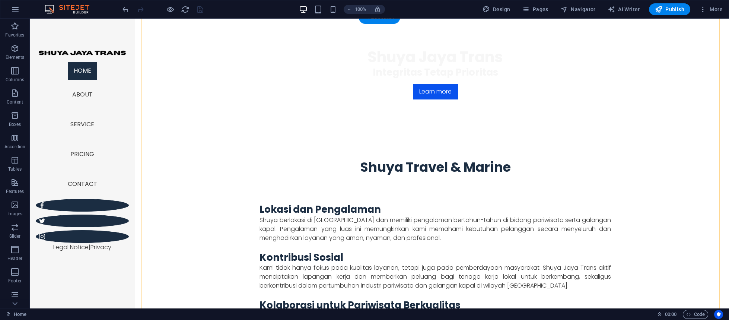
scroll to position [307, 0]
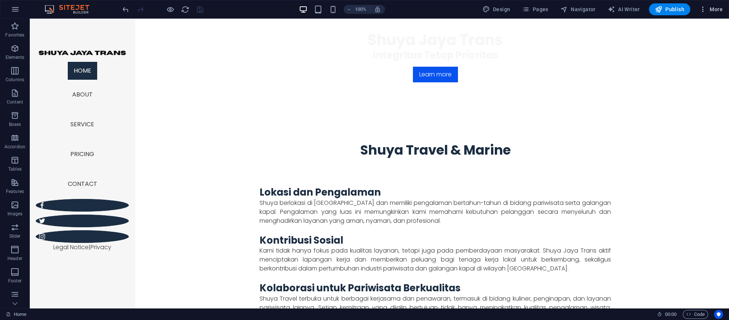
click at [715, 11] on span "More" at bounding box center [710, 9] width 23 height 7
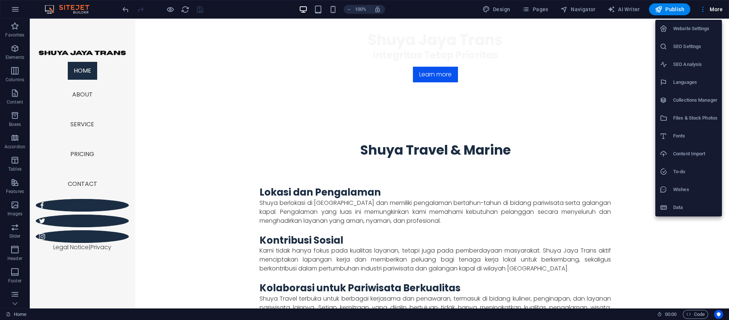
click at [690, 76] on li "Languages" at bounding box center [688, 82] width 67 height 18
select select "70"
select select "41"
select select "30"
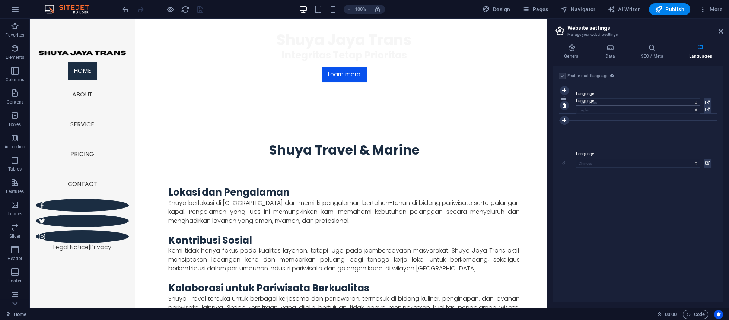
click at [648, 112] on div "2 Language Abkhazian Afar Afrikaans Akan Albanian Amharic Arabic Aragonese Arme…" at bounding box center [638, 105] width 158 height 30
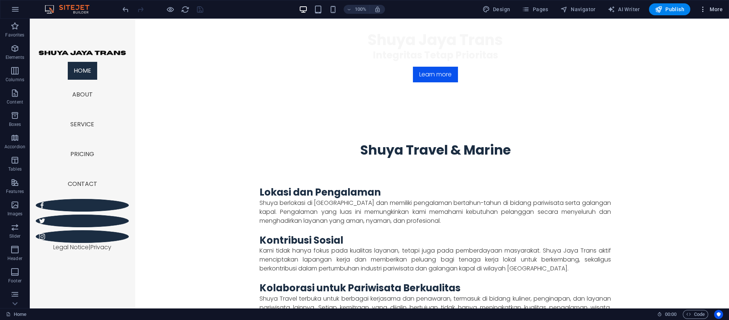
click at [717, 12] on span "More" at bounding box center [710, 9] width 23 height 7
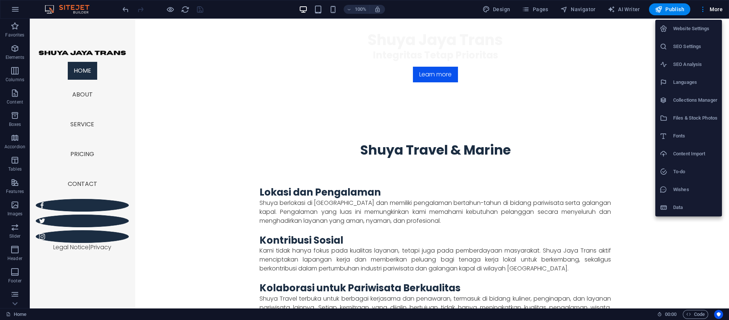
click at [690, 85] on h6 "Languages" at bounding box center [695, 82] width 44 height 9
select select "70"
select select "41"
select select "30"
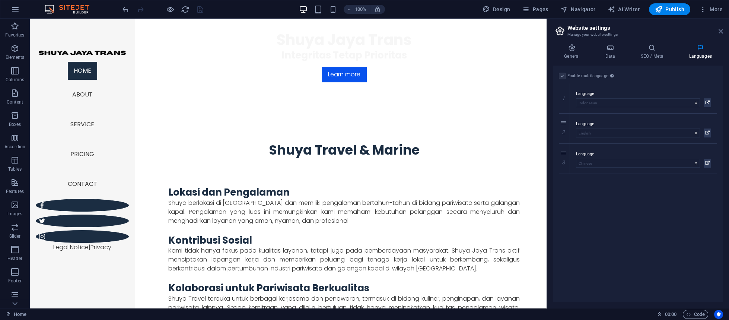
click at [720, 32] on icon at bounding box center [721, 31] width 4 height 6
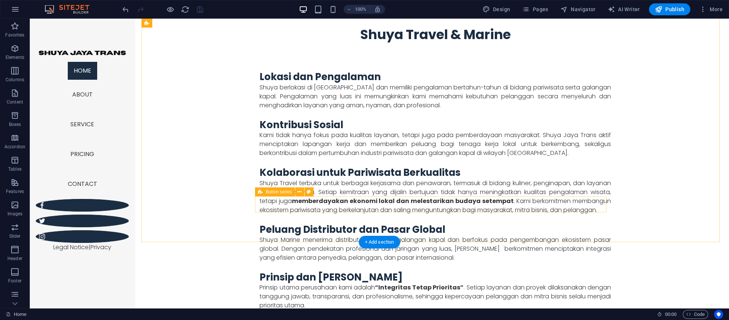
scroll to position [538, 0]
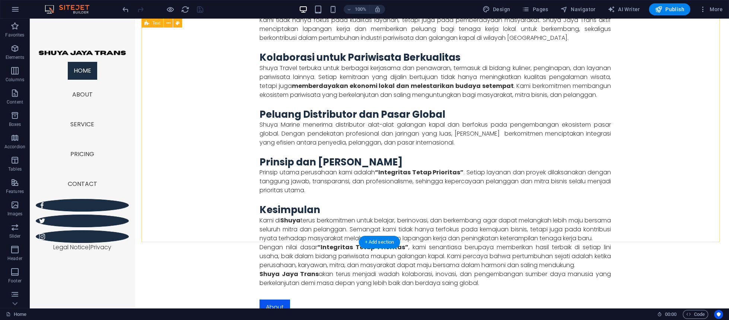
click at [668, 162] on div "Shuya Travel & Marine Lokasi dan Pengalaman Shuya berlokasi di [GEOGRAPHIC_DATA…" at bounding box center [436, 135] width 588 height 506
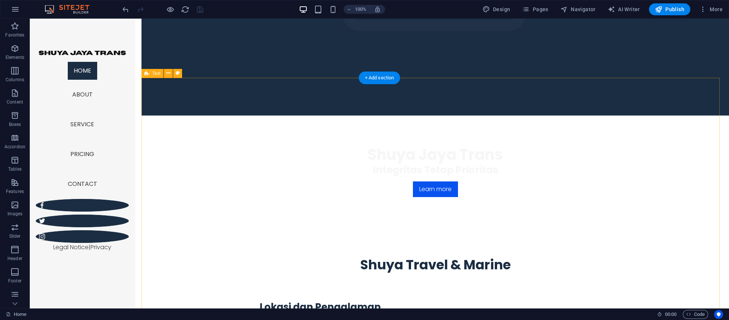
scroll to position [192, 0]
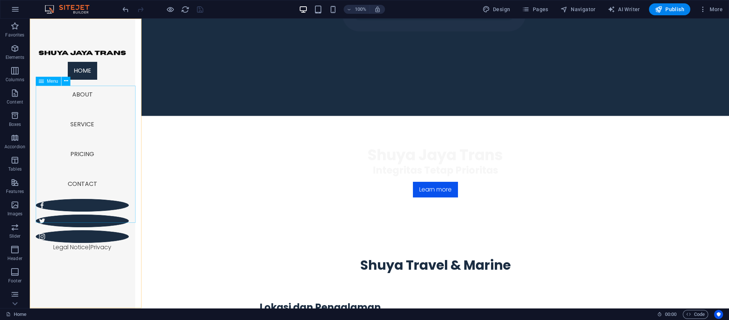
click at [106, 108] on nav "Home About Service Pricing Contact" at bounding box center [82, 130] width 93 height 137
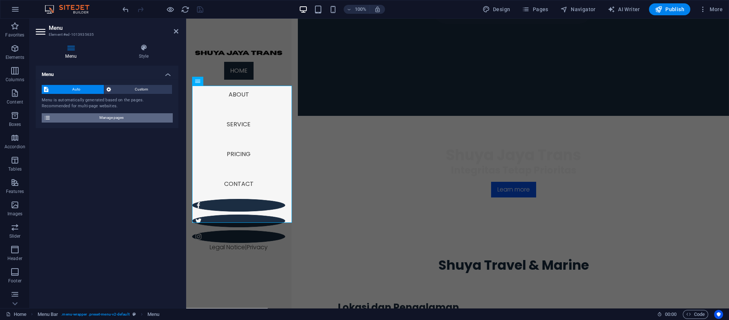
click at [97, 119] on span "Manage pages" at bounding box center [111, 117] width 117 height 9
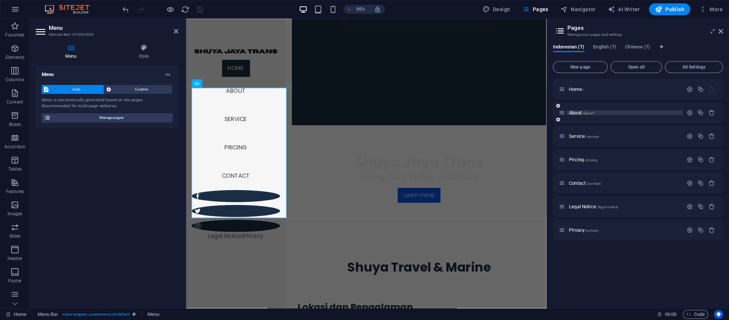
click at [619, 113] on p "About /about" at bounding box center [625, 112] width 112 height 5
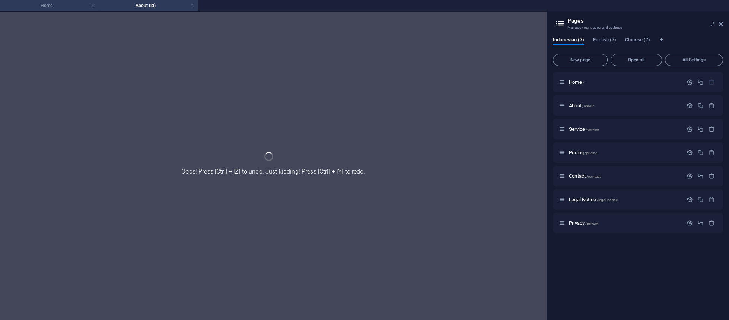
click at [39, 3] on h4 "Home" at bounding box center [49, 5] width 99 height 8
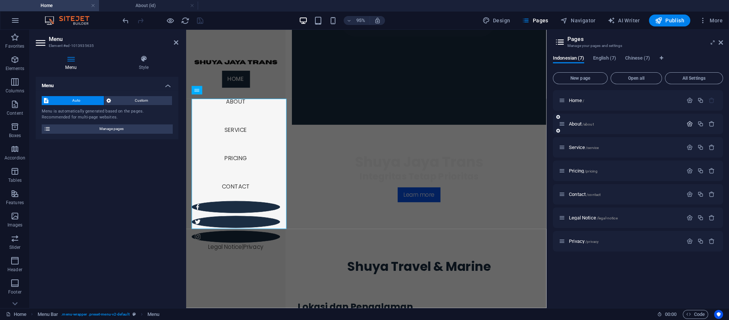
click at [689, 126] on icon "button" at bounding box center [690, 124] width 6 height 6
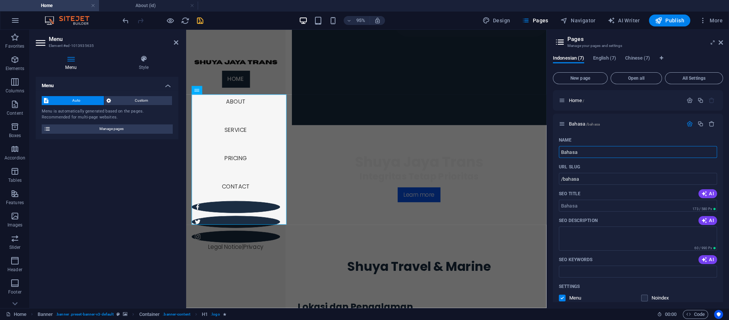
type input "Bahasa"
type input "/bahasa"
click at [687, 123] on icon "button" at bounding box center [690, 124] width 6 height 6
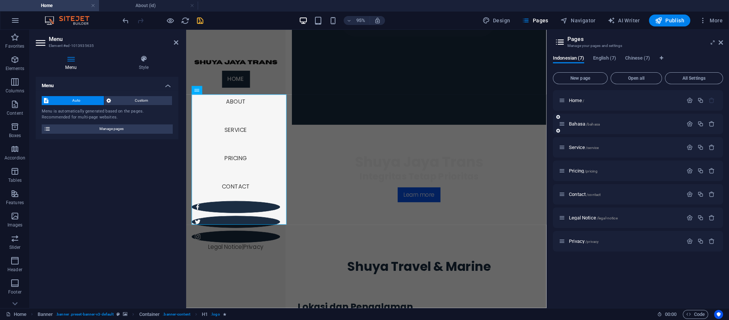
click at [558, 131] on icon at bounding box center [558, 130] width 4 height 4
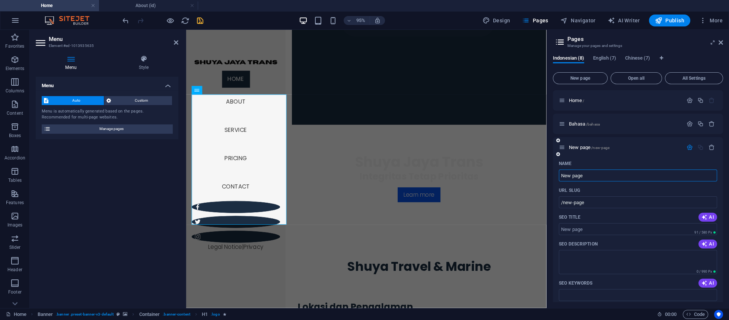
click at [687, 147] on icon "button" at bounding box center [690, 147] width 6 height 6
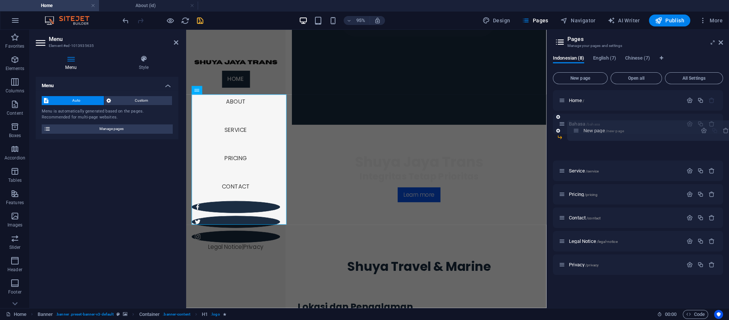
drag, startPoint x: 562, startPoint y: 149, endPoint x: 578, endPoint y: 132, distance: 23.2
click at [578, 132] on div "Home / Bahasa /bahasa New page /new-page Service /service Pricing /pricing Cont…" at bounding box center [638, 170] width 170 height 161
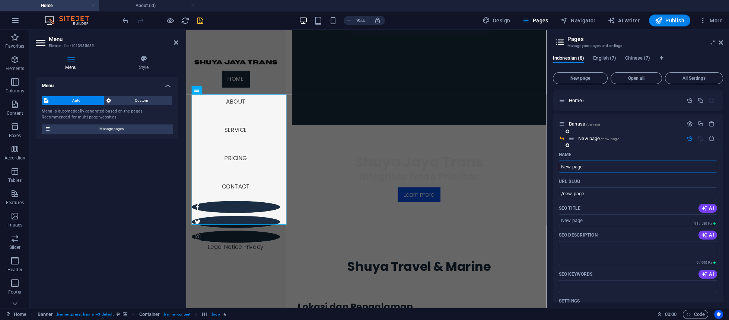
click at [569, 146] on icon at bounding box center [568, 145] width 4 height 4
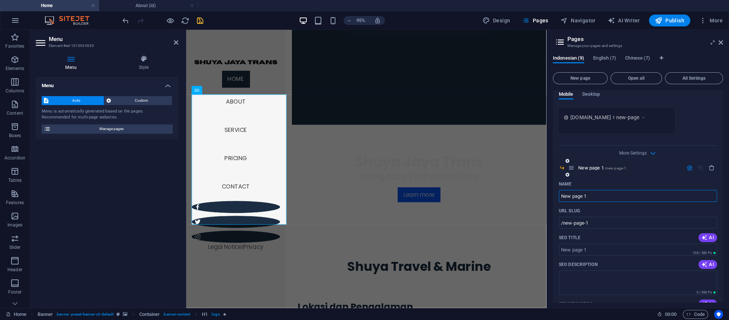
click at [685, 167] on button "button" at bounding box center [690, 168] width 11 height 6
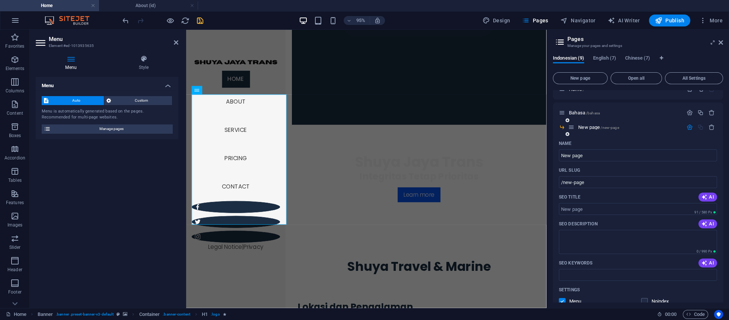
scroll to position [0, 0]
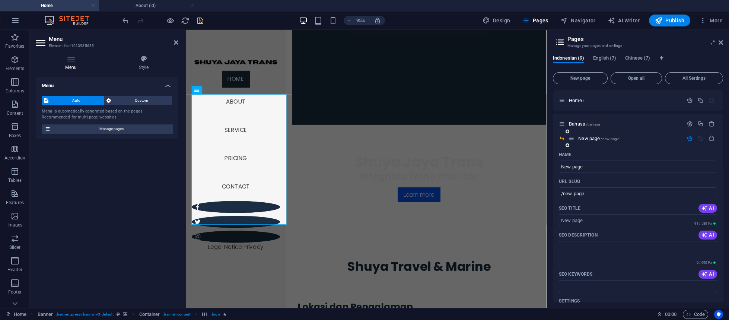
click at [687, 139] on icon "button" at bounding box center [690, 138] width 6 height 6
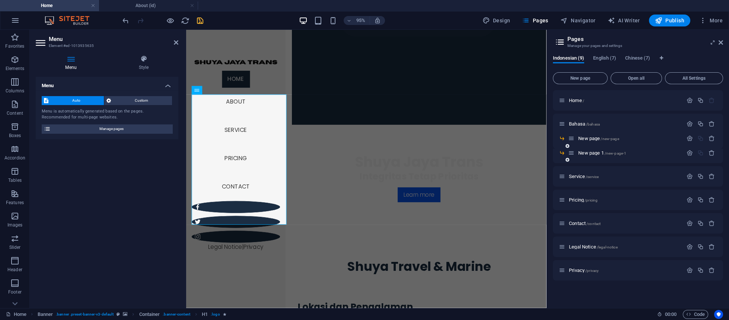
click at [568, 160] on icon at bounding box center [568, 160] width 4 height 4
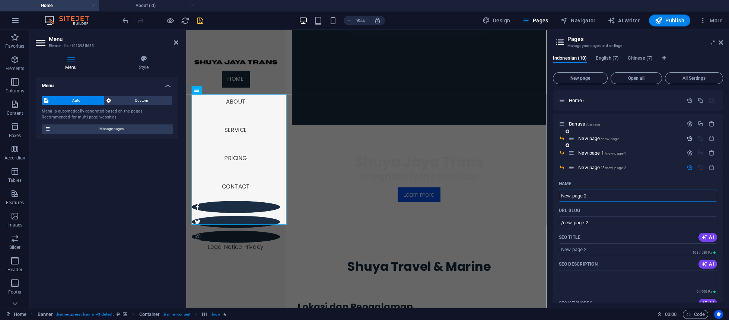
click at [687, 138] on icon "button" at bounding box center [690, 138] width 6 height 6
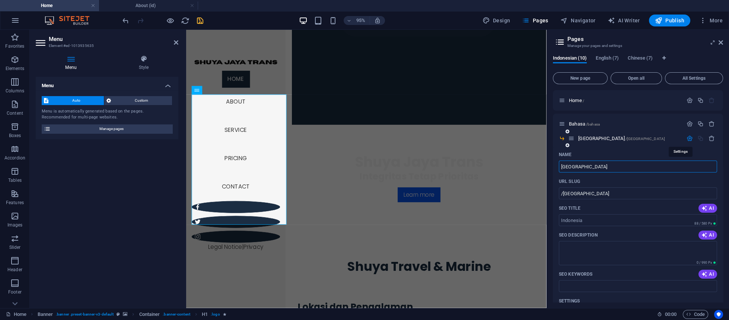
type input "[GEOGRAPHIC_DATA]"
type input "/[GEOGRAPHIC_DATA]"
click at [687, 138] on icon "button" at bounding box center [690, 138] width 6 height 6
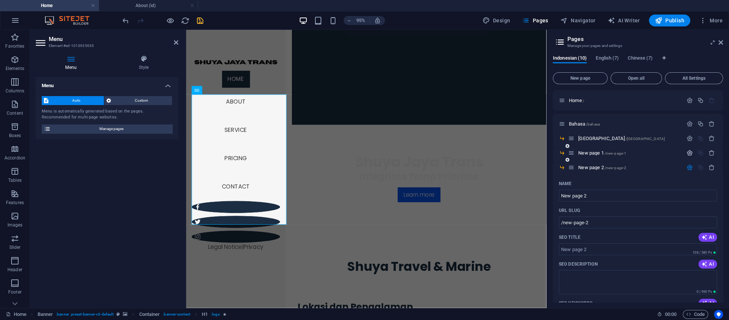
click at [687, 154] on icon "button" at bounding box center [690, 153] width 6 height 6
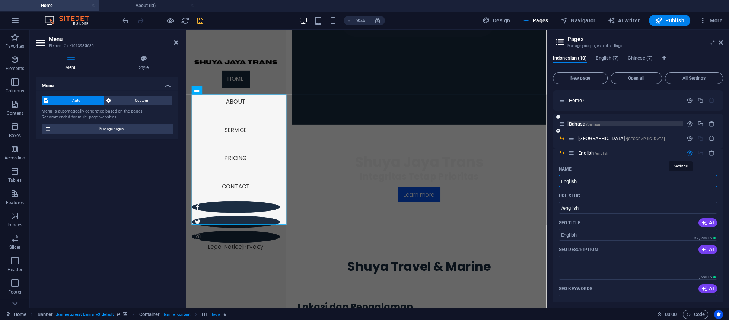
type input "English"
type input "/english"
click at [687, 154] on icon "button" at bounding box center [690, 153] width 6 height 6
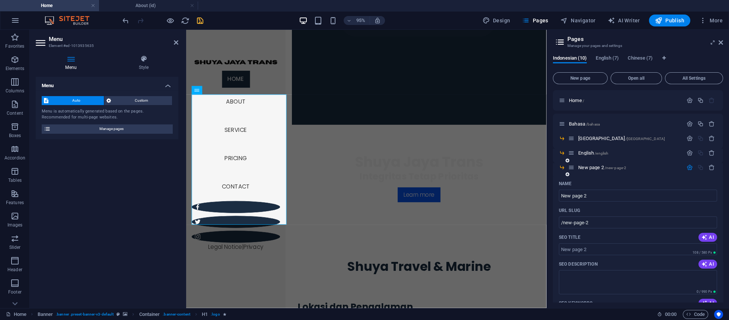
click at [687, 168] on icon "button" at bounding box center [690, 167] width 6 height 6
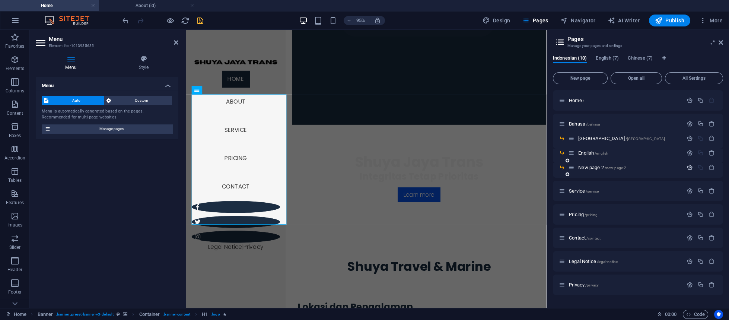
click at [687, 168] on icon "button" at bounding box center [690, 167] width 6 height 6
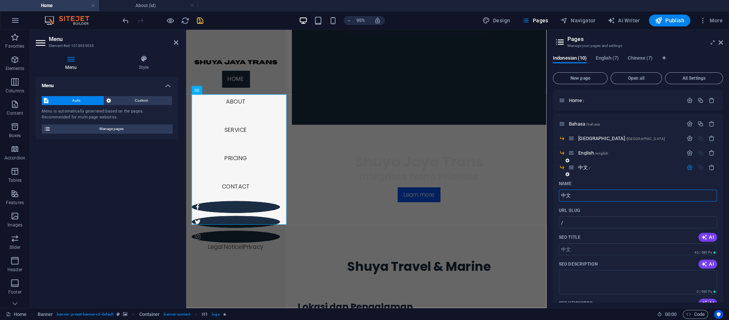
type input "中文"
type input "/"
click at [687, 168] on icon "button" at bounding box center [690, 167] width 6 height 6
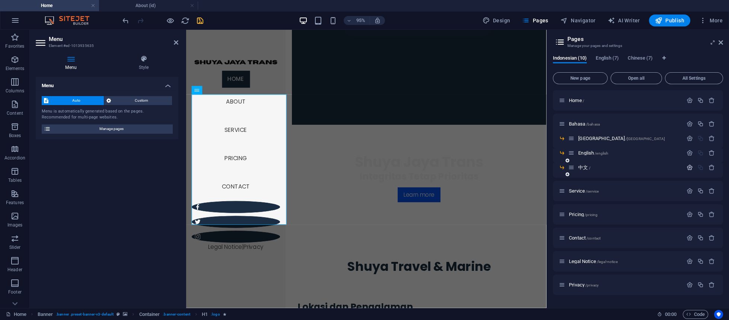
click at [687, 165] on icon "button" at bounding box center [690, 167] width 6 height 6
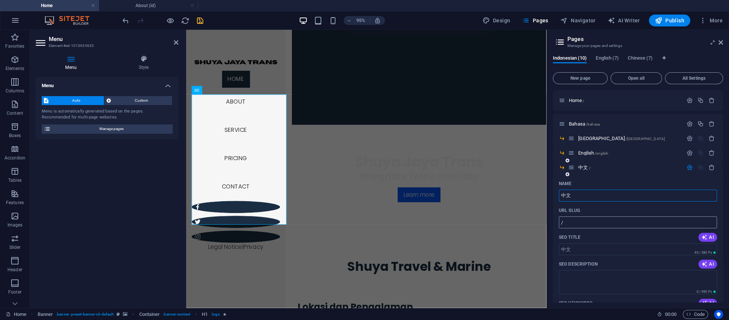
click at [609, 223] on input "/" at bounding box center [638, 222] width 158 height 12
type input "/[DEMOGRAPHIC_DATA]"
click at [687, 168] on icon "button" at bounding box center [690, 167] width 6 height 6
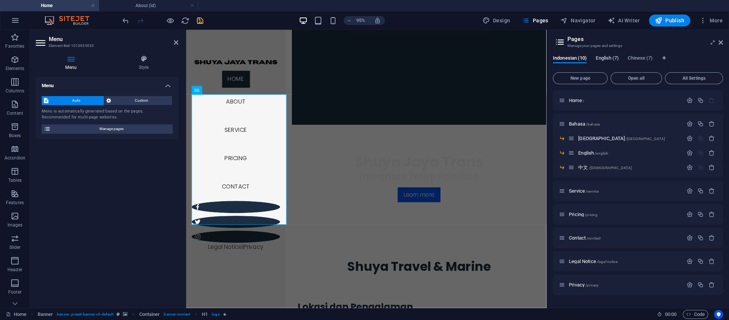
click at [611, 57] on span "English (7)" at bounding box center [607, 59] width 23 height 10
click at [639, 57] on span "Chinese (7)" at bounding box center [640, 59] width 25 height 10
click at [560, 57] on span "Indonesian (10)" at bounding box center [570, 59] width 34 height 10
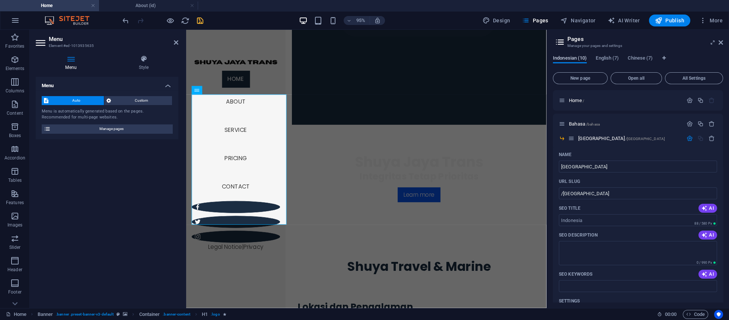
scroll to position [520, 0]
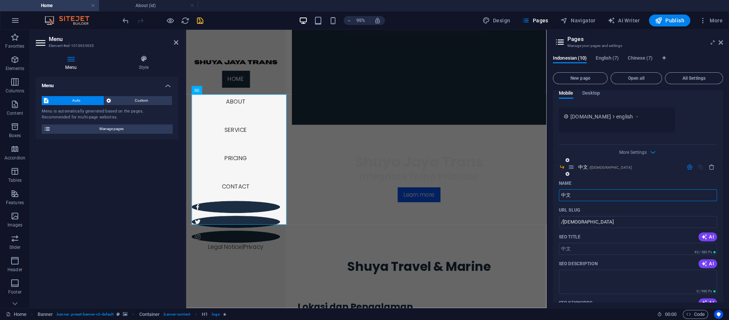
click at [687, 169] on icon "button" at bounding box center [690, 167] width 6 height 6
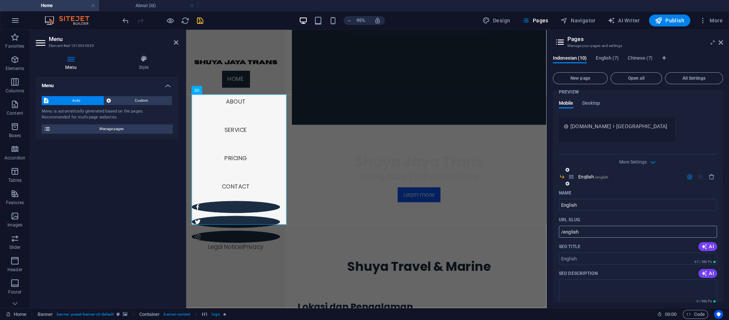
scroll to position [234, 0]
click at [687, 178] on icon "button" at bounding box center [690, 178] width 6 height 6
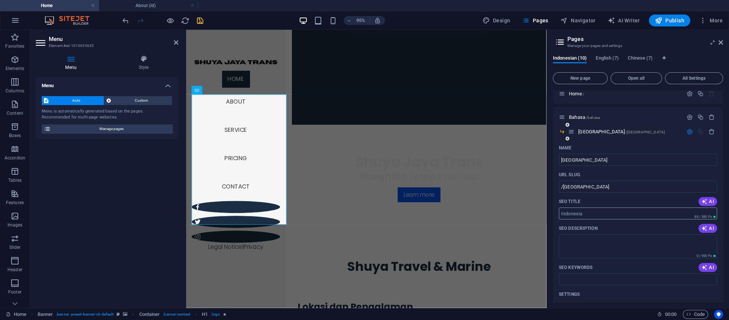
scroll to position [0, 0]
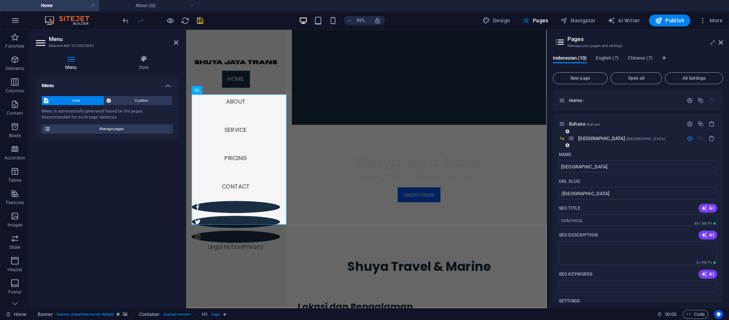
click at [687, 139] on icon "button" at bounding box center [690, 138] width 6 height 6
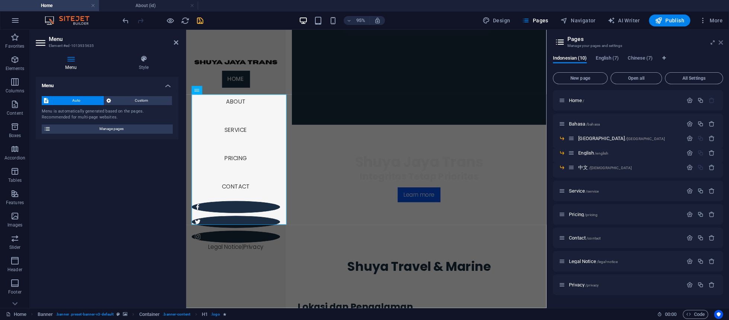
click at [721, 41] on icon at bounding box center [721, 42] width 4 height 6
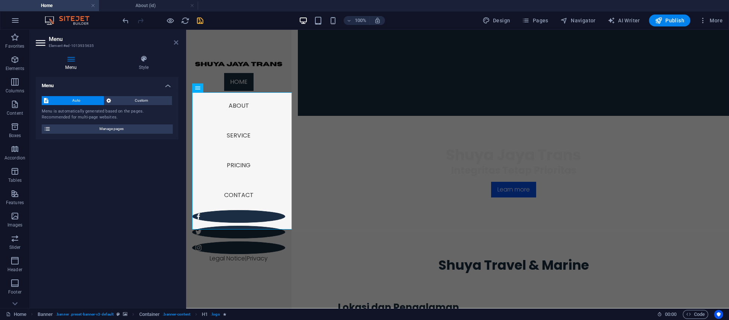
click at [177, 42] on icon at bounding box center [176, 42] width 4 height 6
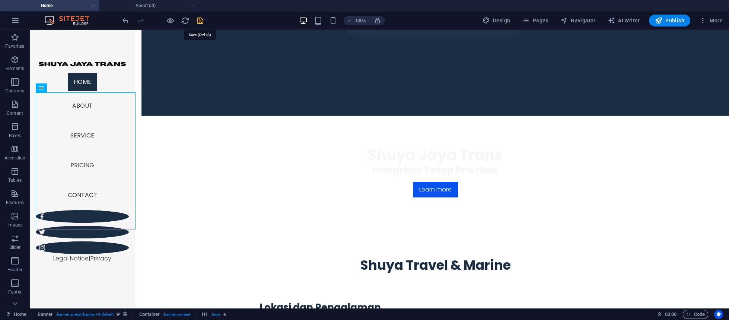
click at [200, 21] on icon "save" at bounding box center [200, 20] width 9 height 9
click at [182, 20] on icon "reload" at bounding box center [185, 20] width 9 height 9
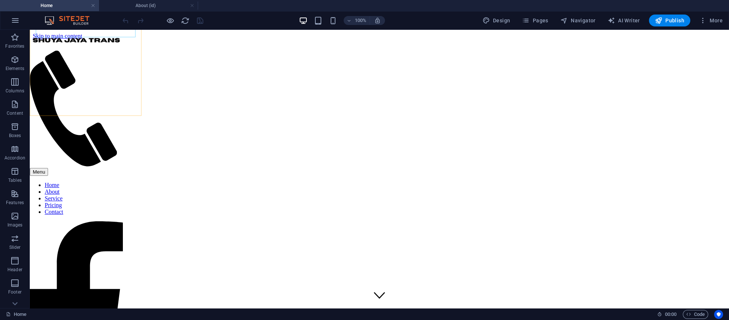
click at [117, 182] on nav "Home About Service Pricing Contact" at bounding box center [76, 199] width 93 height 34
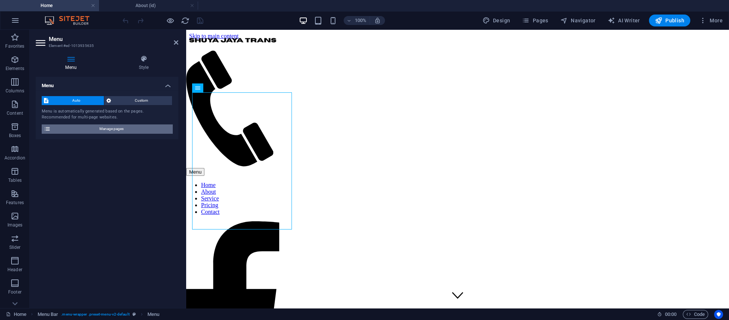
click at [128, 132] on span "Manage pages" at bounding box center [111, 128] width 117 height 9
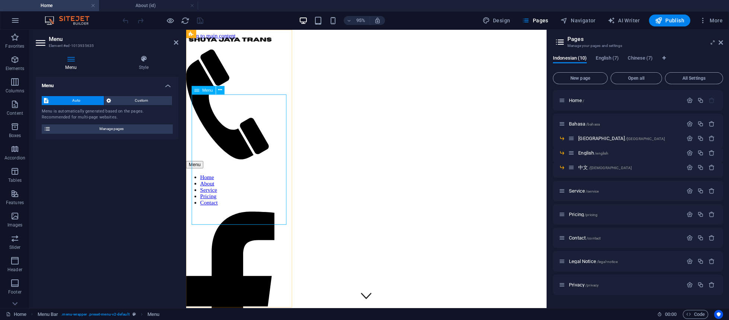
click at [246, 182] on nav "Home About Service Pricing Contact" at bounding box center [232, 199] width 93 height 34
click at [138, 99] on span "Custom" at bounding box center [141, 100] width 56 height 9
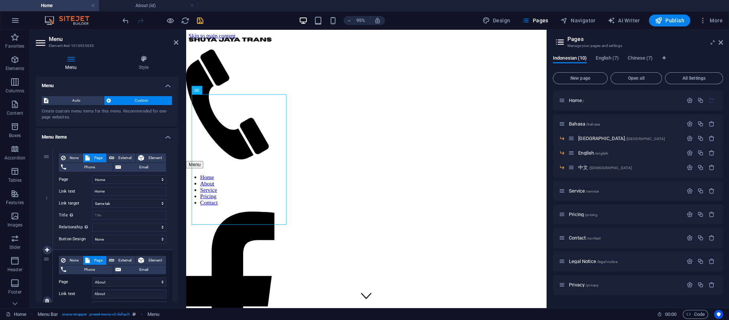
scroll to position [70, 0]
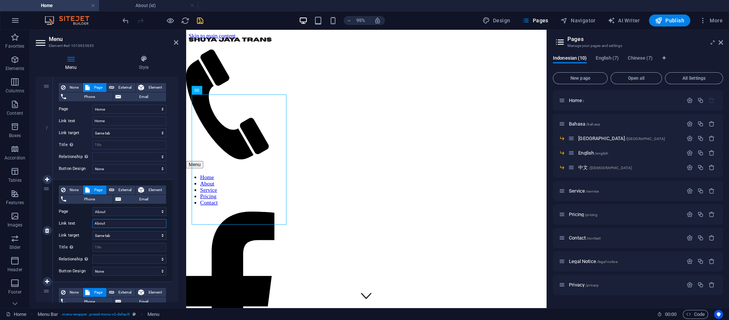
drag, startPoint x: 117, startPoint y: 225, endPoint x: 119, endPoint y: 231, distance: 6.2
click at [92, 228] on input "About" at bounding box center [129, 223] width 74 height 9
type input "Bahasa"
select select
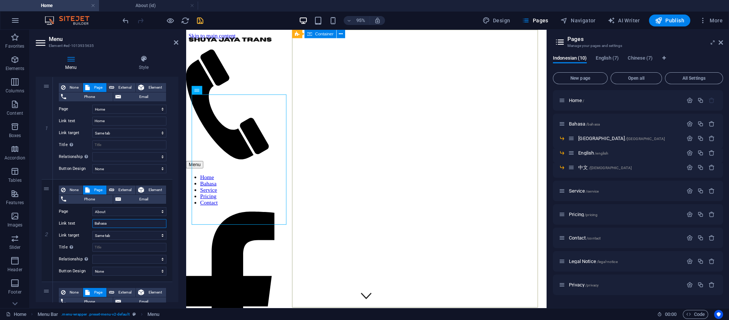
select select
type input "Bahasa"
select select "1"
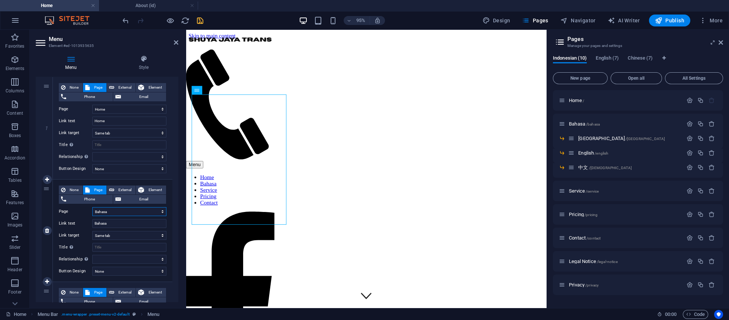
click option "Bahasa" at bounding box center [0, 0] width 0 height 0
select select
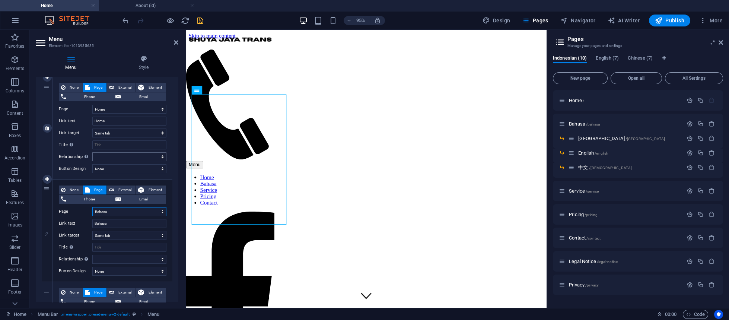
select select
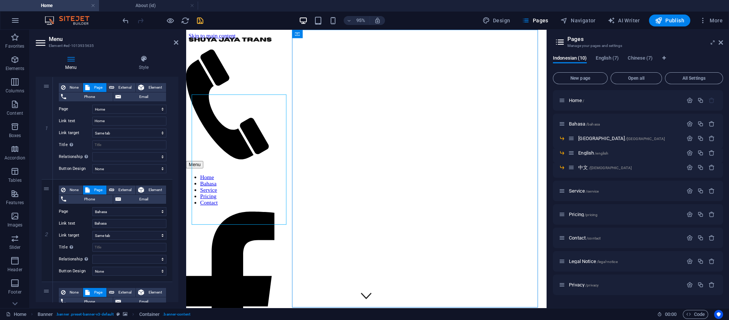
click at [200, 21] on icon "save" at bounding box center [200, 20] width 9 height 9
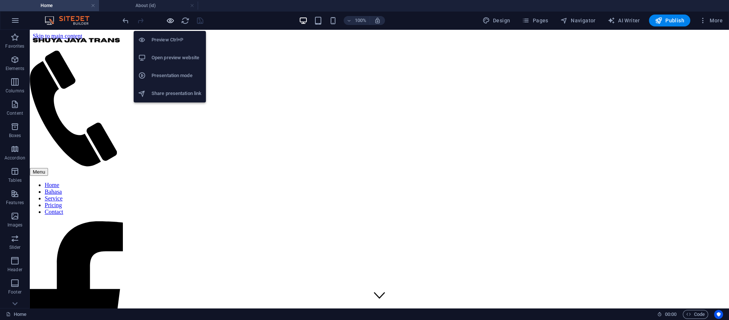
click at [170, 20] on icon "button" at bounding box center [170, 20] width 9 height 9
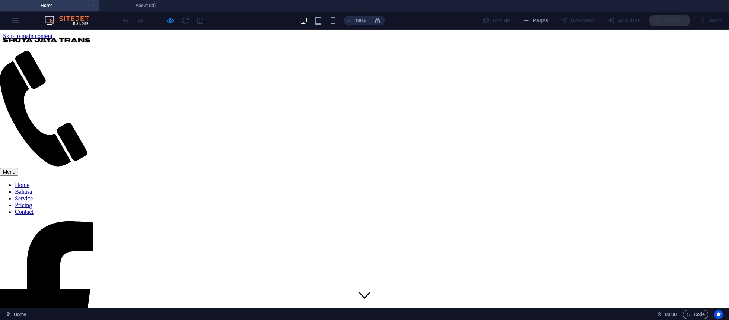
click at [32, 188] on link "Bahasa" at bounding box center [23, 191] width 17 height 6
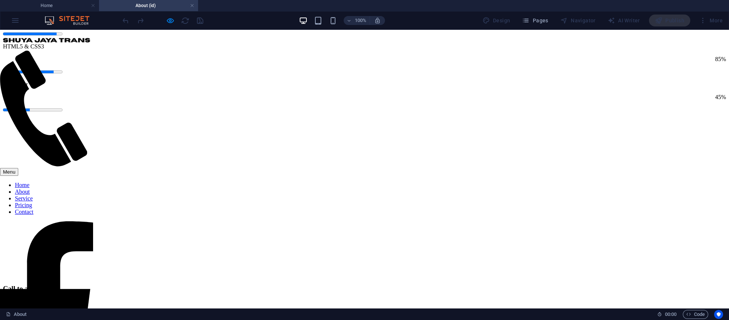
scroll to position [292, 0]
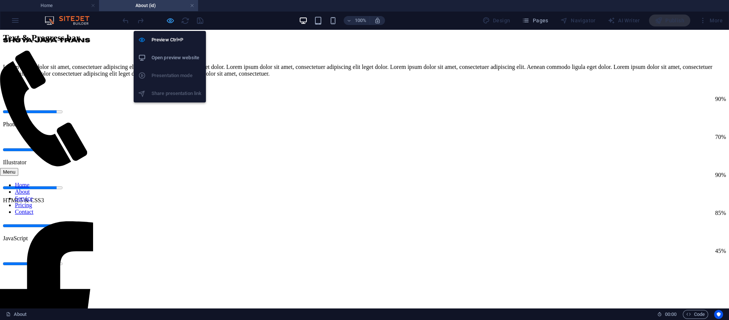
click at [169, 20] on icon "button" at bounding box center [170, 20] width 9 height 9
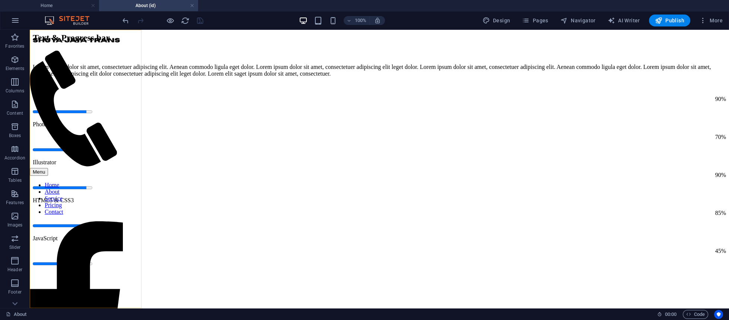
click at [90, 182] on nav "Home About Service Pricing Contact" at bounding box center [76, 199] width 93 height 34
click at [169, 19] on icon "button" at bounding box center [170, 20] width 9 height 9
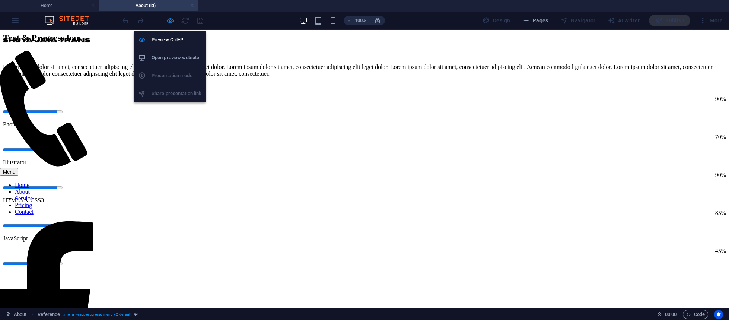
click at [87, 182] on ul "Home About Service Pricing Contact" at bounding box center [46, 199] width 93 height 34
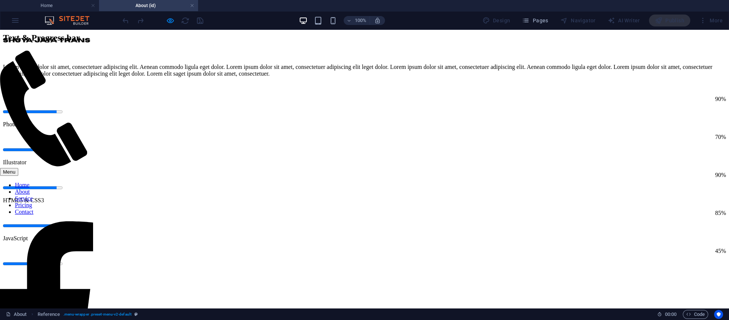
click at [29, 182] on link "Home" at bounding box center [22, 185] width 15 height 6
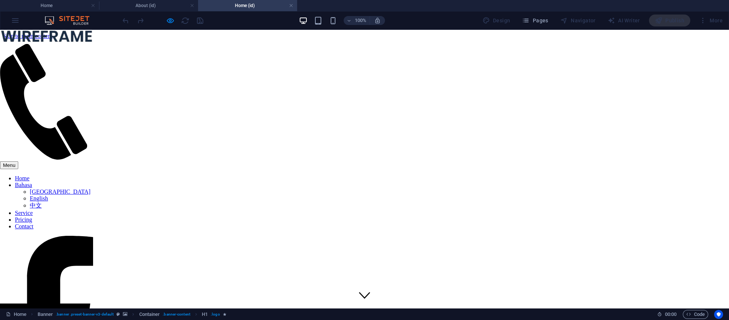
scroll to position [0, 0]
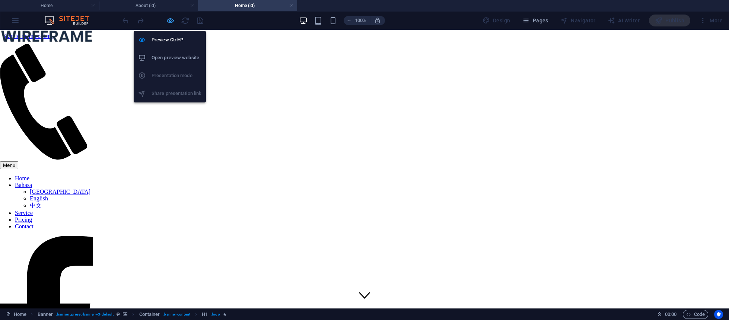
click at [167, 19] on icon "button" at bounding box center [170, 20] width 9 height 9
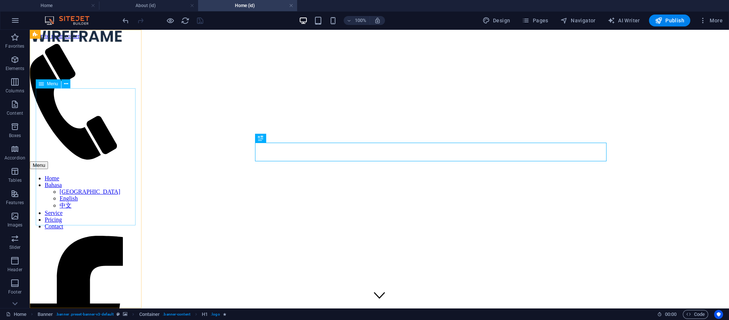
click at [110, 175] on nav "Home Bahasa Indonesia English 中文 Service Pricing Contact" at bounding box center [76, 202] width 93 height 55
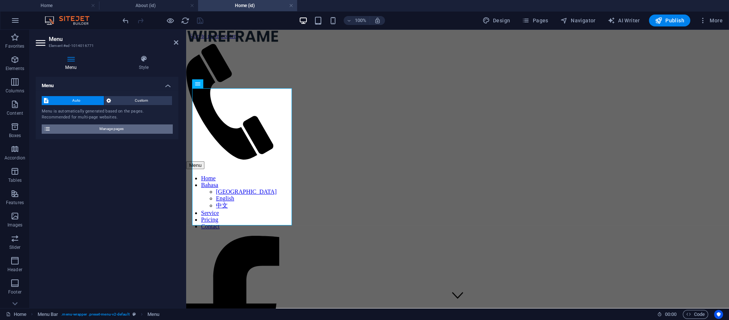
click at [109, 124] on span "Manage pages" at bounding box center [111, 128] width 117 height 9
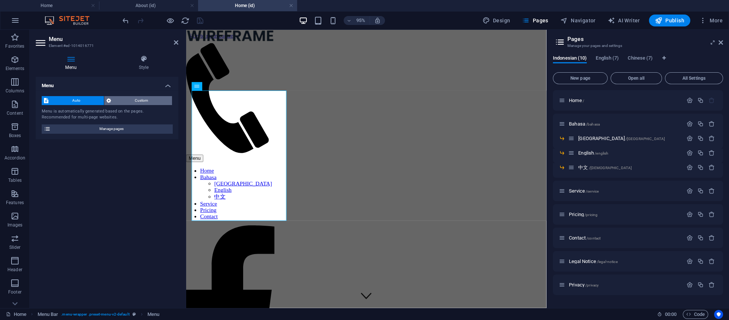
click at [128, 99] on span "Custom" at bounding box center [141, 100] width 56 height 9
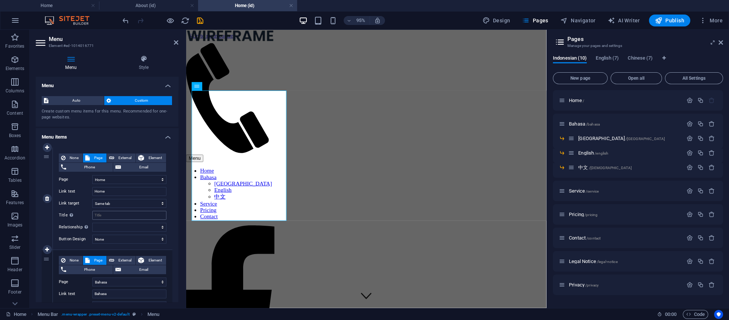
scroll to position [70, 0]
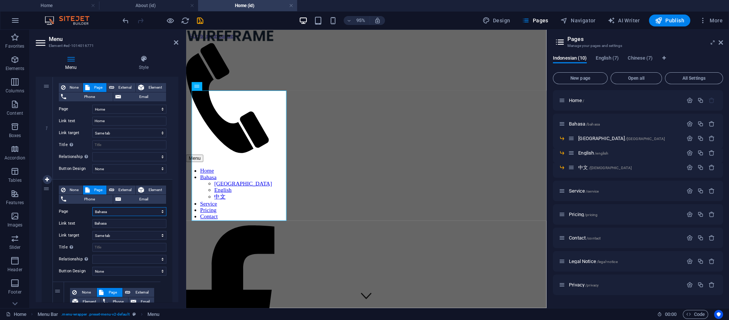
click option "Bahasa" at bounding box center [0, 0] width 0 height 0
click at [689, 122] on icon "button" at bounding box center [690, 124] width 6 height 6
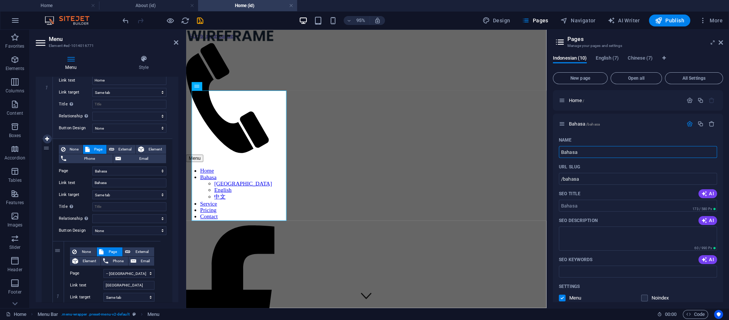
scroll to position [105, 0]
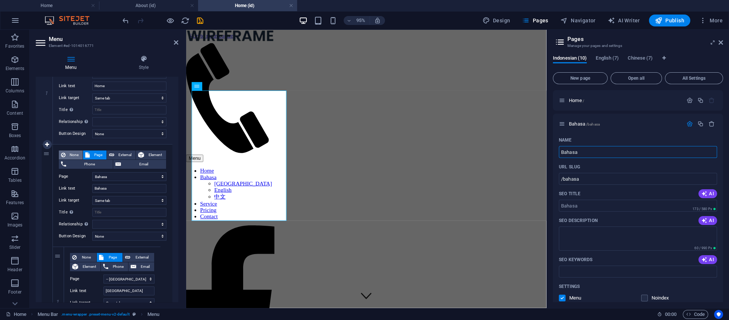
click at [66, 153] on button "None" at bounding box center [71, 154] width 24 height 9
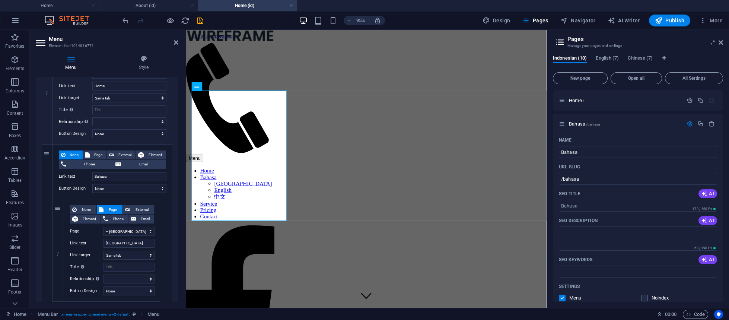
select select
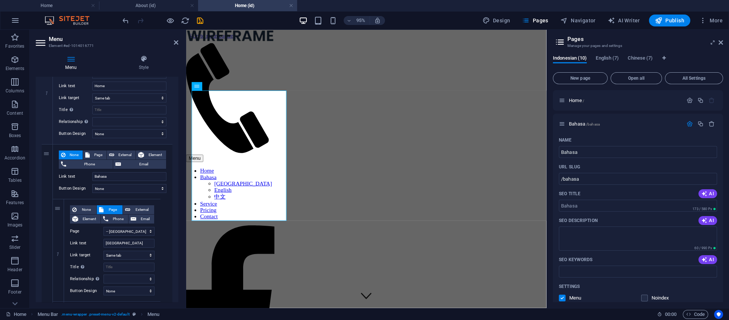
select select
click at [721, 42] on icon at bounding box center [721, 42] width 4 height 6
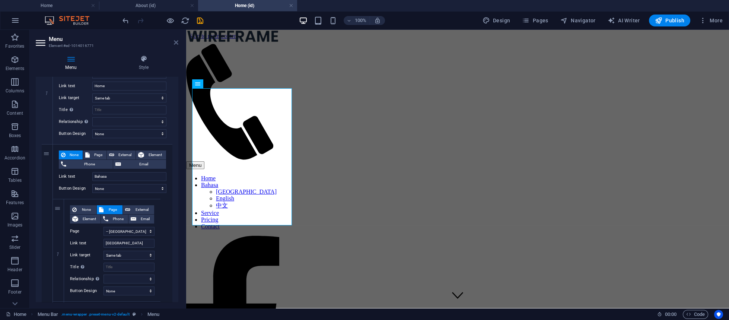
click at [175, 40] on icon at bounding box center [176, 42] width 4 height 6
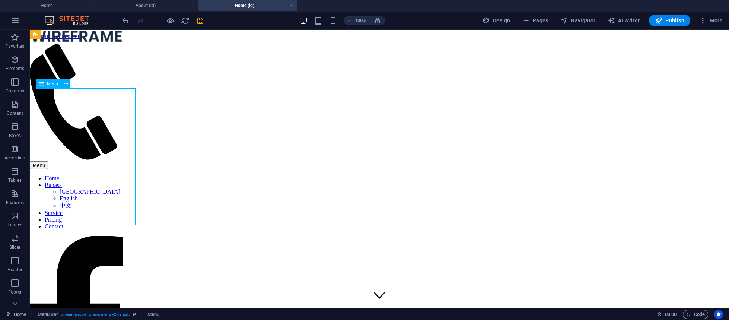
click at [118, 175] on nav "Home Bahasa Indonesia English 中文 Service Pricing Contact" at bounding box center [76, 202] width 93 height 55
select select
select select "2"
select select
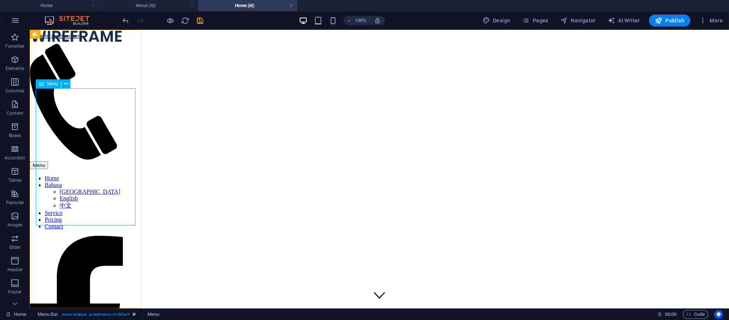
select select "3"
select select
select select "4"
select select
select select "5"
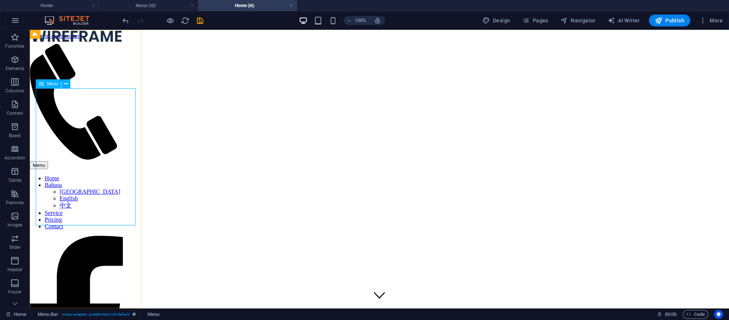
select select
select select "6"
select select
select select "7"
select select
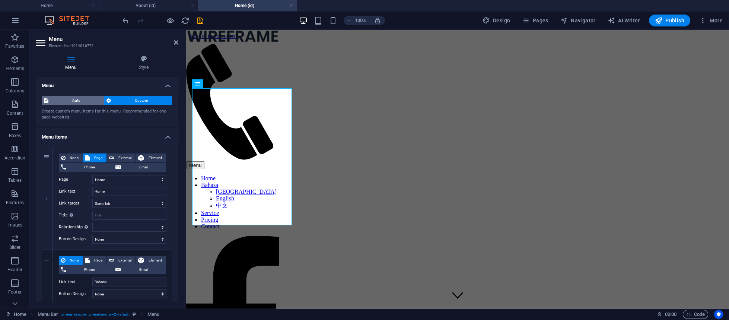
click at [72, 101] on span "Auto" at bounding box center [76, 100] width 51 height 9
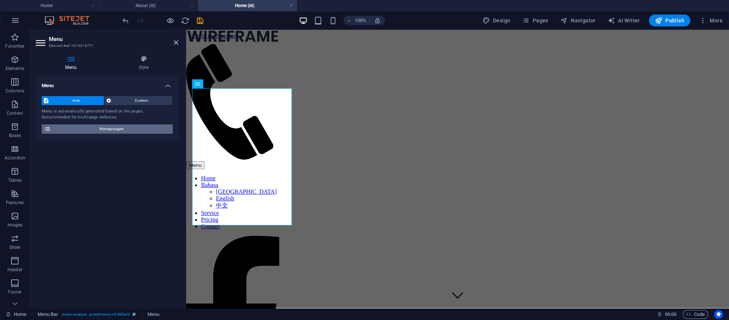
click at [111, 128] on span "Manage pages" at bounding box center [111, 128] width 117 height 9
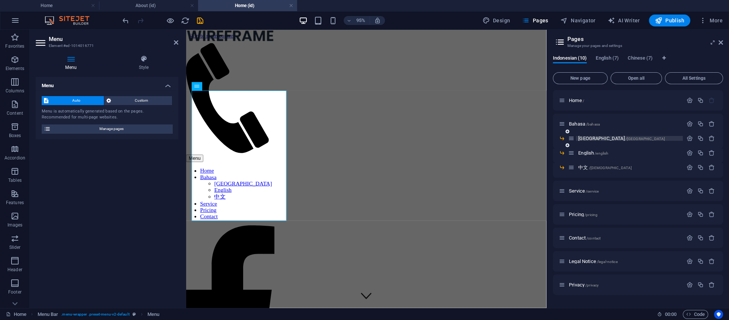
click at [633, 137] on p "[GEOGRAPHIC_DATA] /[GEOGRAPHIC_DATA]" at bounding box center [629, 138] width 102 height 5
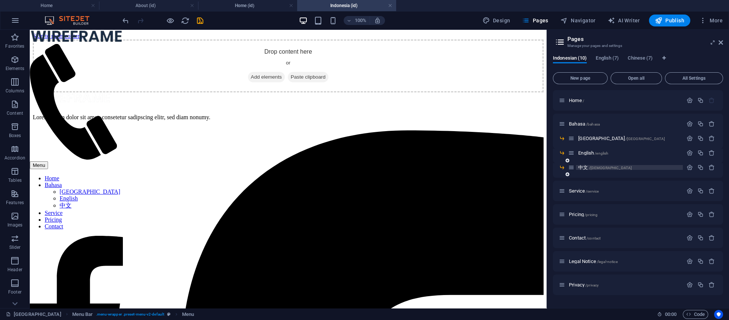
scroll to position [0, 0]
click at [55, 4] on h4 "Home" at bounding box center [49, 5] width 99 height 8
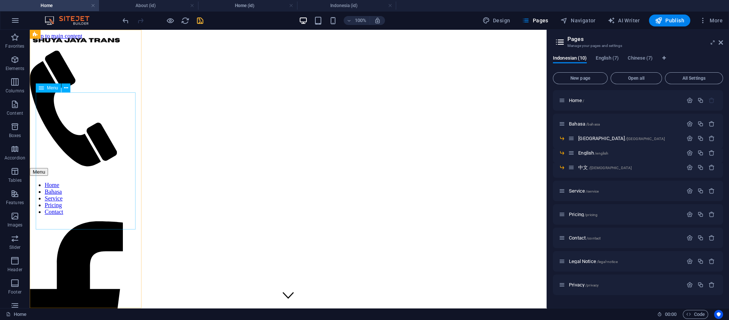
click at [118, 182] on nav "Home Bahasa Service Pricing Contact" at bounding box center [76, 199] width 93 height 34
select select "10"
select select
select select "1"
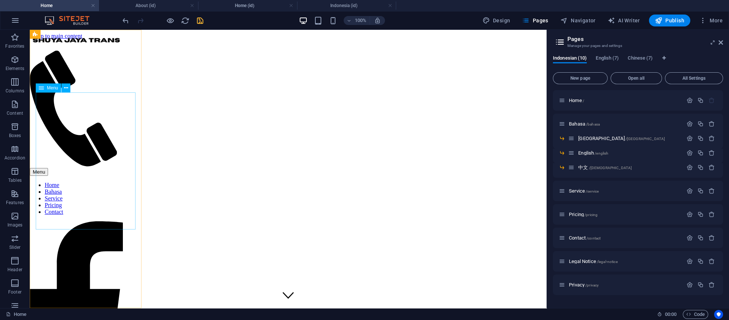
select select
select select "12"
select select
select select "13"
select select
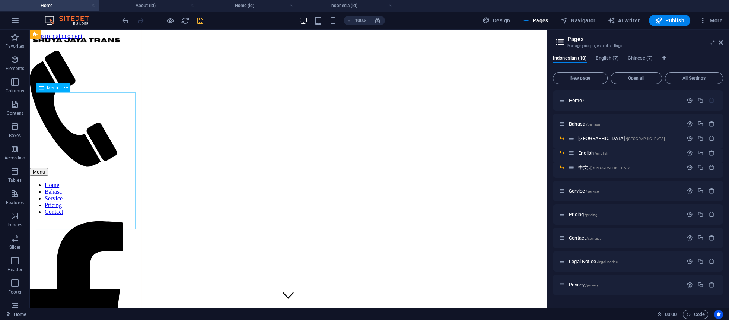
select select "14"
select select
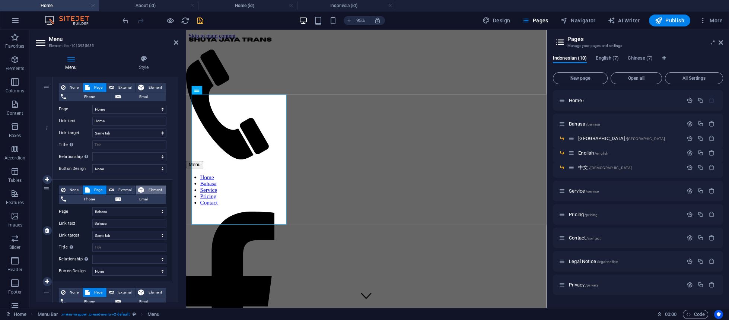
scroll to position [105, 0]
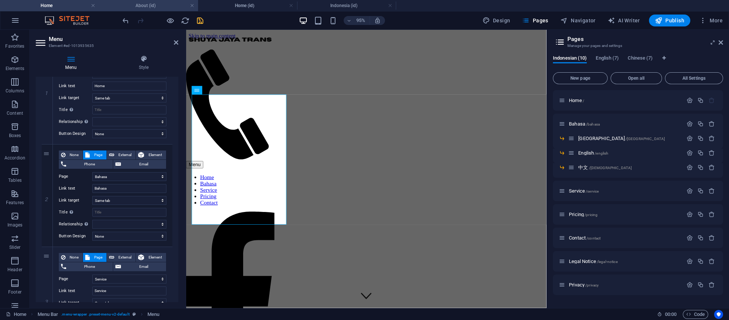
click at [190, 6] on h4 "About (id)" at bounding box center [148, 5] width 99 height 8
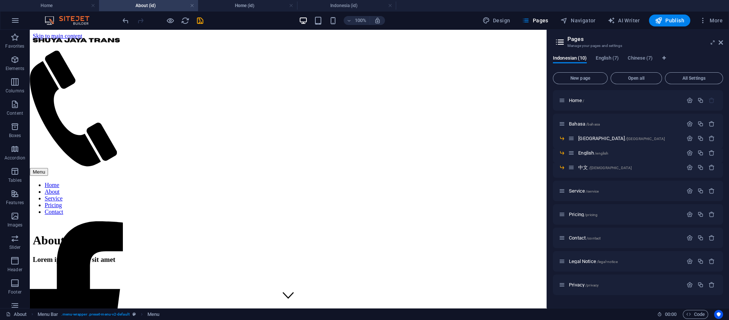
scroll to position [292, 0]
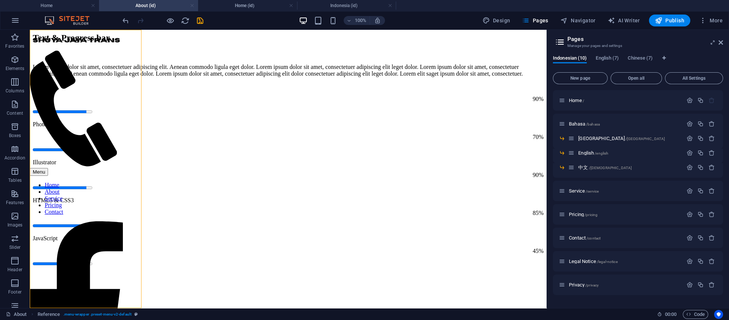
click at [193, 6] on link at bounding box center [192, 5] width 4 height 7
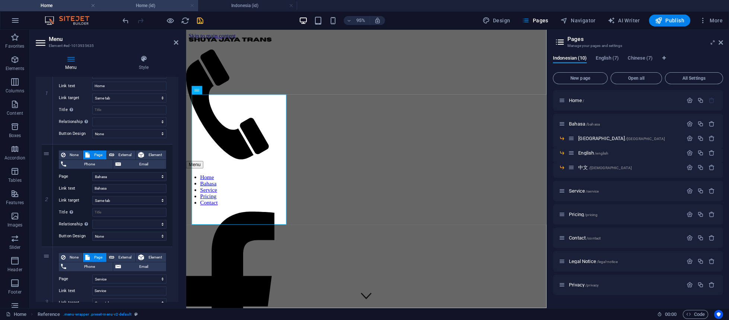
click at [191, 5] on link at bounding box center [192, 5] width 4 height 7
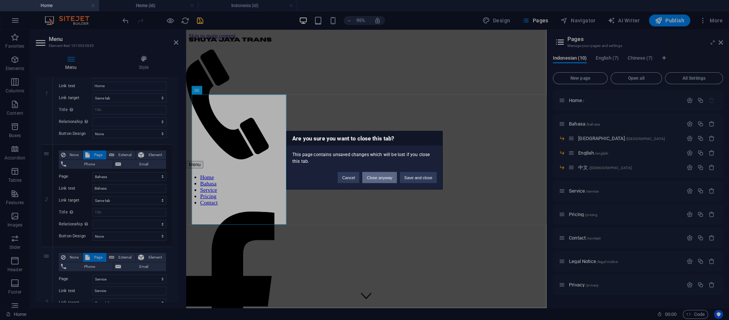
click at [377, 176] on button "Close anyway" at bounding box center [379, 177] width 34 height 11
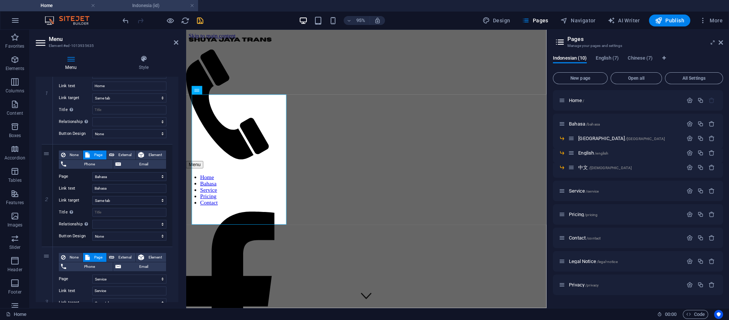
click at [117, 4] on h4 "Indonesia (id)" at bounding box center [148, 5] width 99 height 8
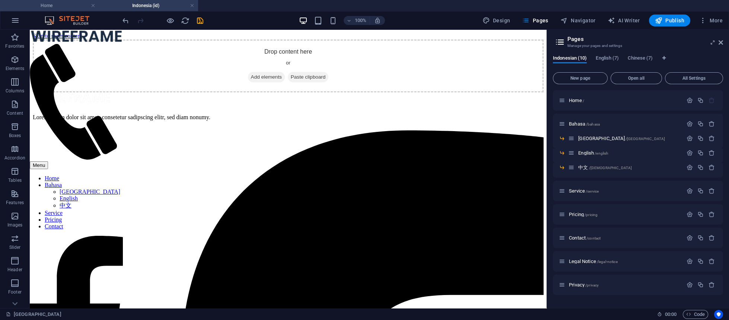
click at [64, 3] on h4 "Home" at bounding box center [49, 5] width 99 height 8
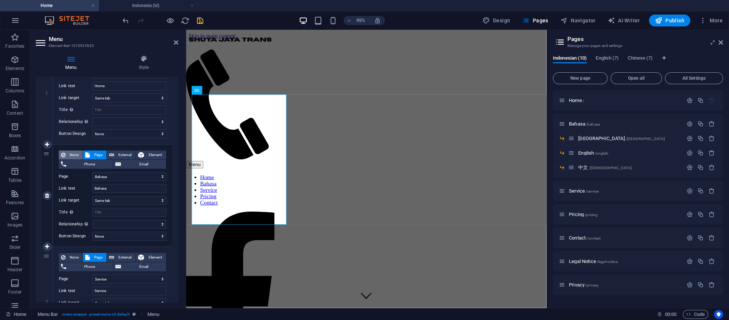
click at [72, 155] on span "None" at bounding box center [74, 154] width 13 height 9
select select
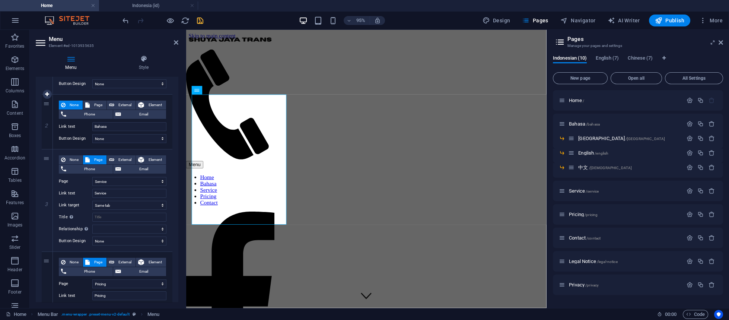
scroll to position [50, 0]
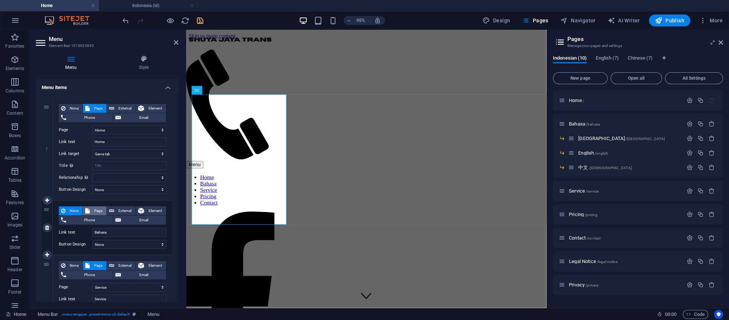
drag, startPoint x: 89, startPoint y: 209, endPoint x: 15, endPoint y: 128, distance: 109.1
click at [89, 209] on button "Page" at bounding box center [94, 210] width 23 height 9
select select
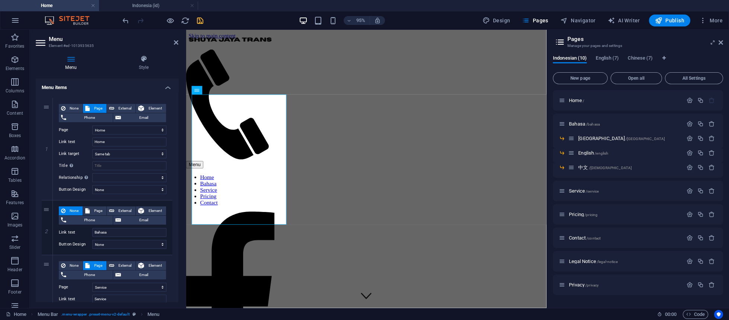
select select
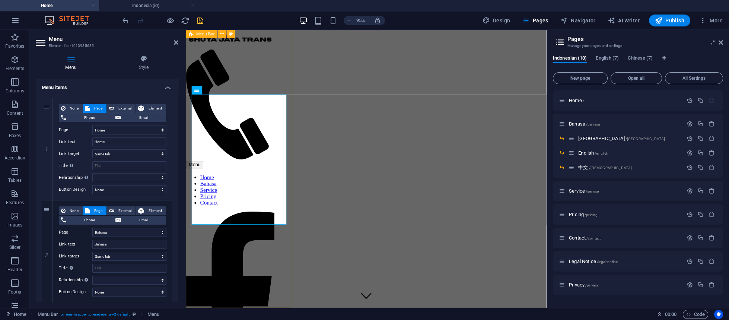
click at [205, 182] on nav "Home Bahasa Service Pricing Contact" at bounding box center [232, 199] width 93 height 34
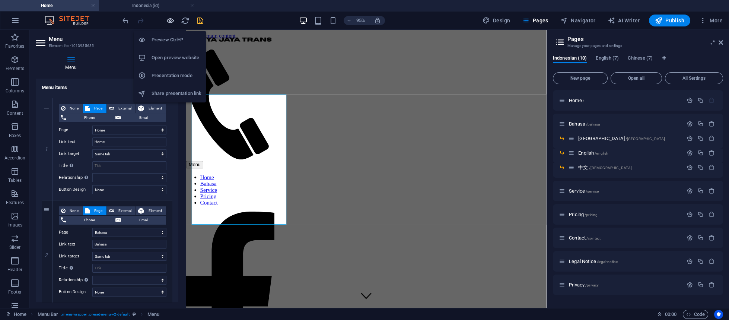
drag, startPoint x: 170, startPoint y: 21, endPoint x: 241, endPoint y: 96, distance: 103.8
click at [170, 21] on icon "button" at bounding box center [170, 20] width 9 height 9
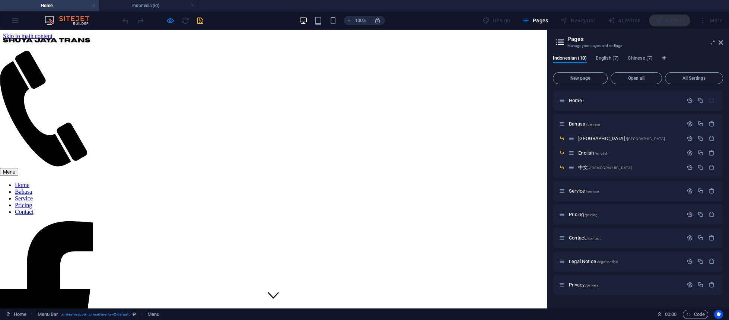
click at [32, 188] on link "Bahasa" at bounding box center [23, 191] width 17 height 6
